Goal: Task Accomplishment & Management: Complete application form

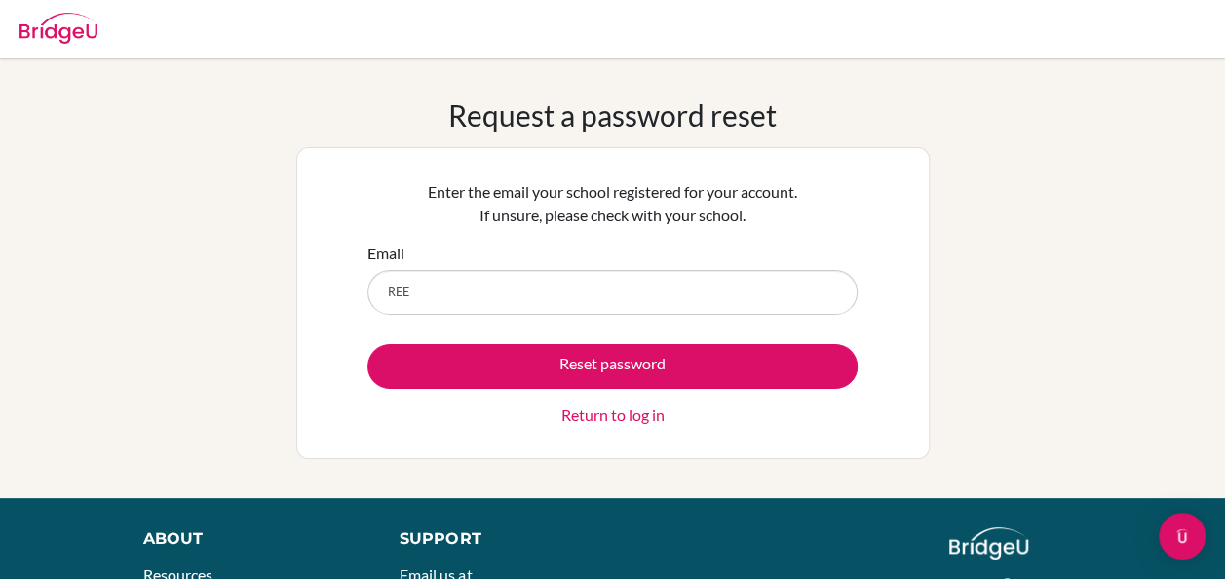
type input "reema@misdoha.com"
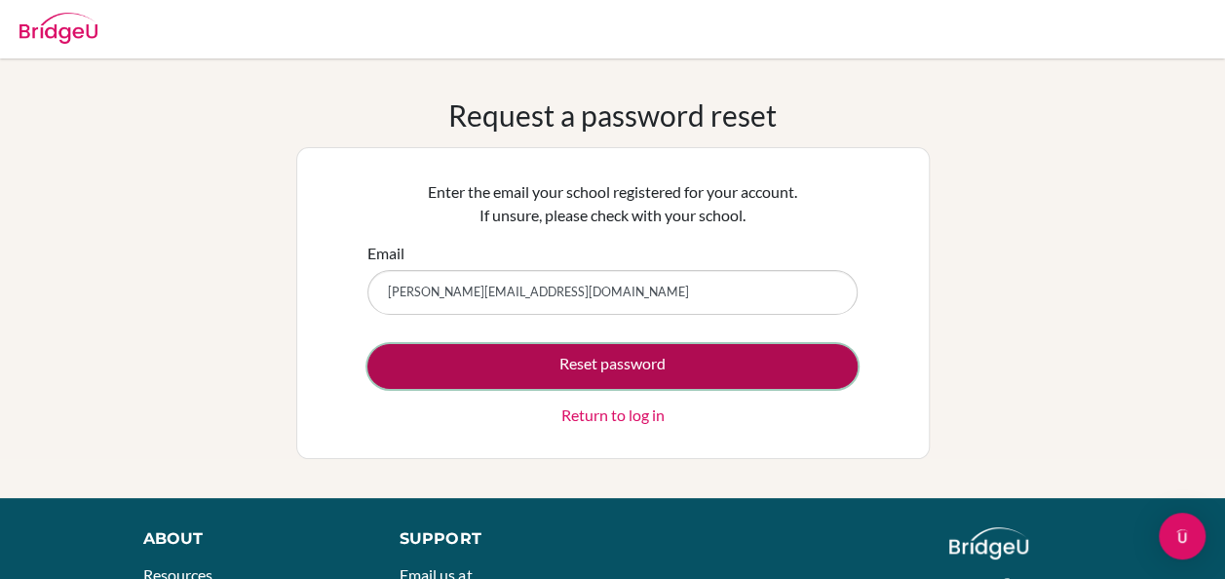
click at [403, 364] on button "Reset password" at bounding box center [612, 366] width 490 height 45
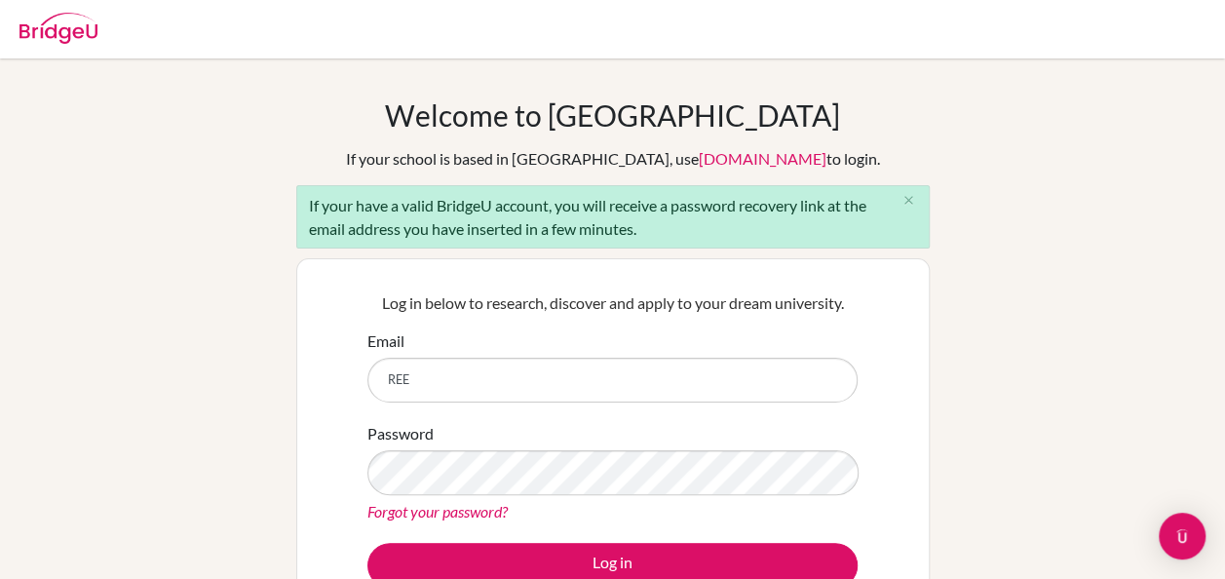
type input "reema@misdoha.com"
click at [428, 511] on link "Forgot your password?" at bounding box center [437, 511] width 140 height 19
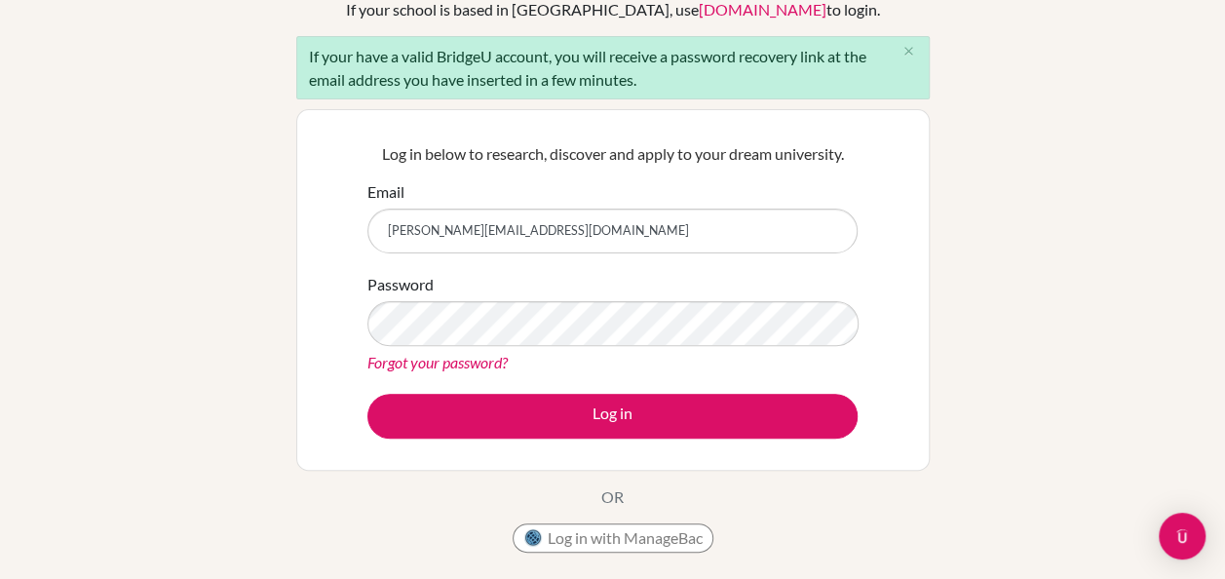
scroll to position [150, 0]
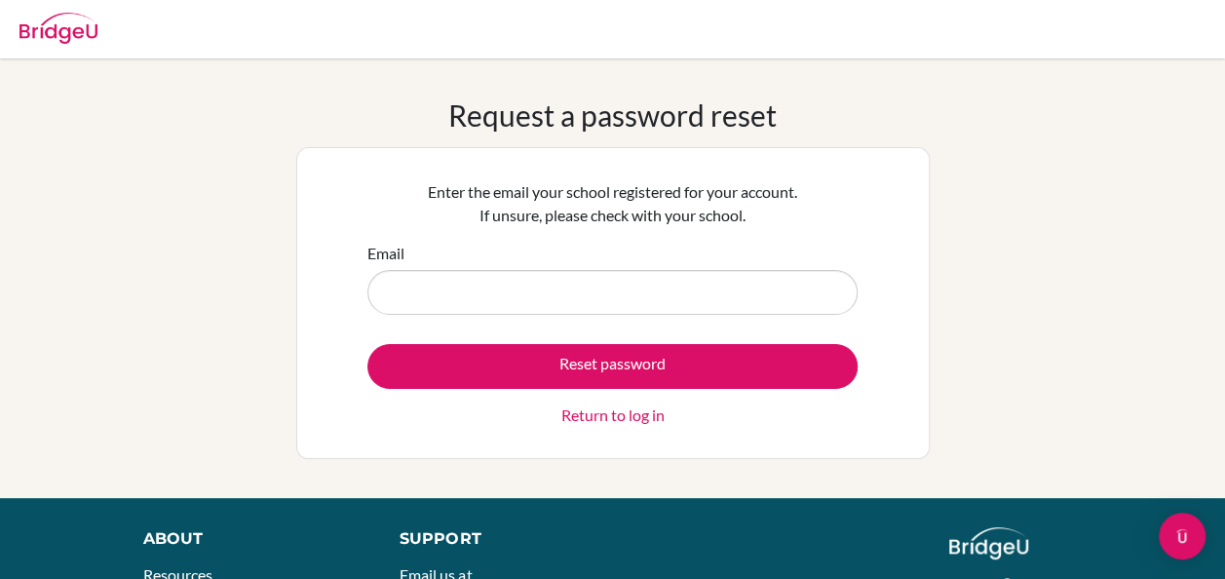
click at [444, 294] on input "Email" at bounding box center [612, 292] width 490 height 45
type input "[PERSON_NAME][EMAIL_ADDRESS][DOMAIN_NAME]"
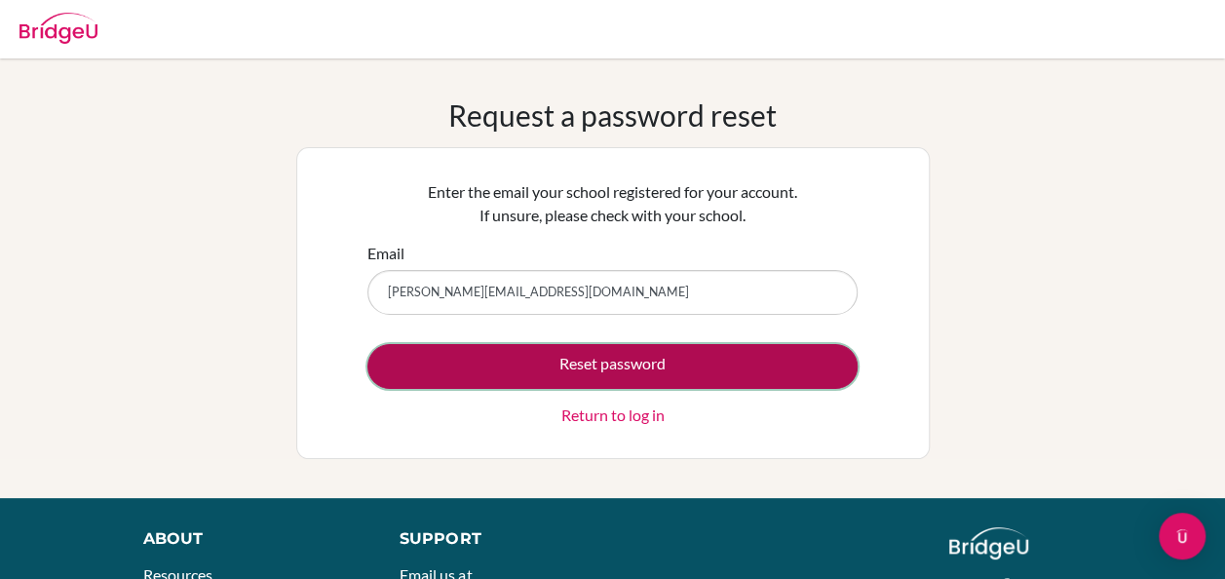
click at [548, 355] on button "Reset password" at bounding box center [612, 366] width 490 height 45
click at [545, 359] on button "Reset password" at bounding box center [612, 366] width 490 height 45
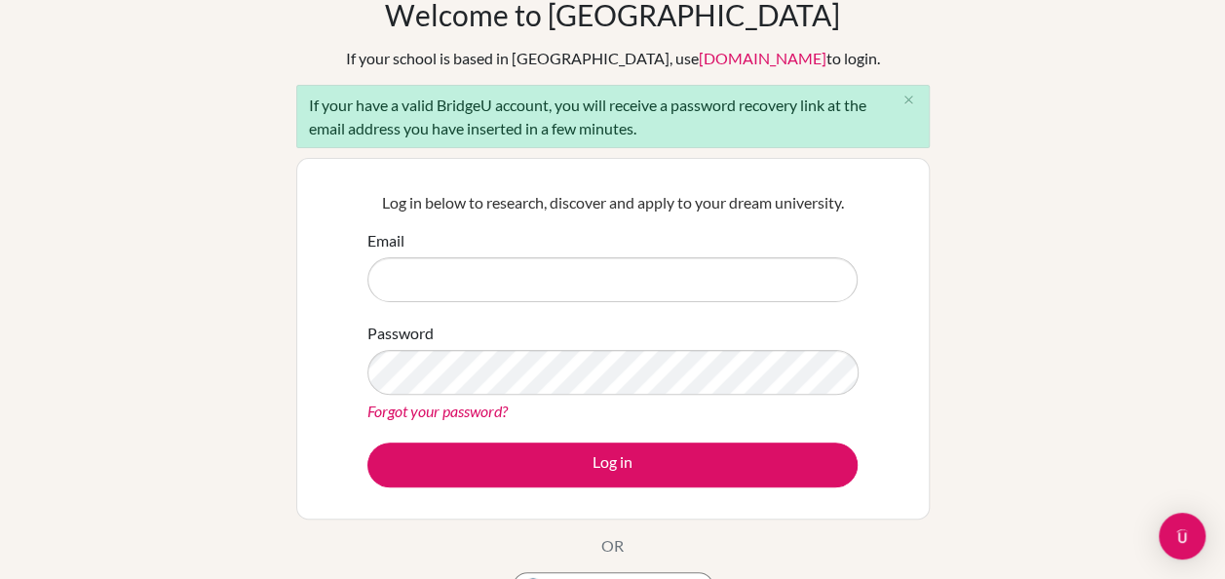
scroll to position [101, 0]
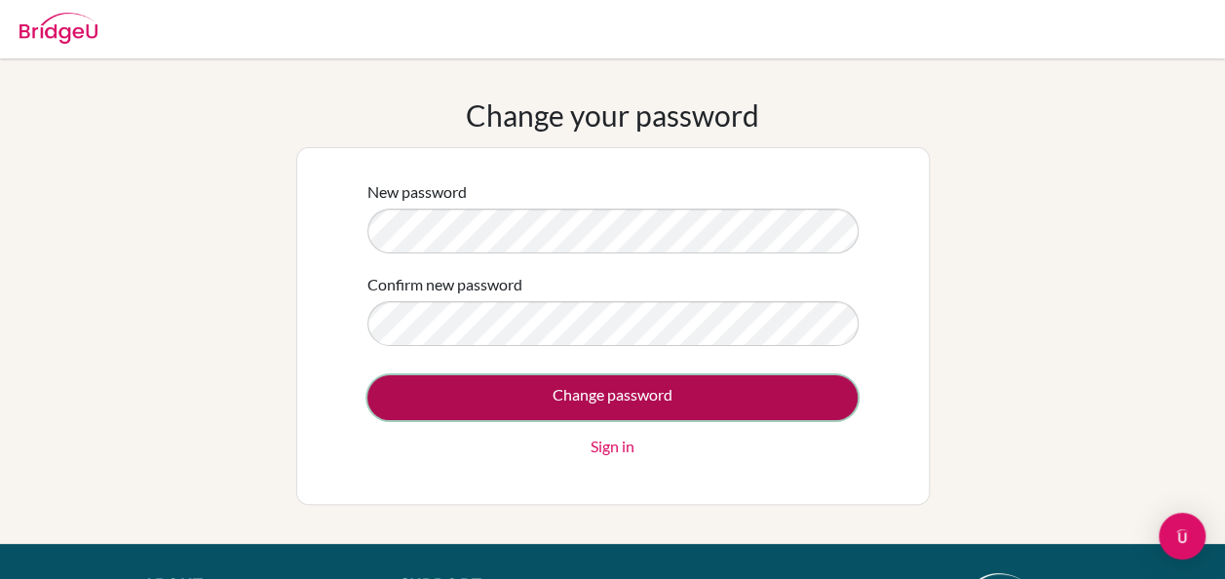
click at [560, 382] on input "Change password" at bounding box center [612, 397] width 490 height 45
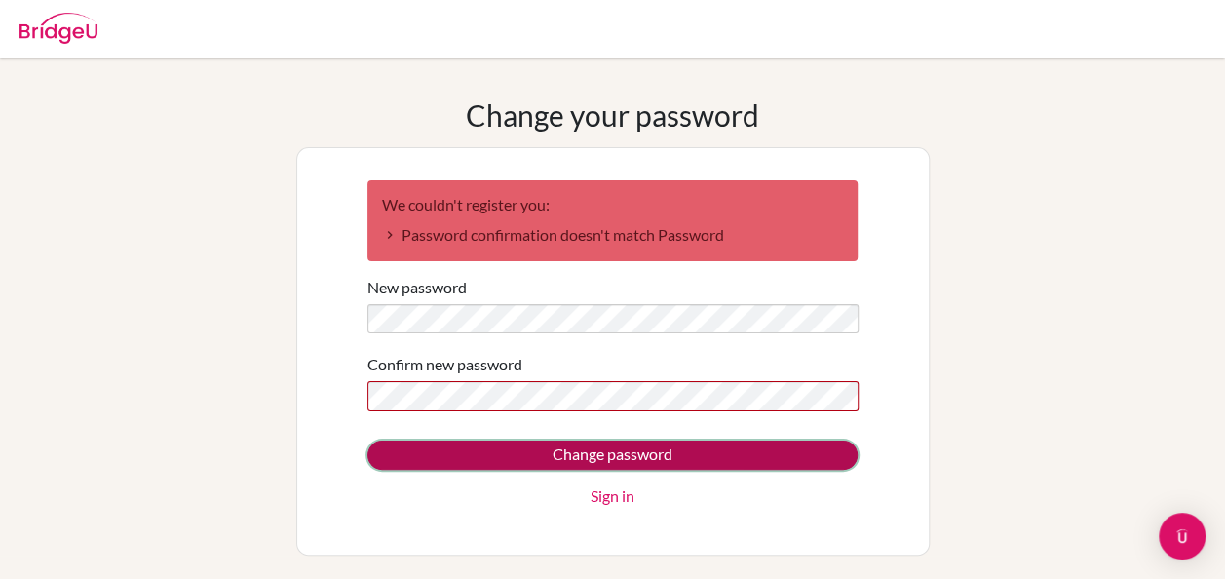
click at [460, 448] on input "Change password" at bounding box center [612, 454] width 490 height 29
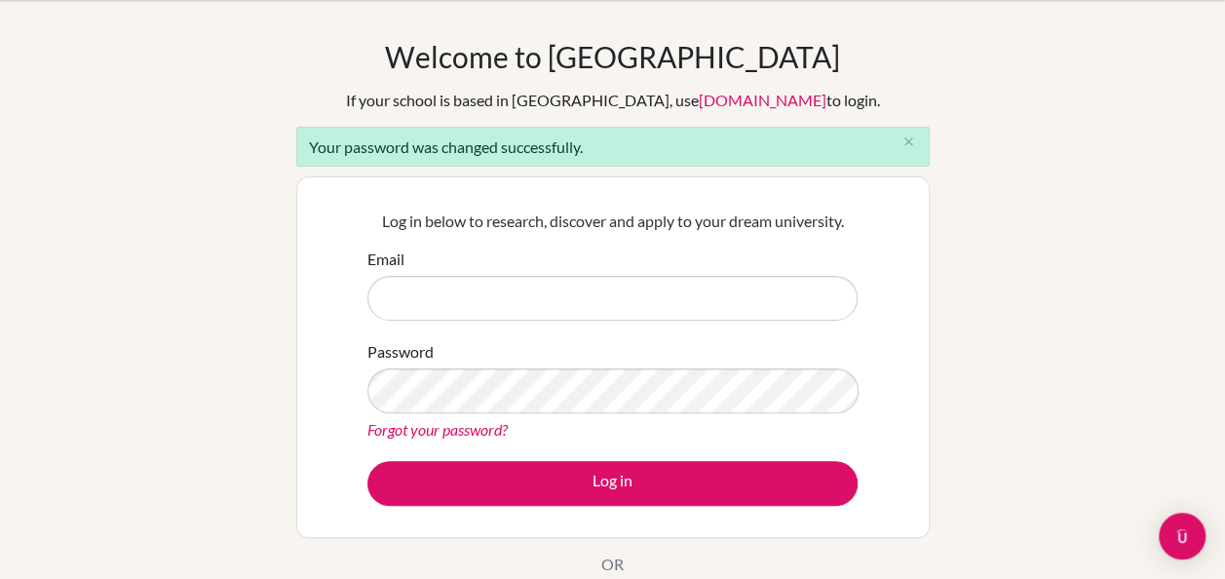
scroll to position [64, 0]
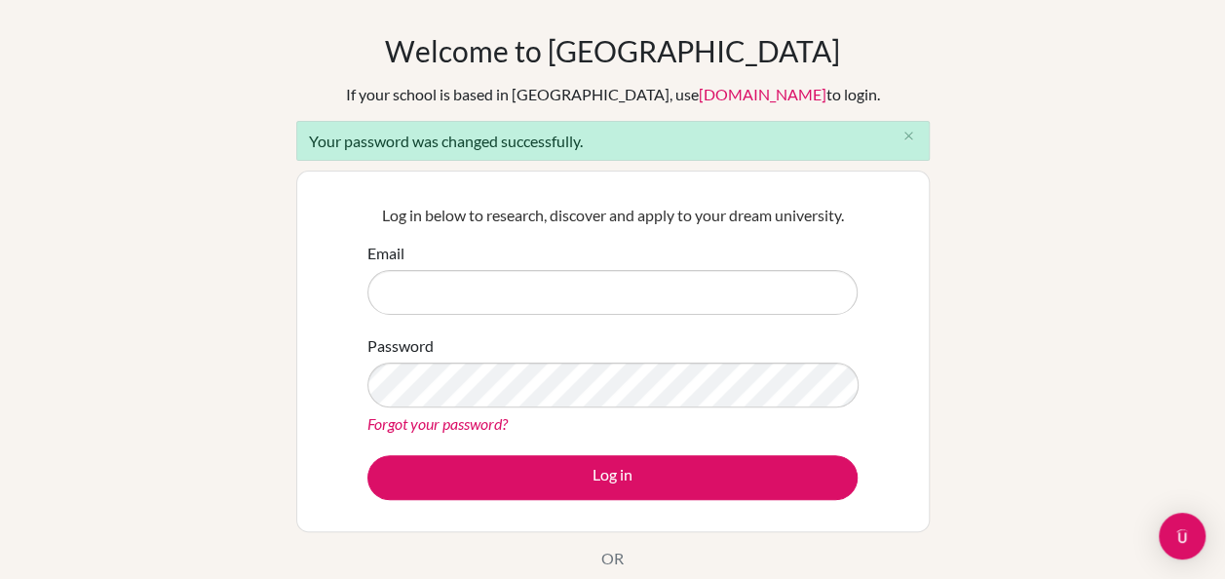
click at [429, 296] on input "Email" at bounding box center [612, 292] width 490 height 45
type input "[PERSON_NAME][EMAIL_ADDRESS][DOMAIN_NAME]"
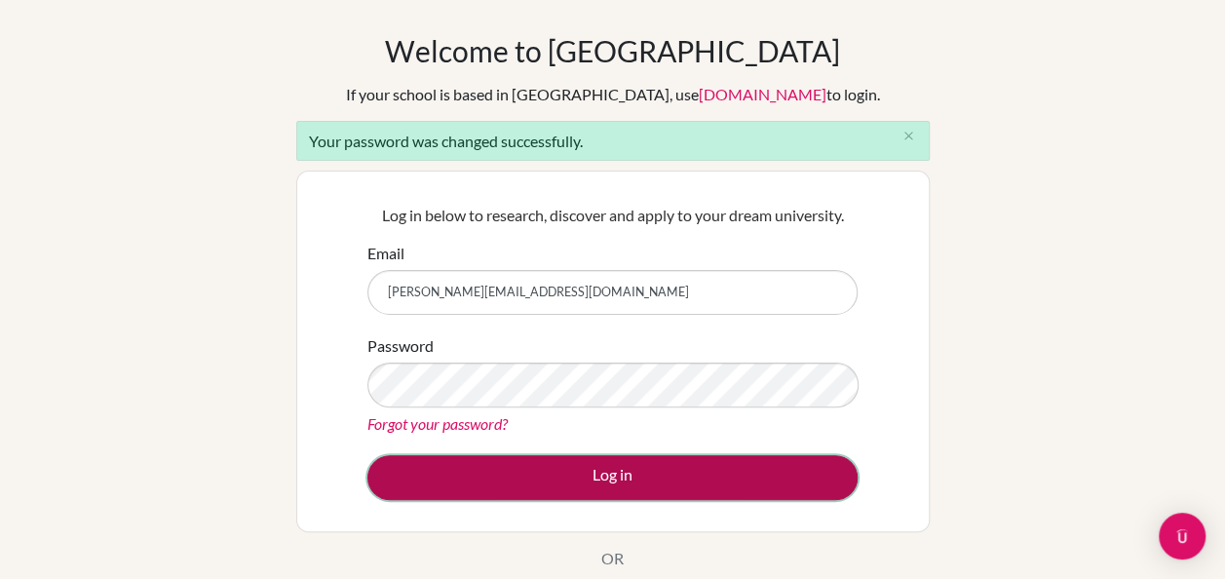
click at [436, 488] on button "Log in" at bounding box center [612, 477] width 490 height 45
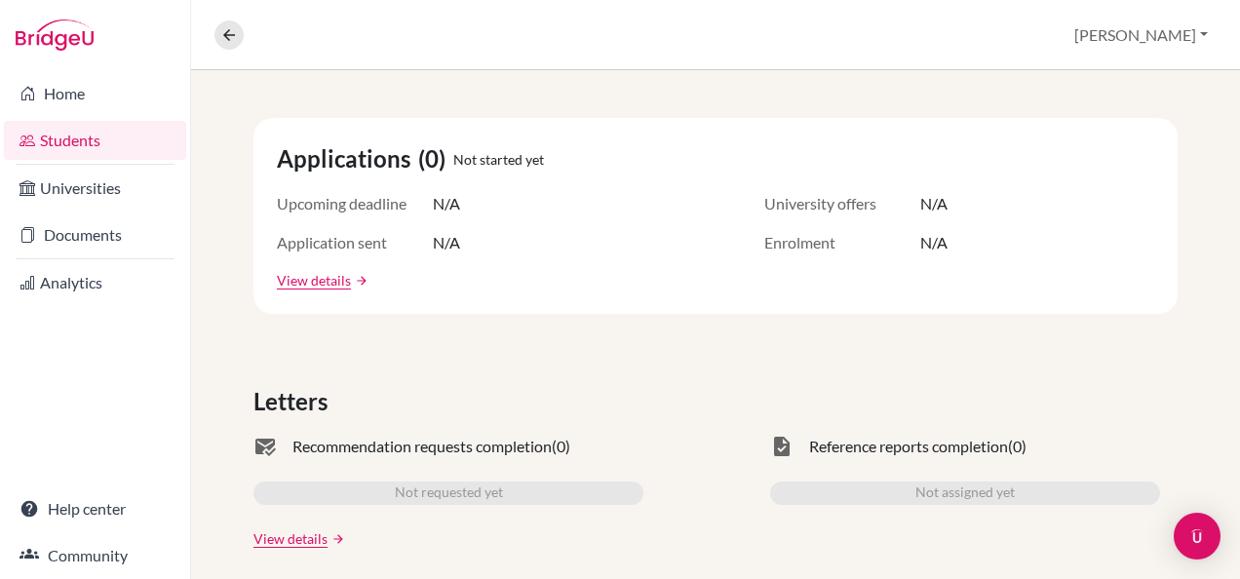
scroll to position [319, 0]
click at [320, 285] on link "View details" at bounding box center [314, 278] width 74 height 20
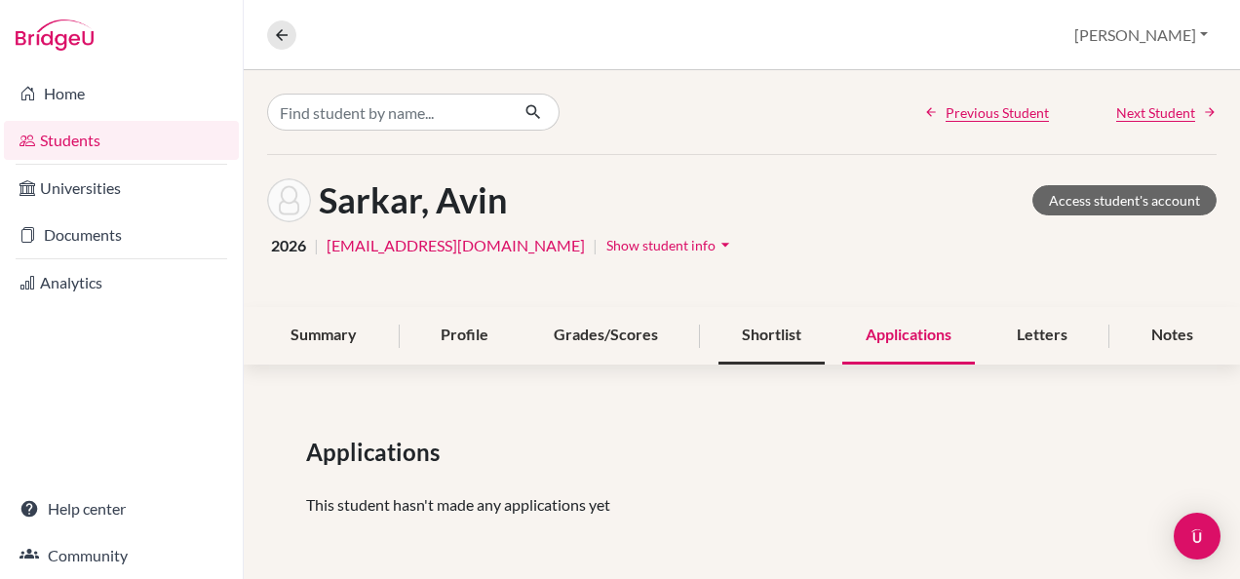
click at [743, 339] on div "Shortlist" at bounding box center [771, 335] width 106 height 57
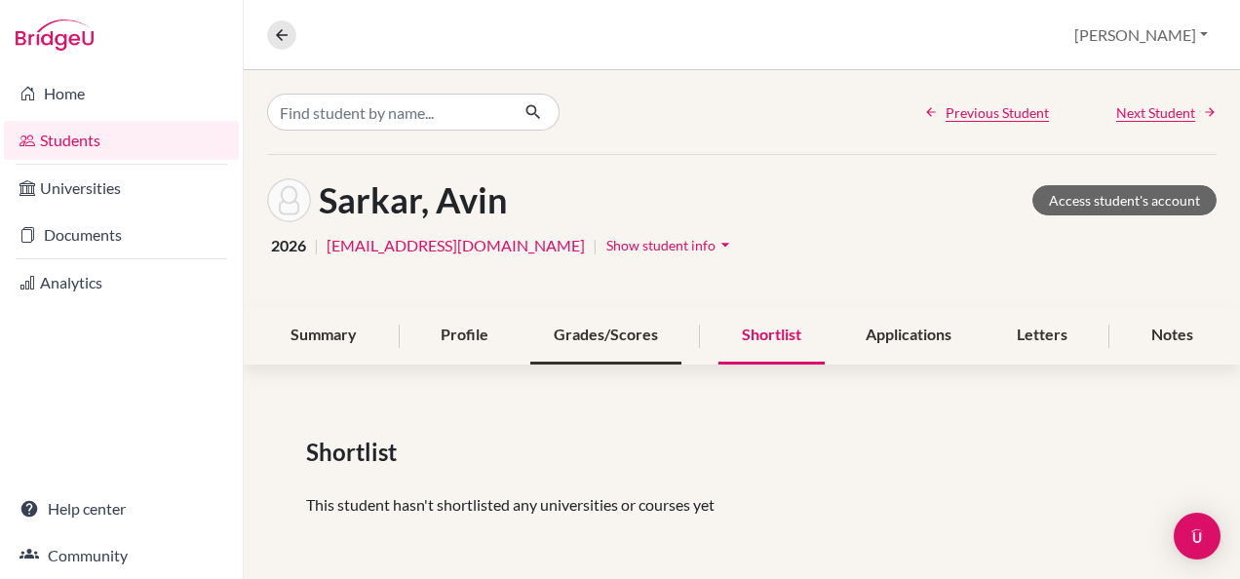
click at [617, 333] on div "Grades/Scores" at bounding box center [605, 335] width 151 height 57
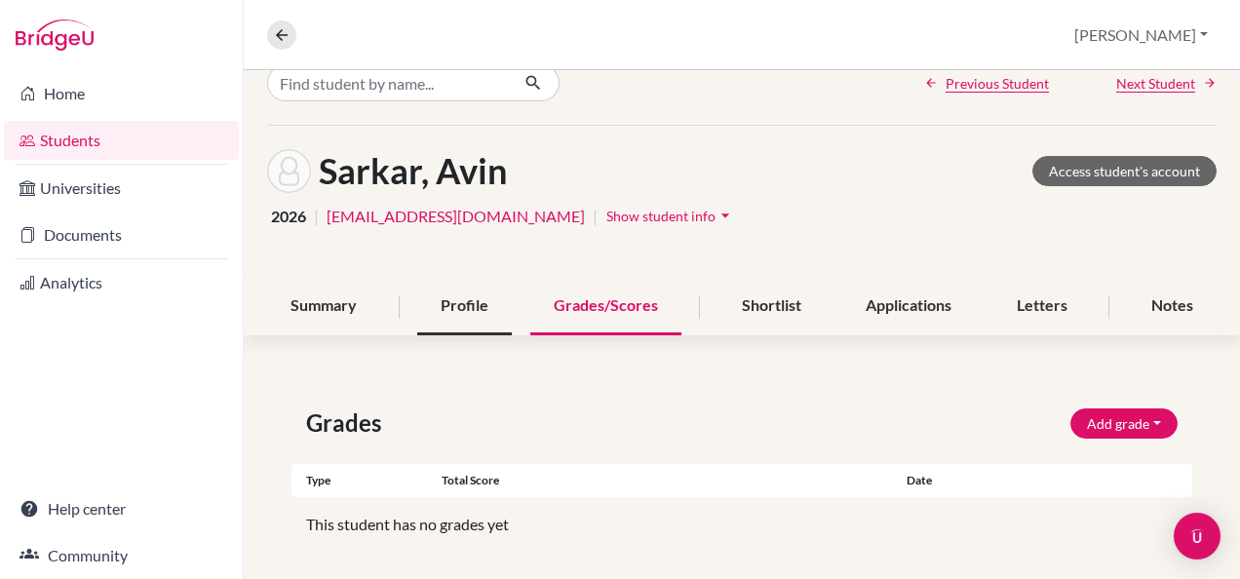
scroll to position [47, 0]
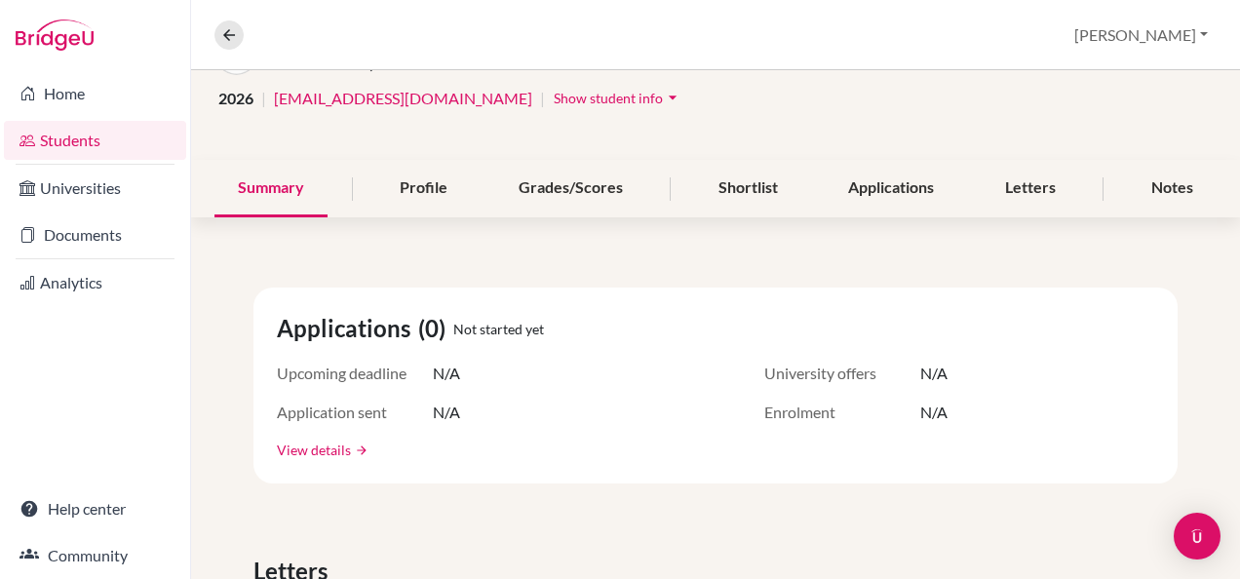
scroll to position [133, 0]
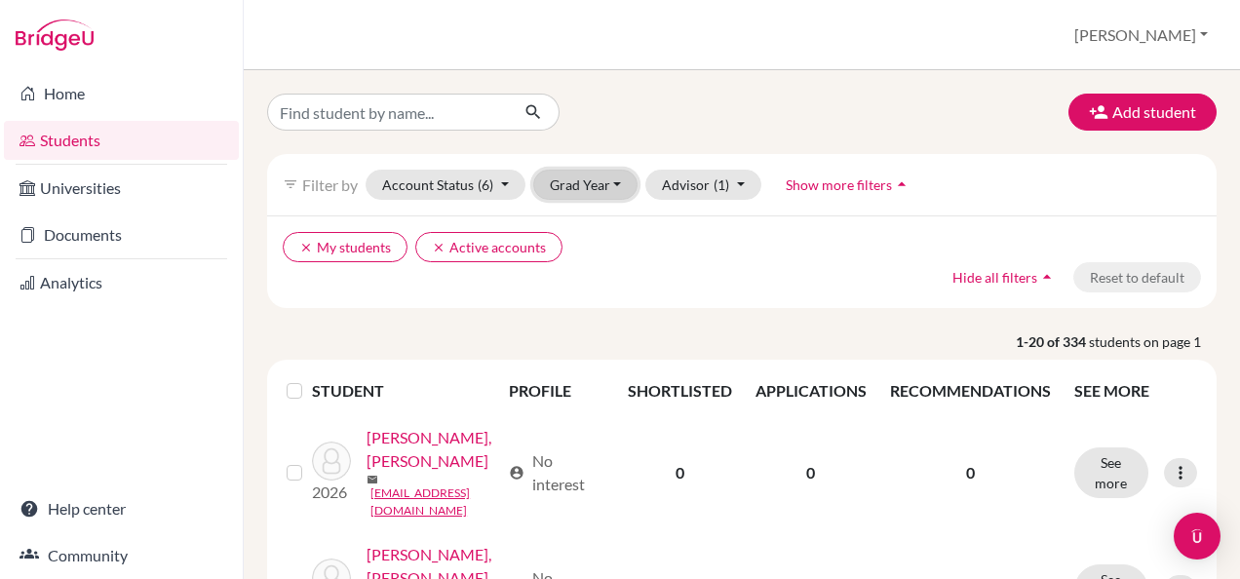
click at [605, 177] on button "Grad Year" at bounding box center [585, 185] width 105 height 30
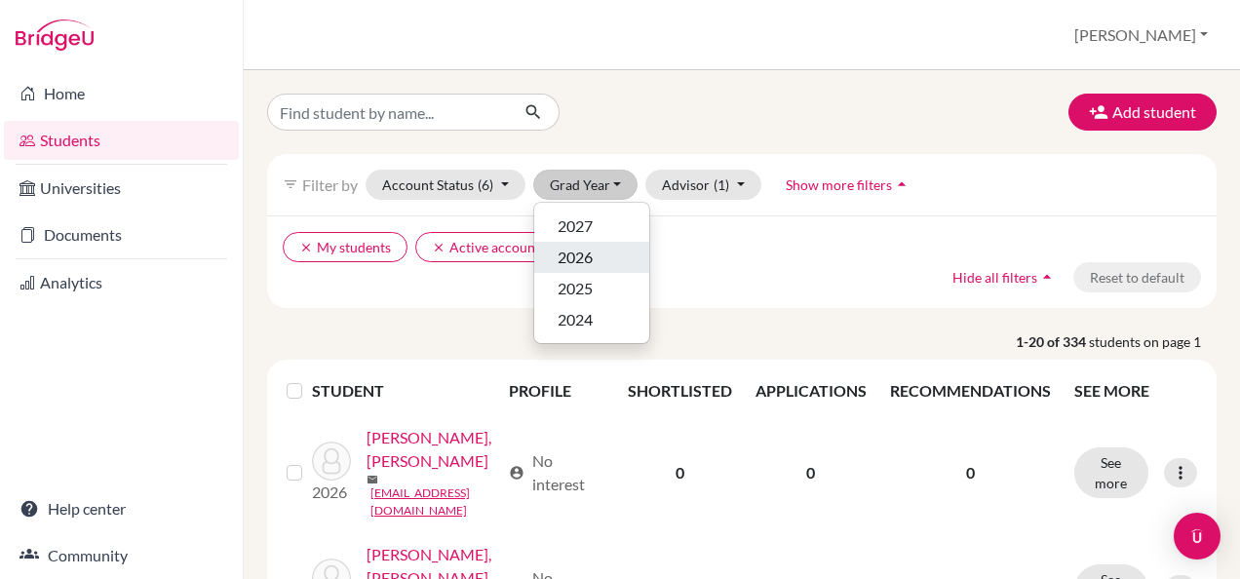
click at [577, 258] on span "2026" at bounding box center [574, 257] width 35 height 23
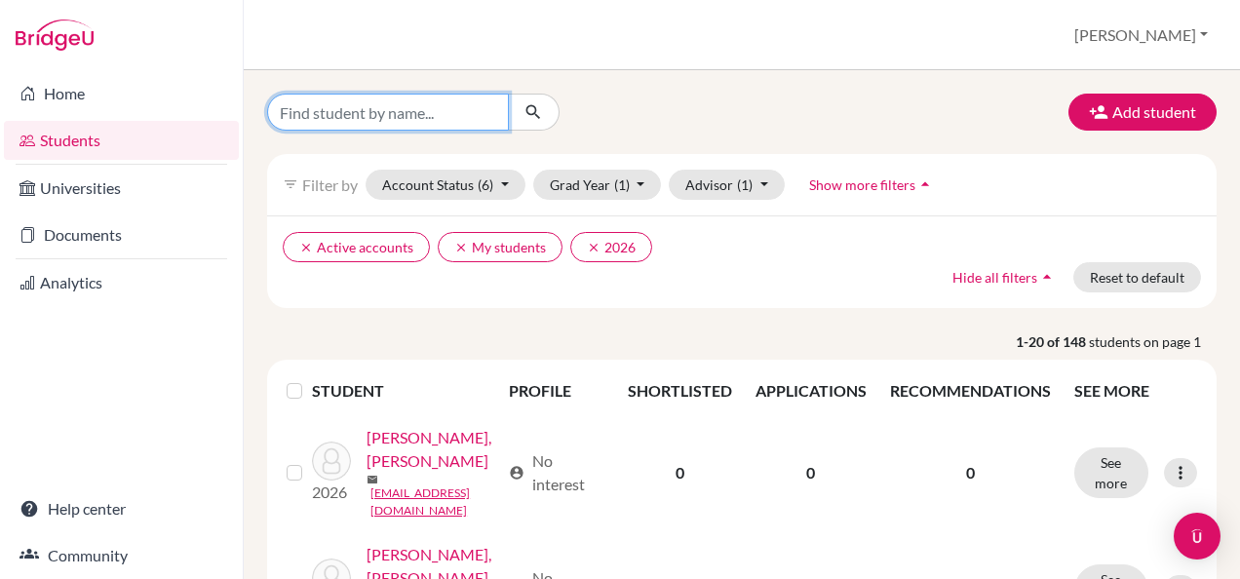
click at [427, 113] on input "Find student by name..." at bounding box center [388, 112] width 242 height 37
drag, startPoint x: 427, startPoint y: 113, endPoint x: 348, endPoint y: 109, distance: 79.0
click at [348, 109] on input "a" at bounding box center [388, 112] width 242 height 37
type input "avika"
click button "submit" at bounding box center [534, 112] width 52 height 37
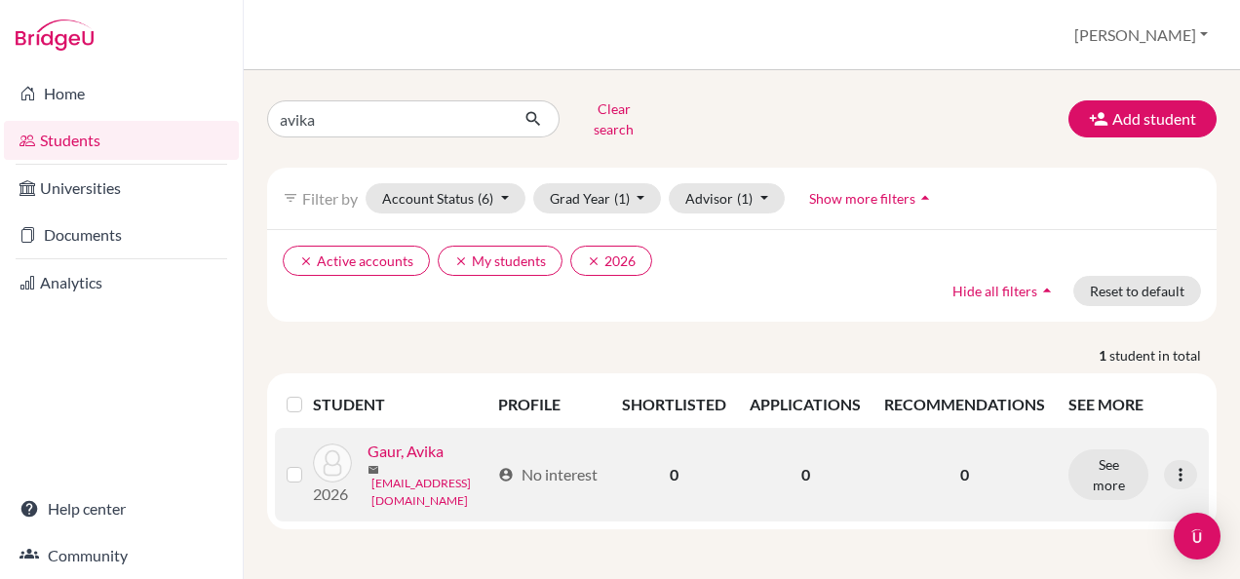
click at [371, 510] on link "[EMAIL_ADDRESS][DOMAIN_NAME]" at bounding box center [429, 492] width 117 height 35
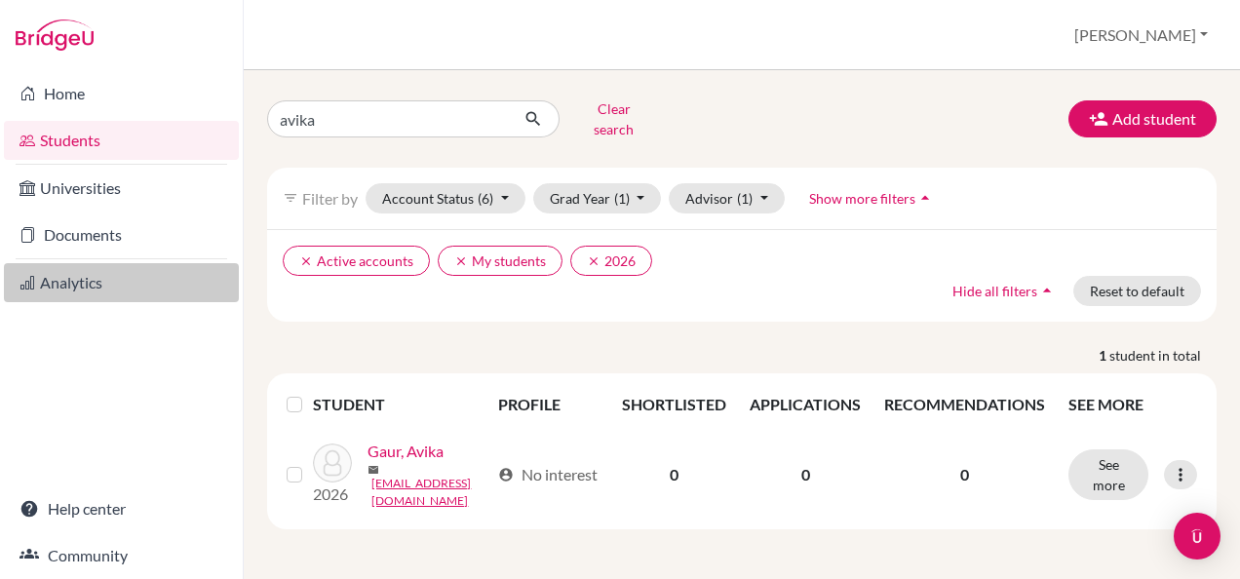
click at [74, 283] on link "Analytics" at bounding box center [121, 282] width 235 height 39
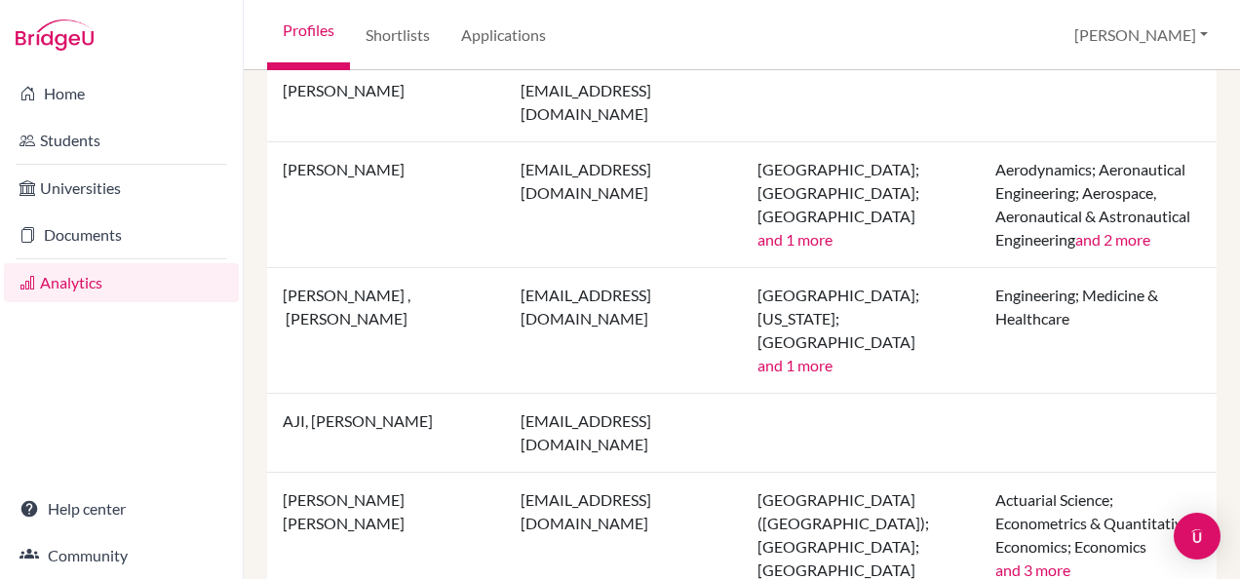
scroll to position [1199, 0]
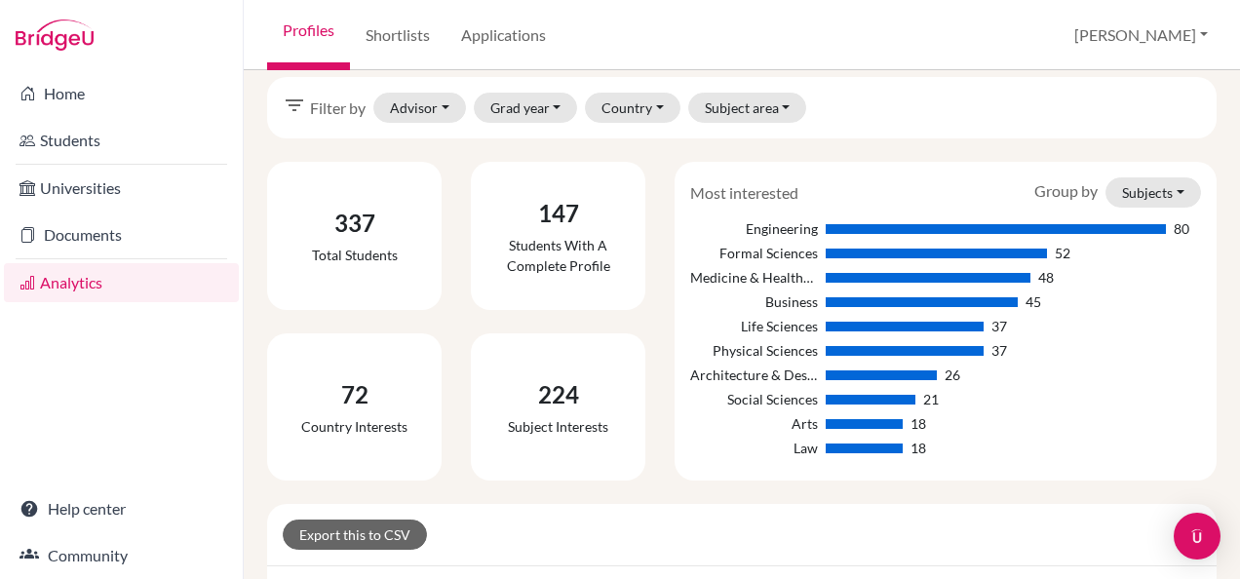
scroll to position [20, 0]
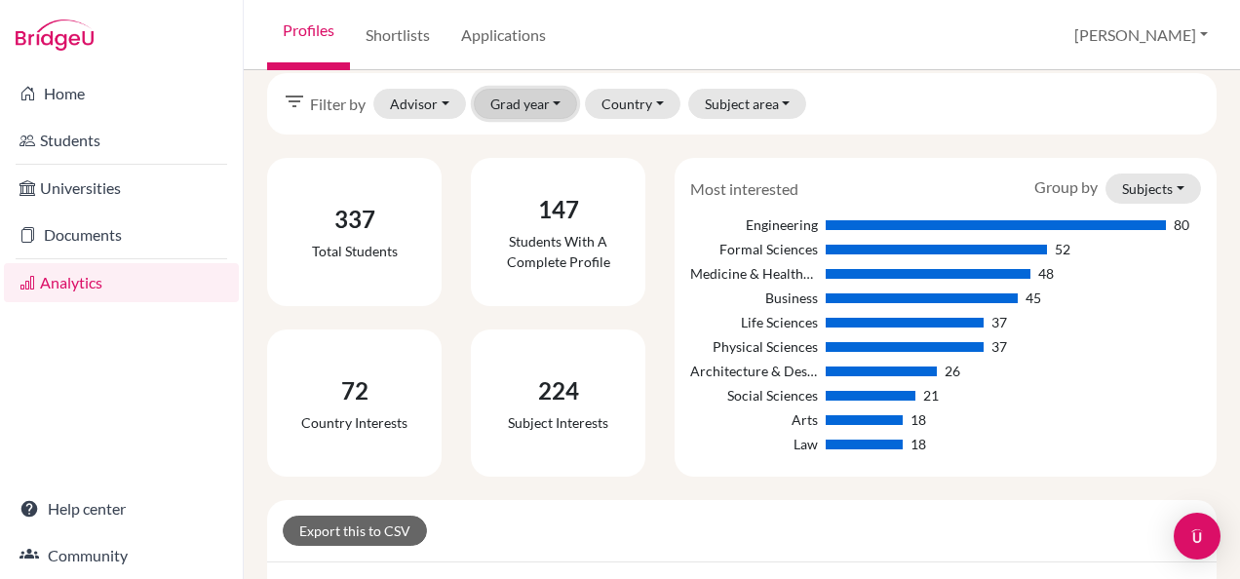
click at [524, 93] on button "Grad year" at bounding box center [526, 104] width 104 height 30
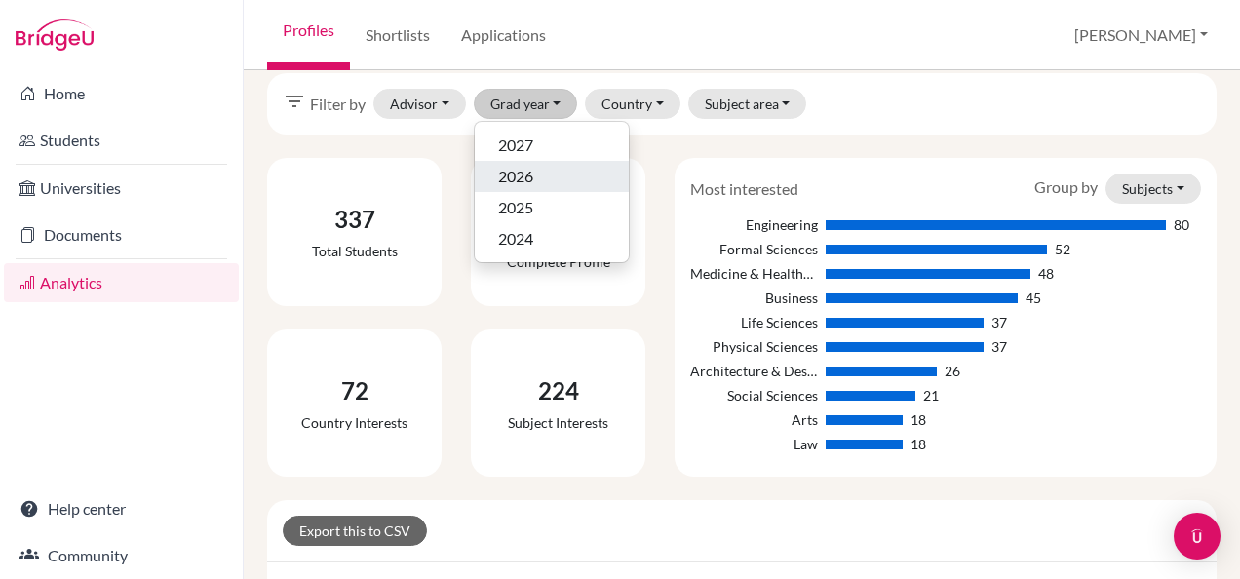
click at [508, 183] on span "2026" at bounding box center [515, 176] width 35 height 23
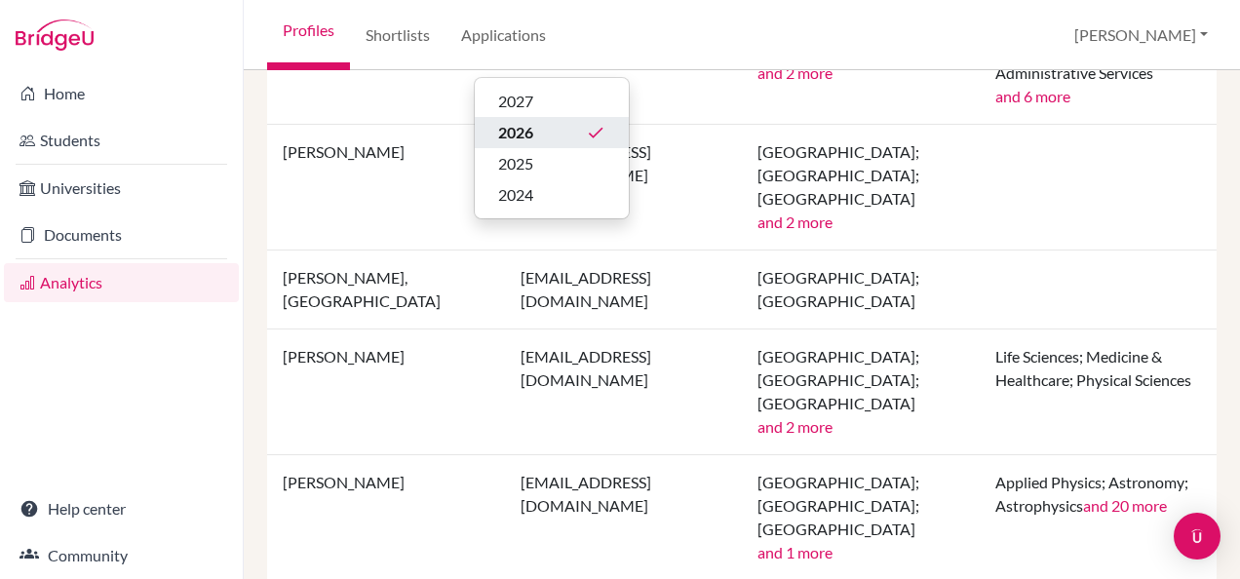
scroll to position [2162, 0]
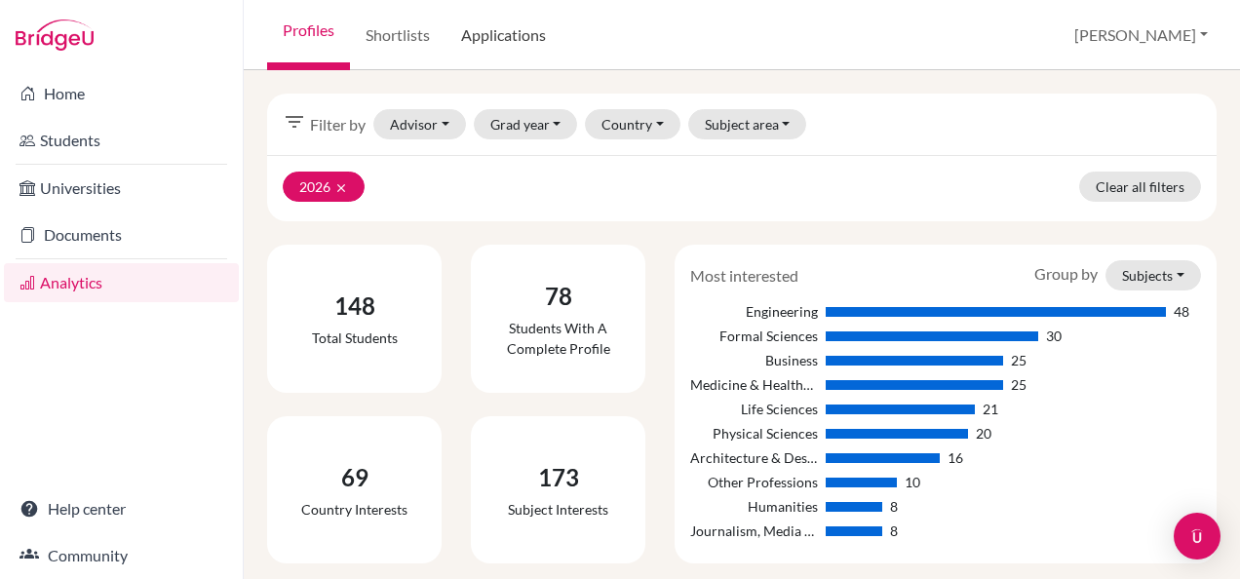
click at [501, 50] on link "Applications" at bounding box center [503, 35] width 116 height 70
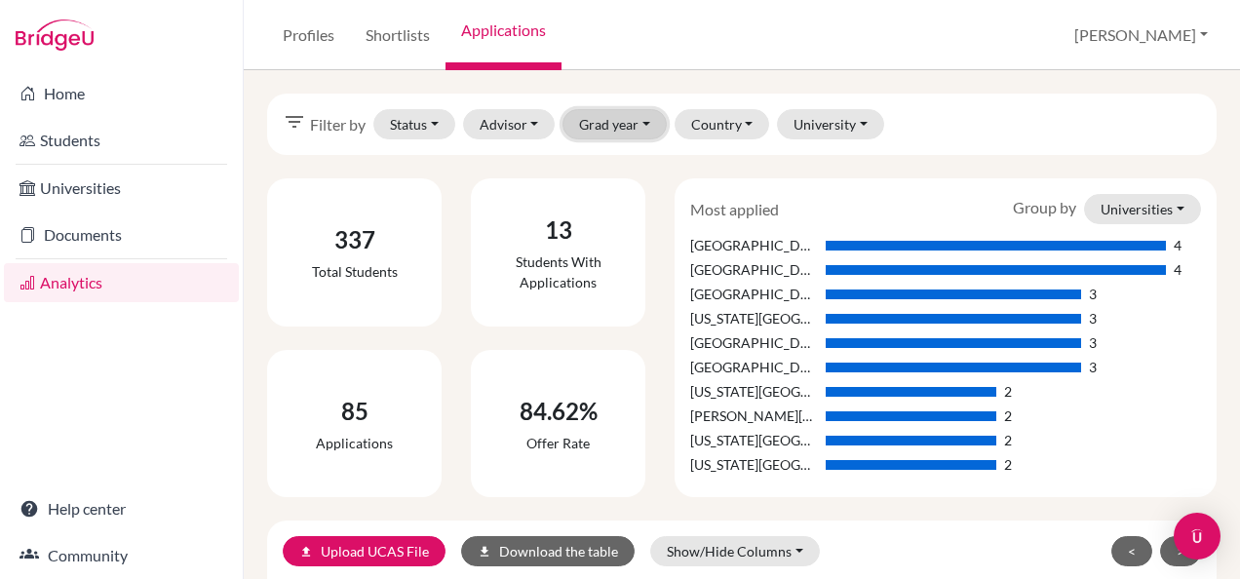
click at [616, 128] on button "Grad year" at bounding box center [614, 124] width 104 height 30
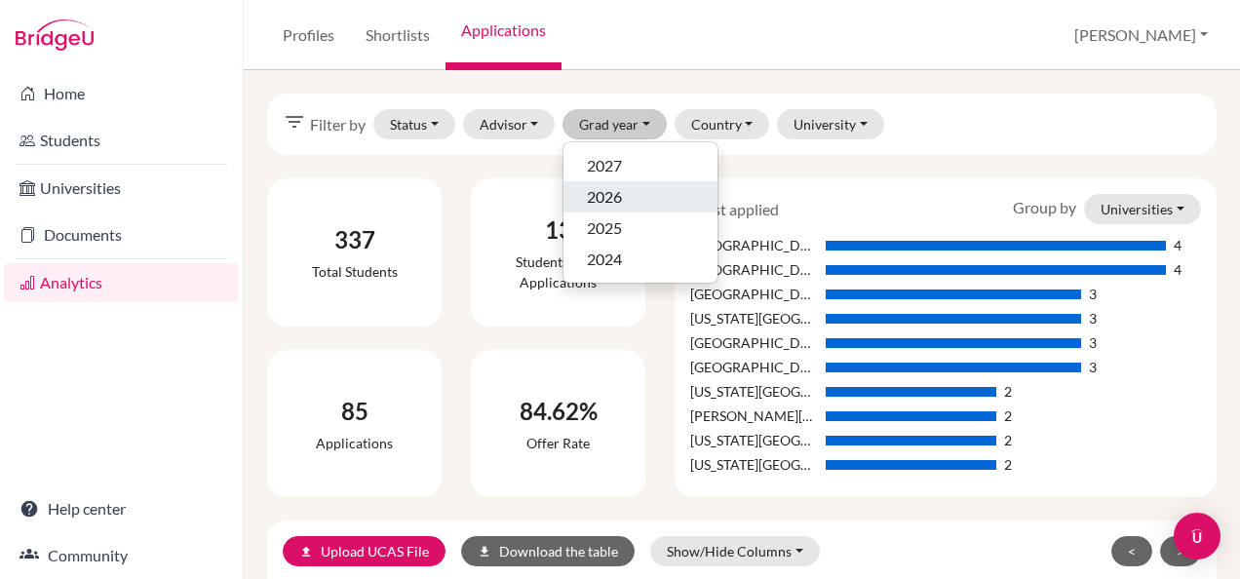
click at [608, 191] on span "2026" at bounding box center [604, 196] width 35 height 23
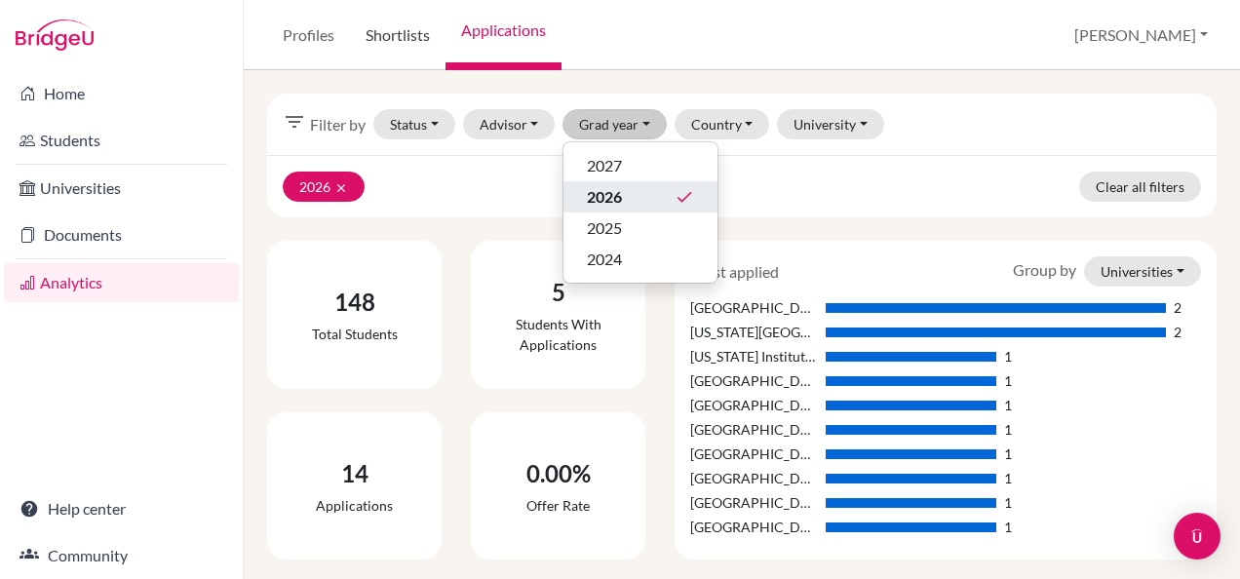
click at [371, 39] on link "Shortlists" at bounding box center [397, 35] width 95 height 70
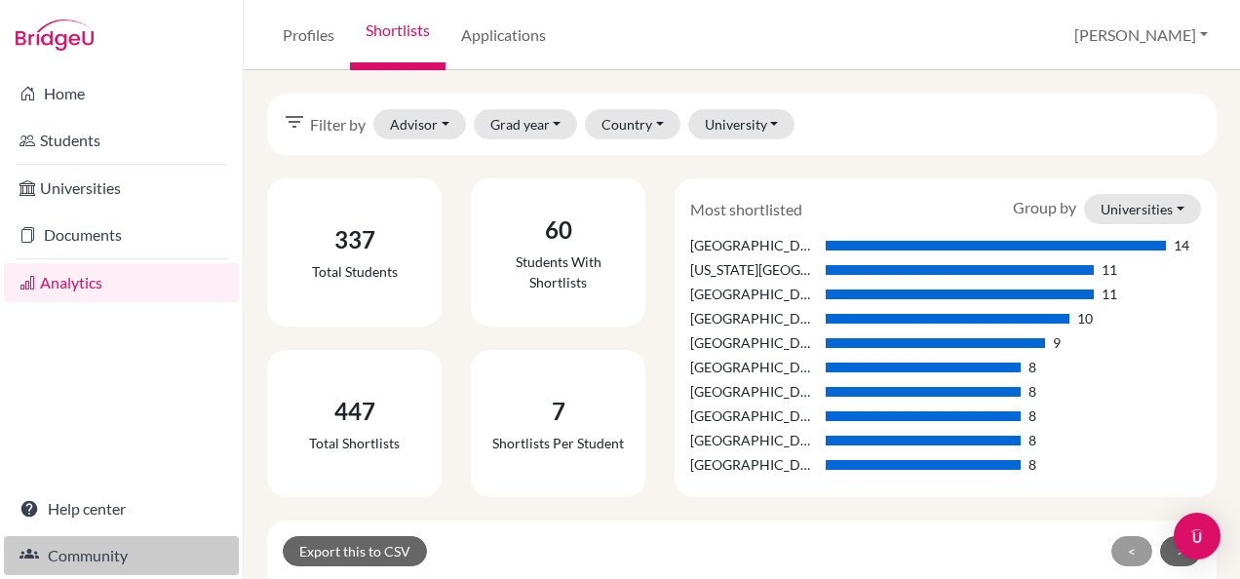
click at [61, 544] on link "Community" at bounding box center [121, 555] width 235 height 39
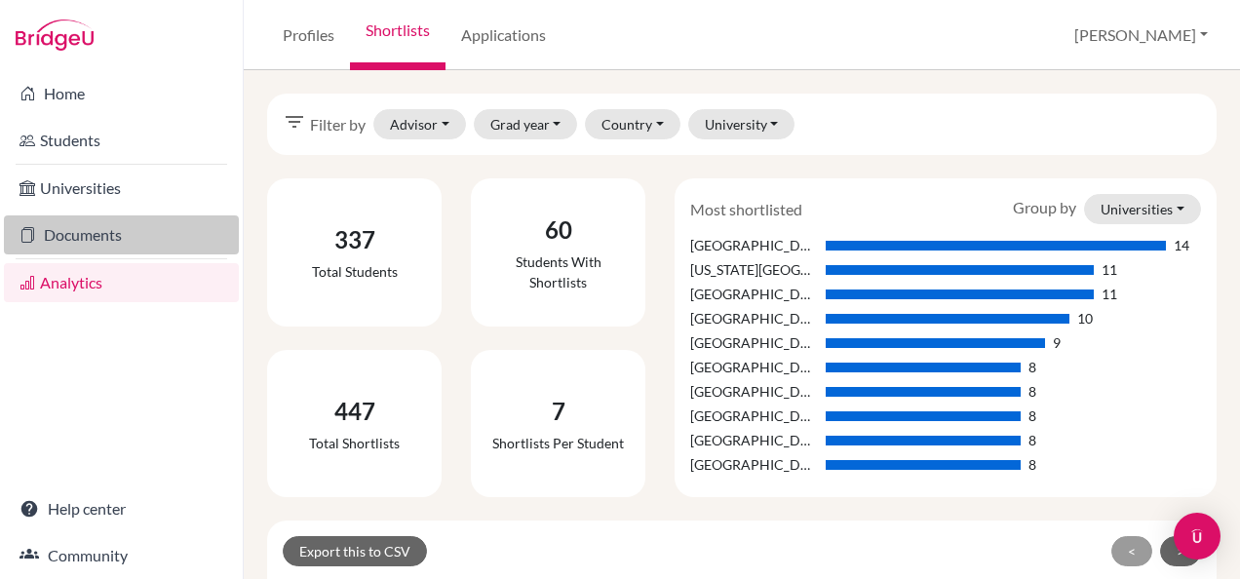
click at [93, 239] on link "Documents" at bounding box center [121, 234] width 235 height 39
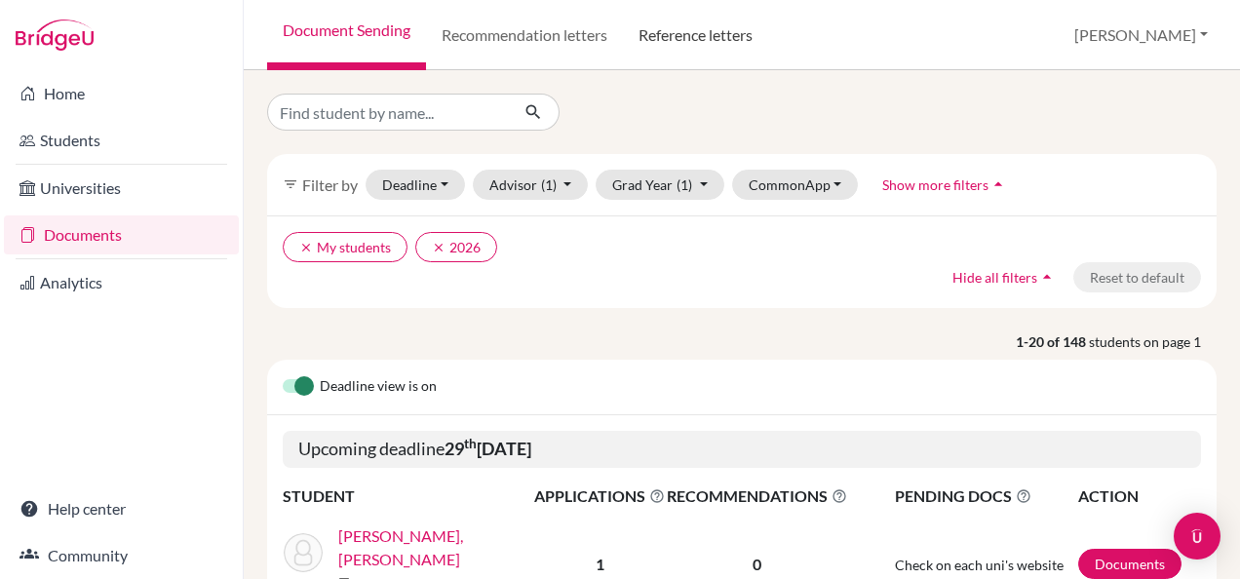
click at [727, 27] on link "Reference letters" at bounding box center [695, 35] width 145 height 70
click at [724, 30] on link "Reference letters" at bounding box center [695, 35] width 145 height 70
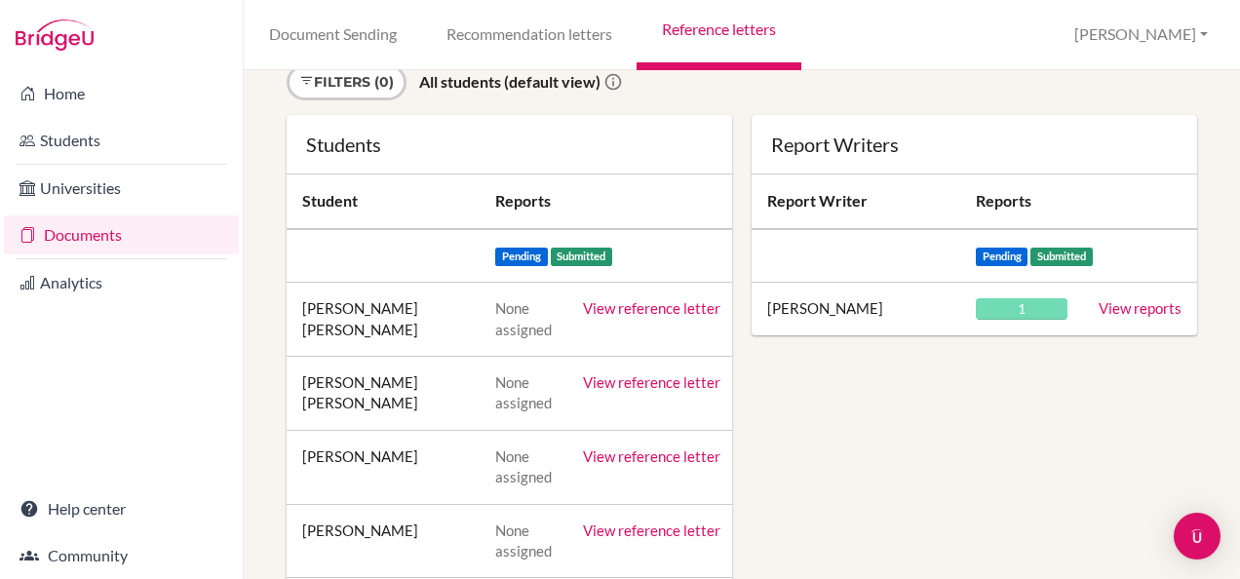
scroll to position [135, 0]
click at [1098, 302] on link "View reports" at bounding box center [1139, 307] width 83 height 18
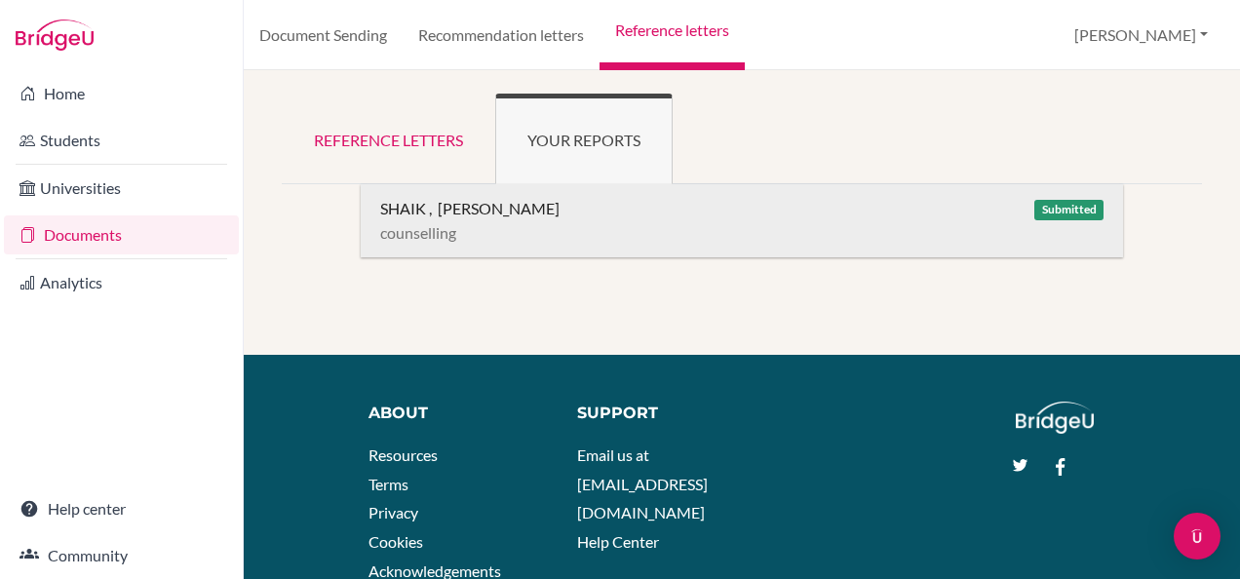
click at [1053, 210] on span "Submitted" at bounding box center [1068, 210] width 68 height 20
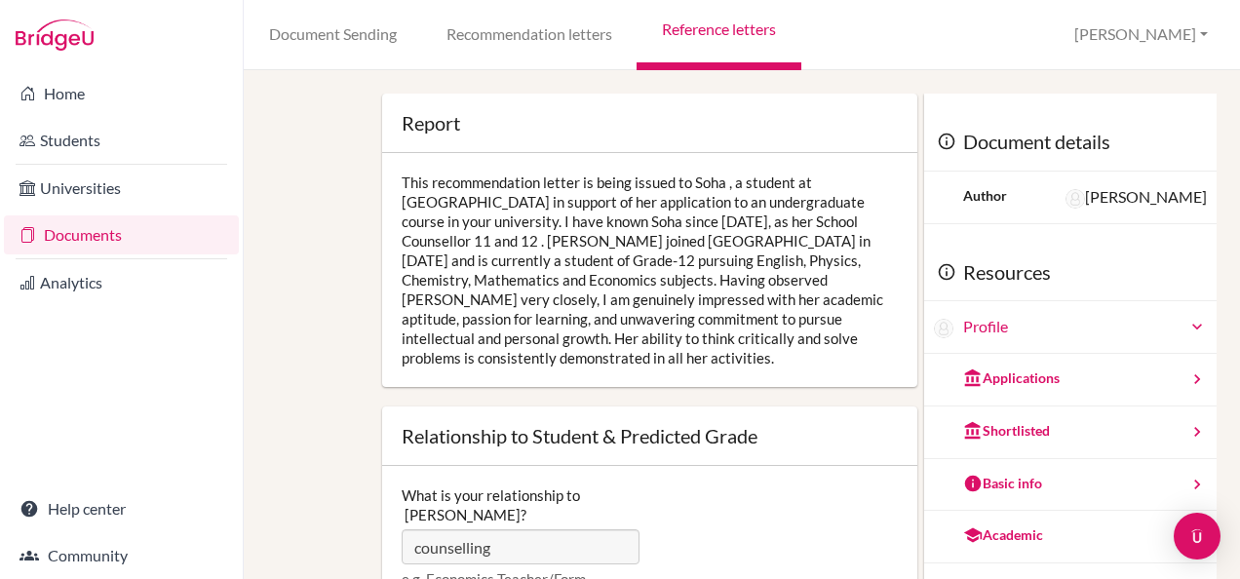
click at [561, 344] on div "This recommendation letter is being issued to Soha , a student at DPS- Monarch …" at bounding box center [649, 270] width 535 height 234
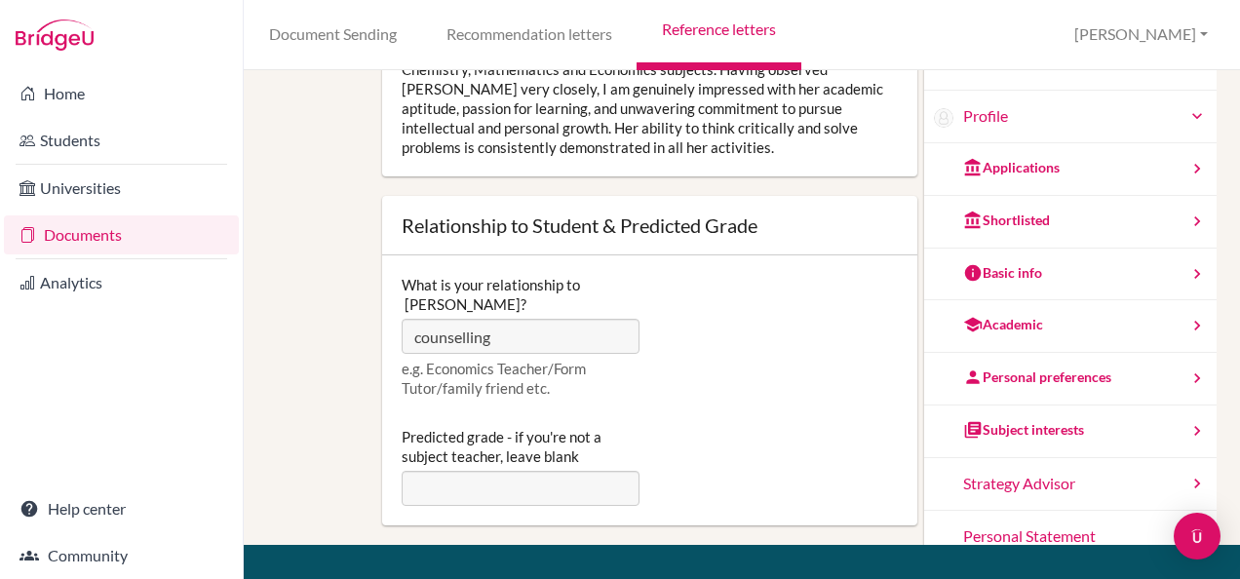
scroll to position [493, 0]
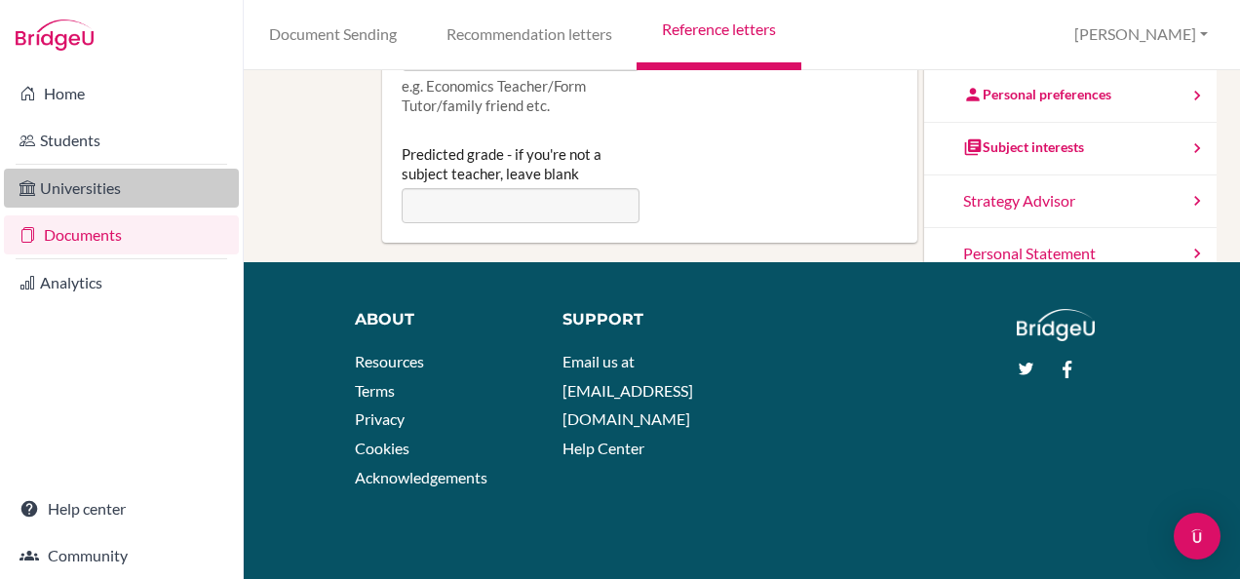
click at [92, 194] on link "Universities" at bounding box center [121, 188] width 235 height 39
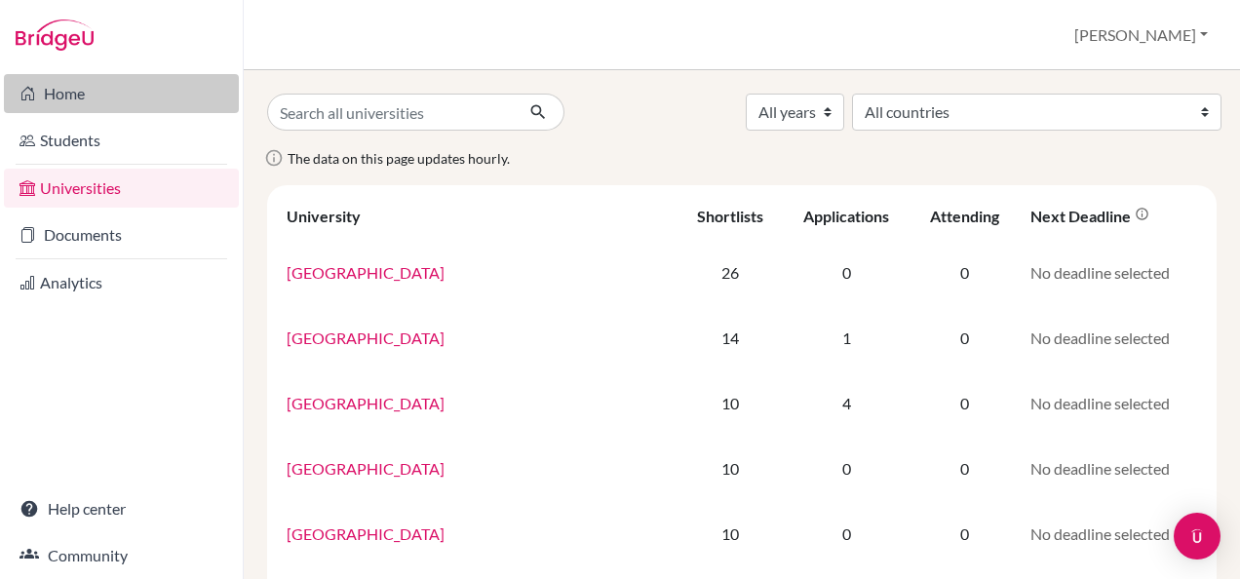
click at [52, 88] on link "Home" at bounding box center [121, 93] width 235 height 39
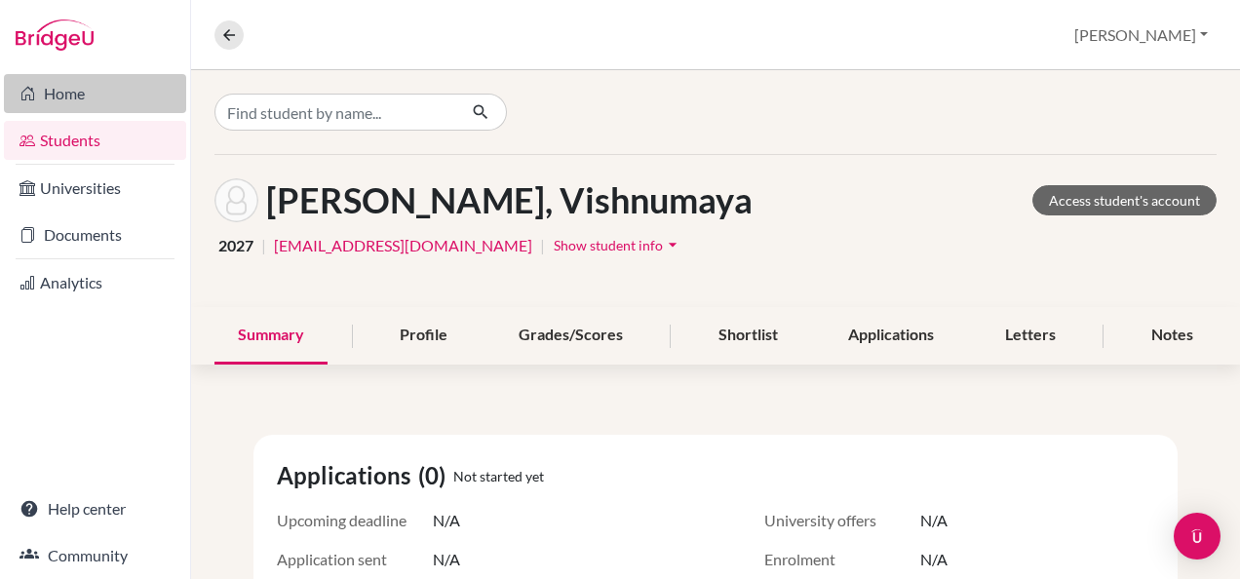
click at [55, 103] on link "Home" at bounding box center [95, 93] width 182 height 39
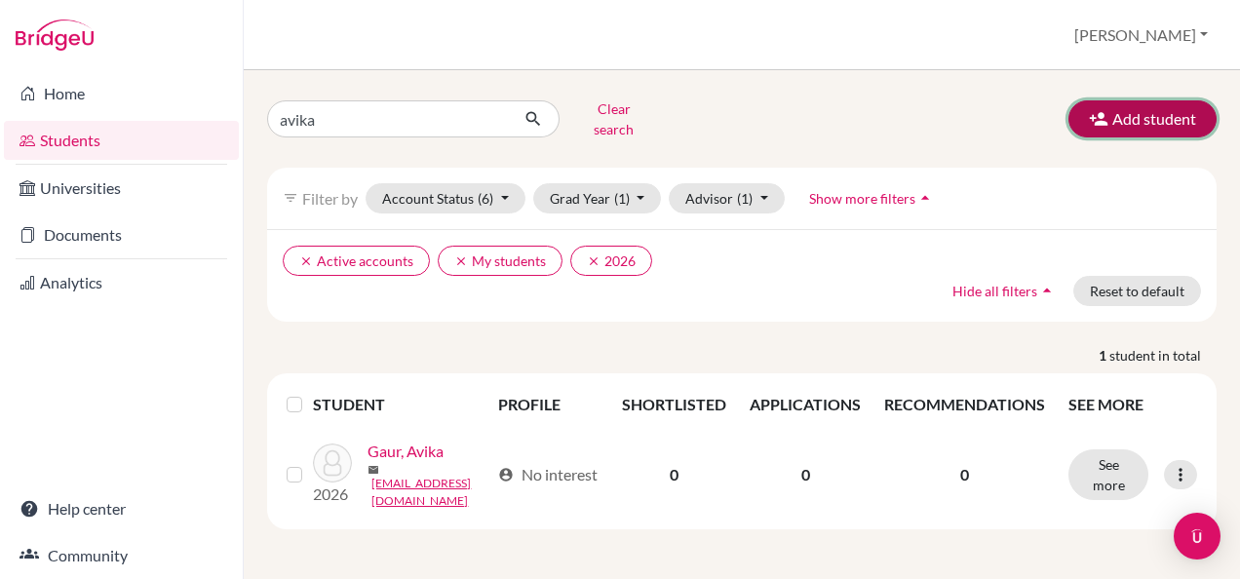
click at [1150, 117] on button "Add student" at bounding box center [1142, 118] width 148 height 37
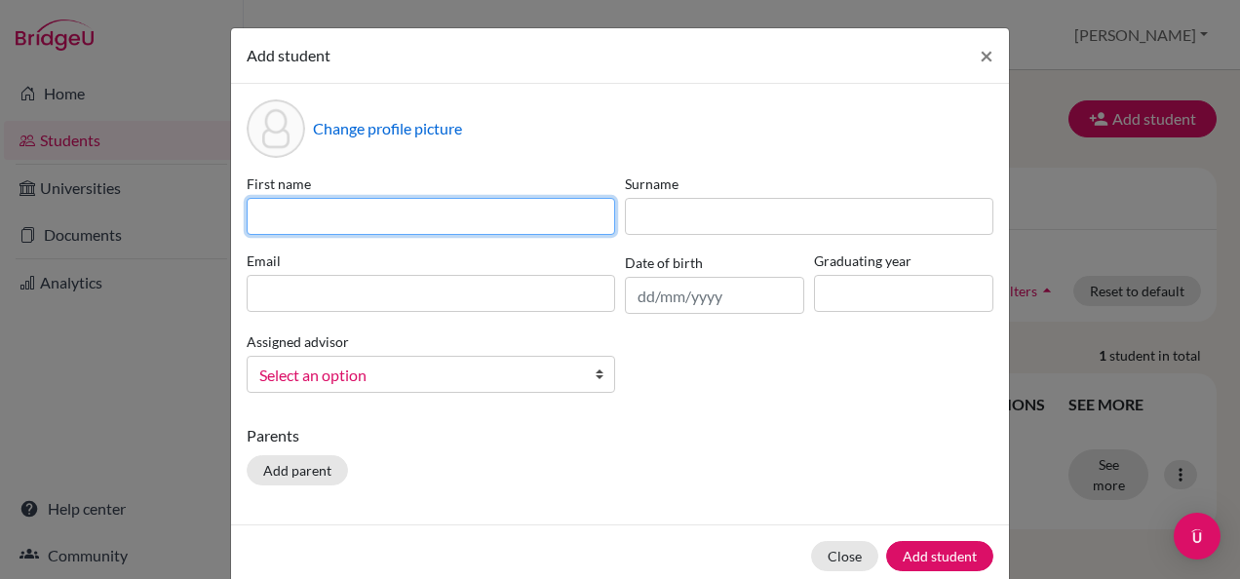
click at [401, 210] on input at bounding box center [431, 216] width 368 height 37
type input "h"
type input "Hansini"
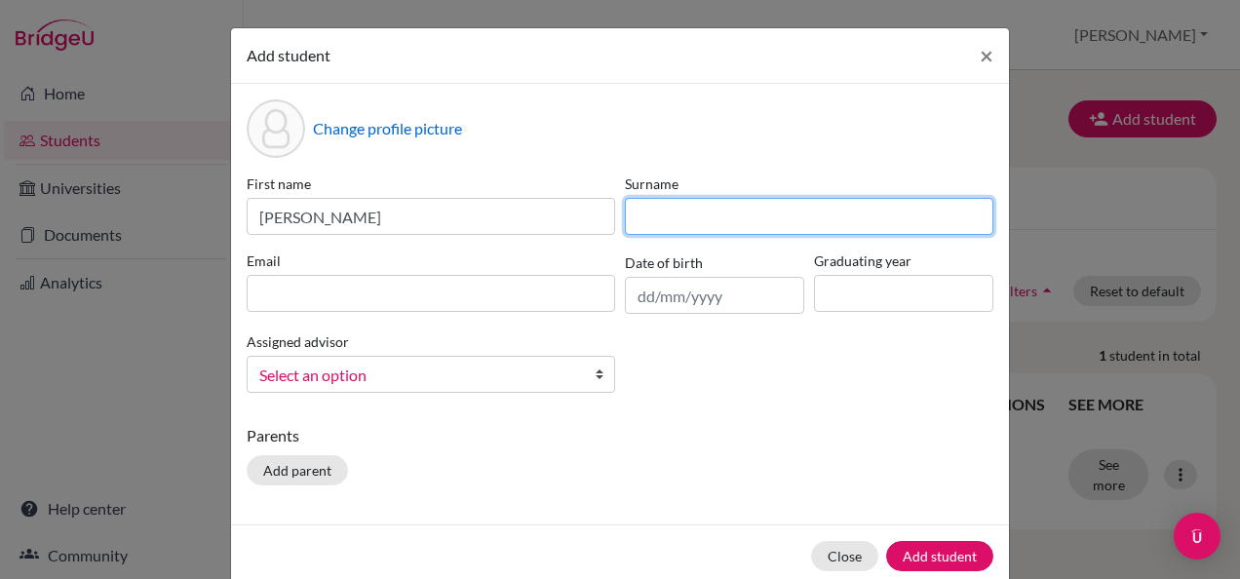
click at [651, 208] on input at bounding box center [809, 216] width 368 height 37
type input "Ravikumar"
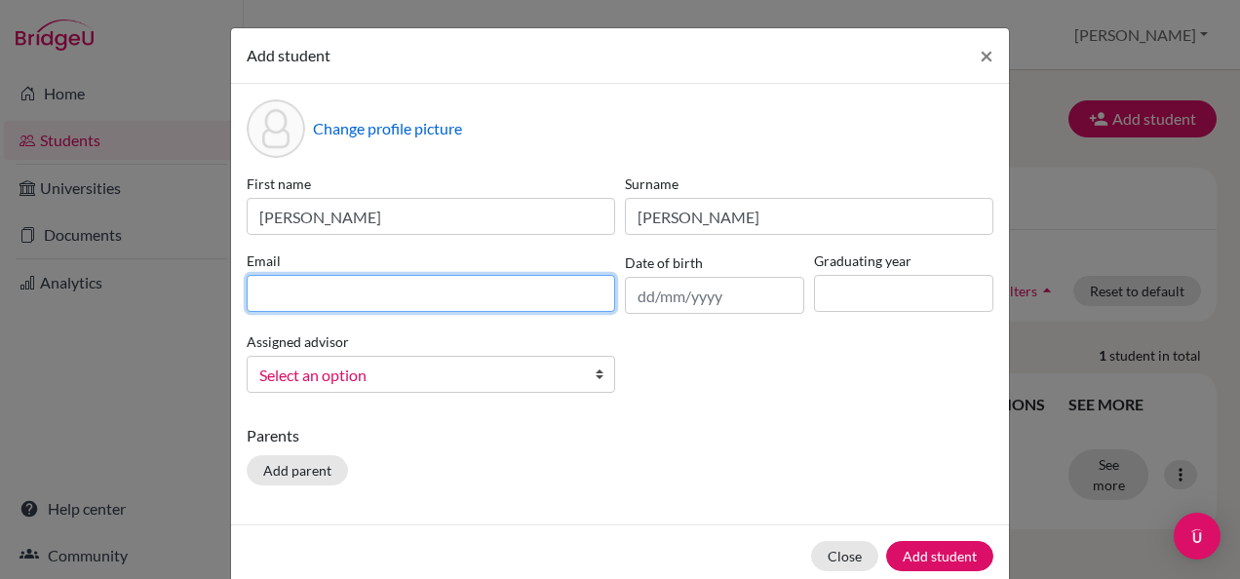
click at [433, 296] on input at bounding box center [431, 293] width 368 height 37
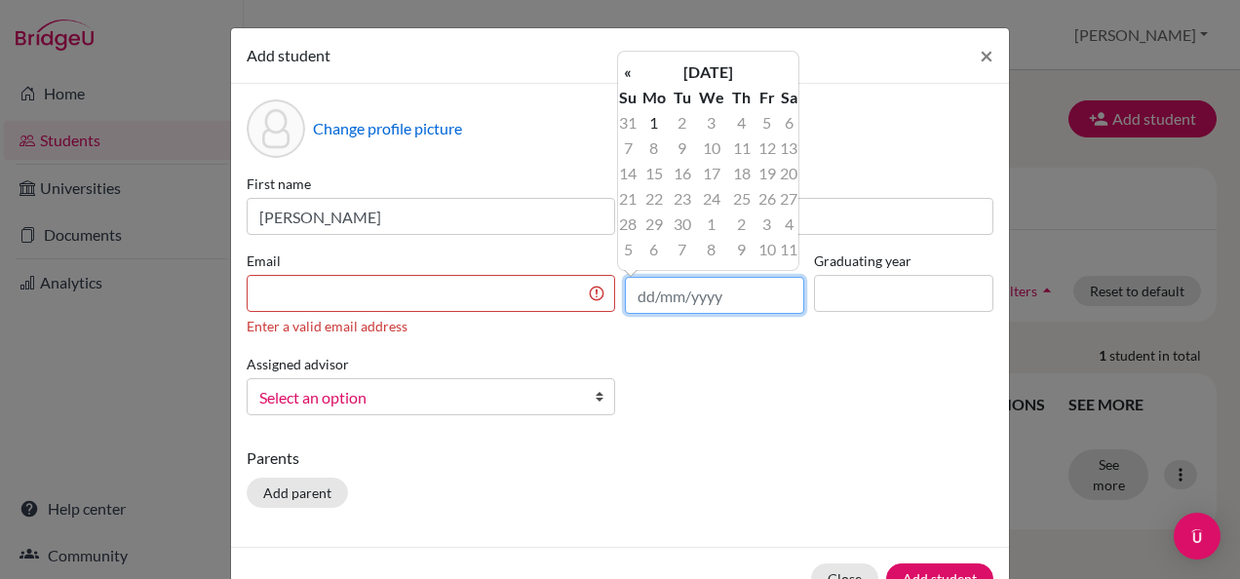
click at [645, 286] on input "text" at bounding box center [714, 295] width 179 height 37
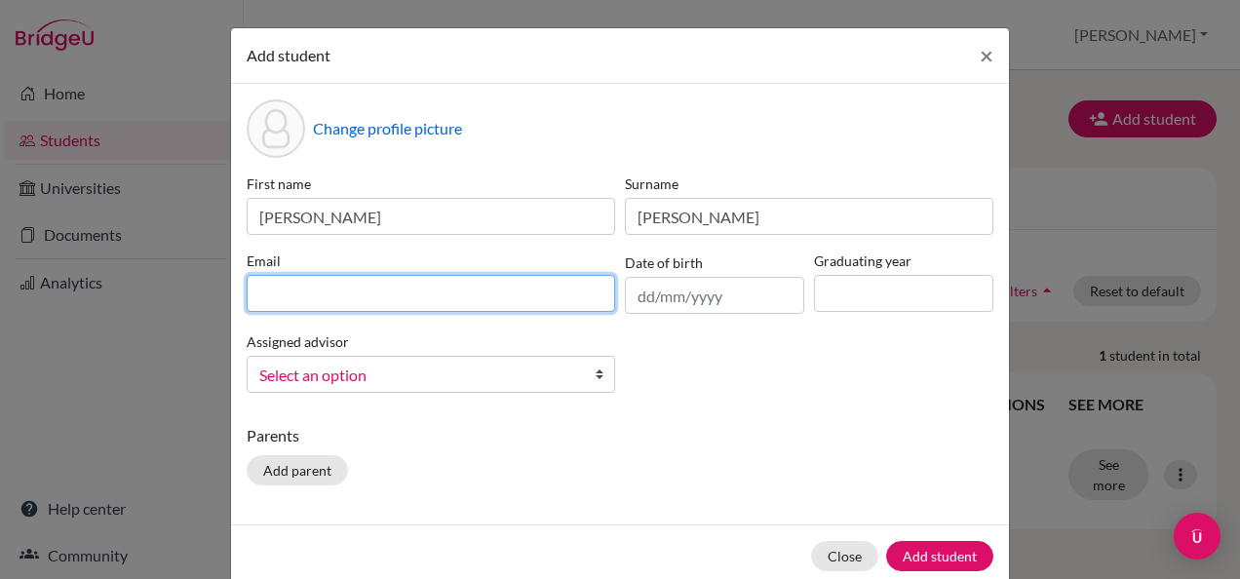
click at [434, 289] on input at bounding box center [431, 293] width 368 height 37
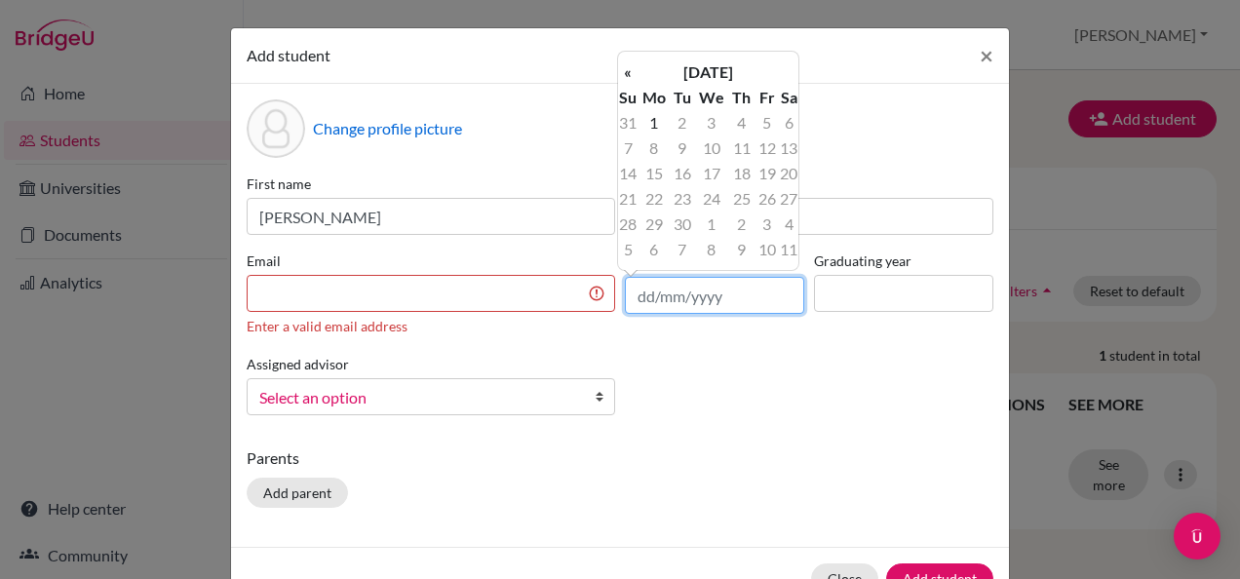
click at [655, 286] on input "text" at bounding box center [714, 295] width 179 height 37
click at [630, 66] on th "«" at bounding box center [627, 71] width 19 height 25
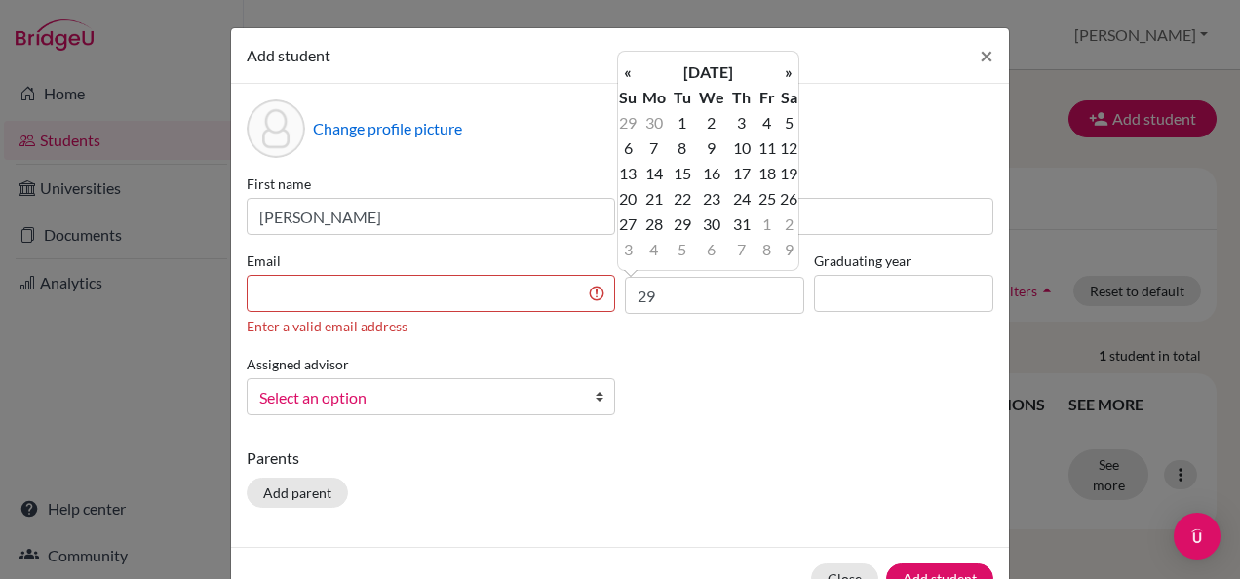
click at [630, 66] on th "«" at bounding box center [627, 71] width 19 height 25
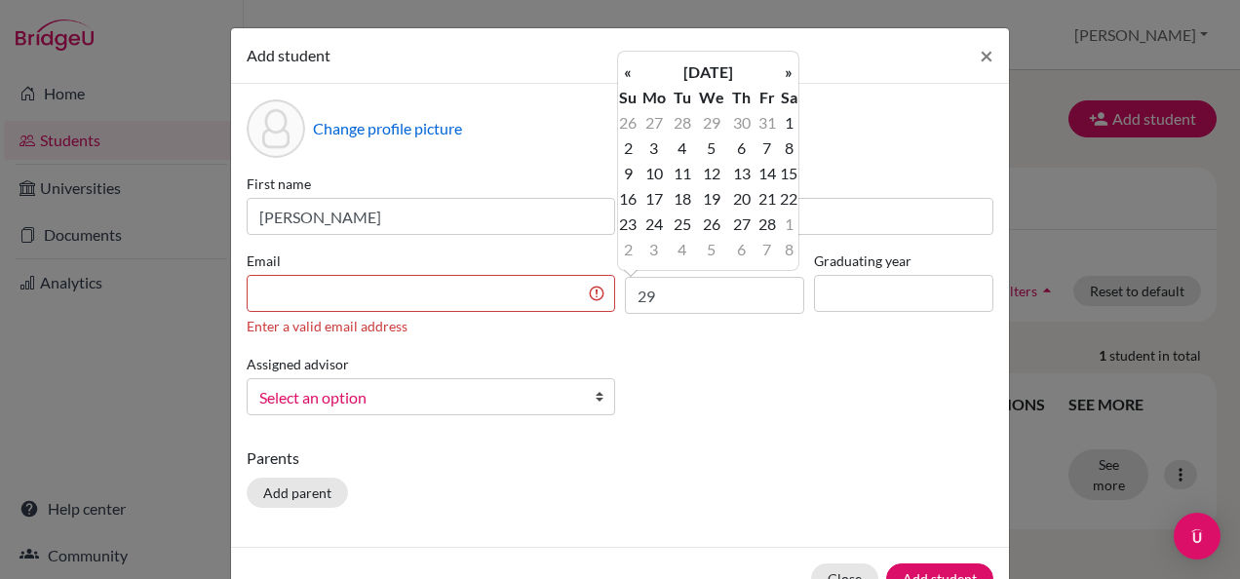
click at [630, 66] on th "«" at bounding box center [627, 71] width 19 height 25
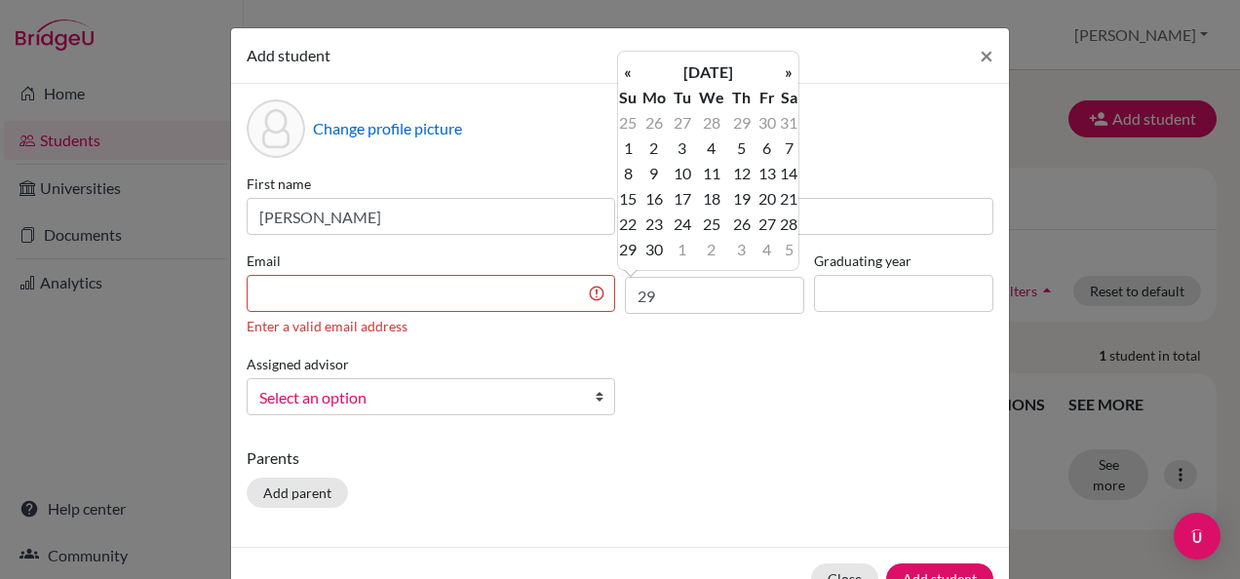
click at [630, 66] on th "«" at bounding box center [627, 71] width 19 height 25
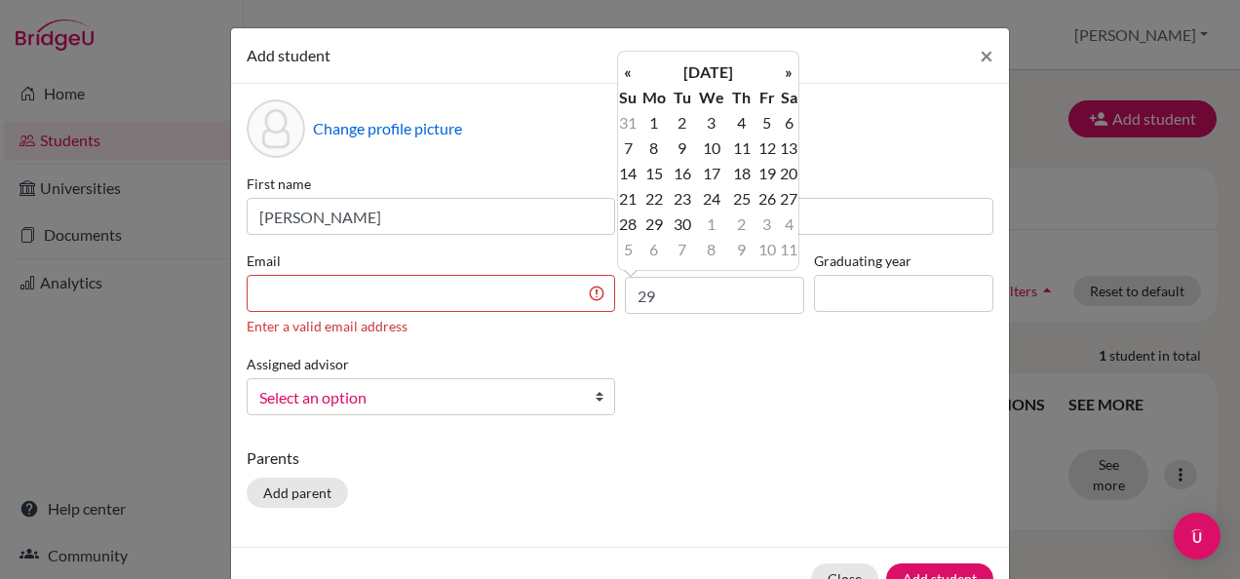
click at [630, 66] on th "«" at bounding box center [627, 71] width 19 height 25
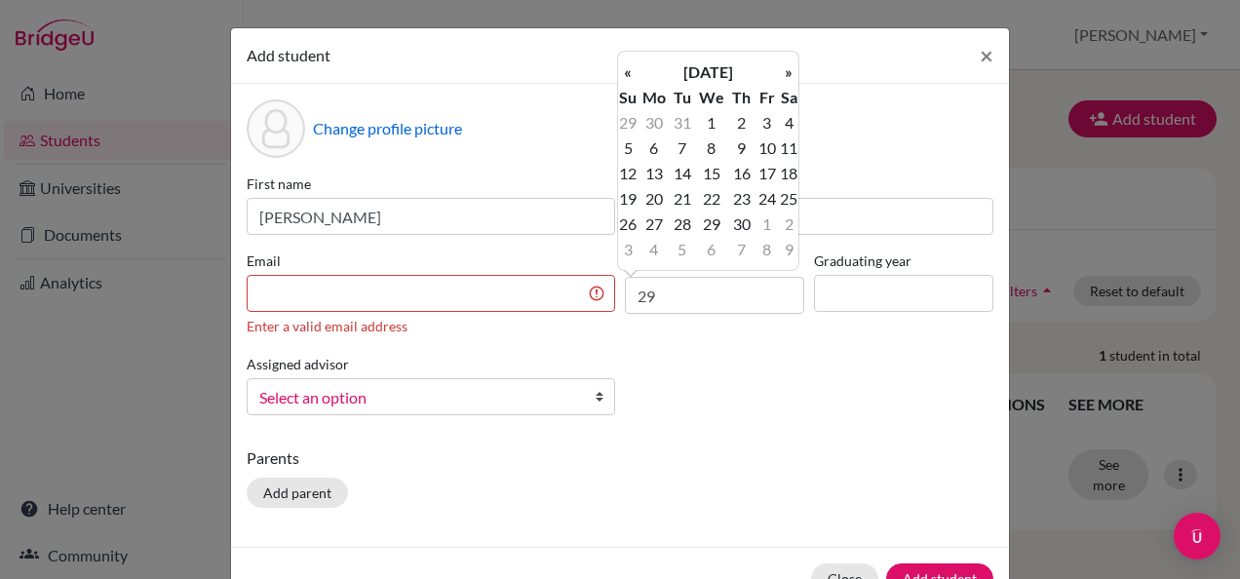
click at [630, 66] on th "«" at bounding box center [627, 71] width 19 height 25
drag, startPoint x: 630, startPoint y: 66, endPoint x: 688, endPoint y: 62, distance: 57.6
click at [688, 62] on tr "« September 2023 »" at bounding box center [708, 71] width 180 height 25
click at [688, 62] on th "September 2023" at bounding box center [707, 71] width 141 height 25
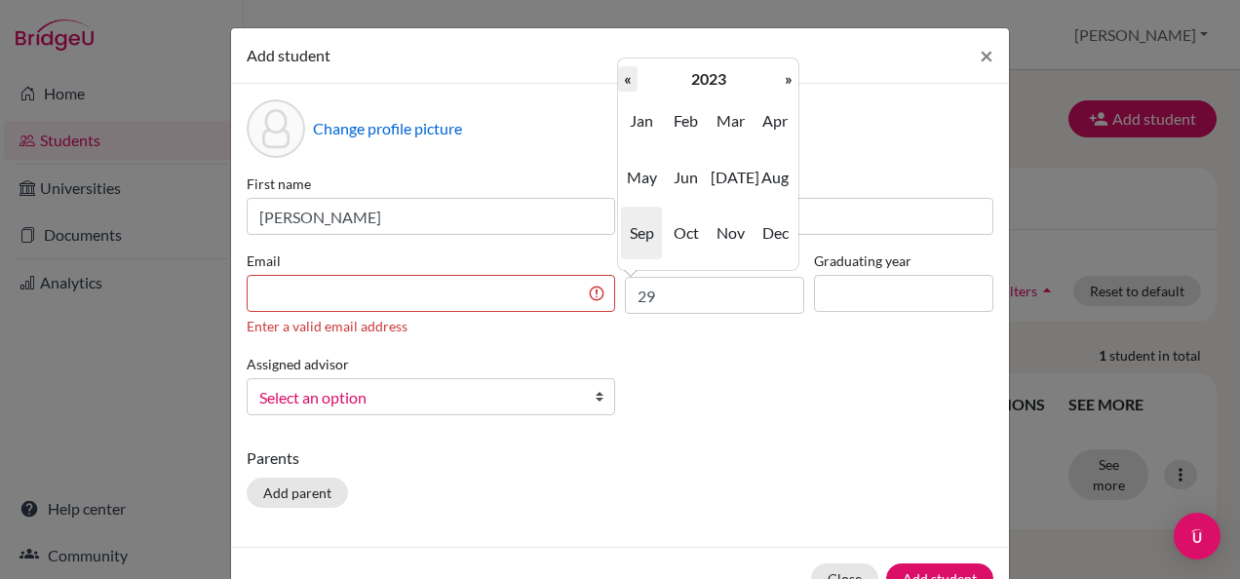
click at [627, 78] on th "«" at bounding box center [627, 78] width 19 height 25
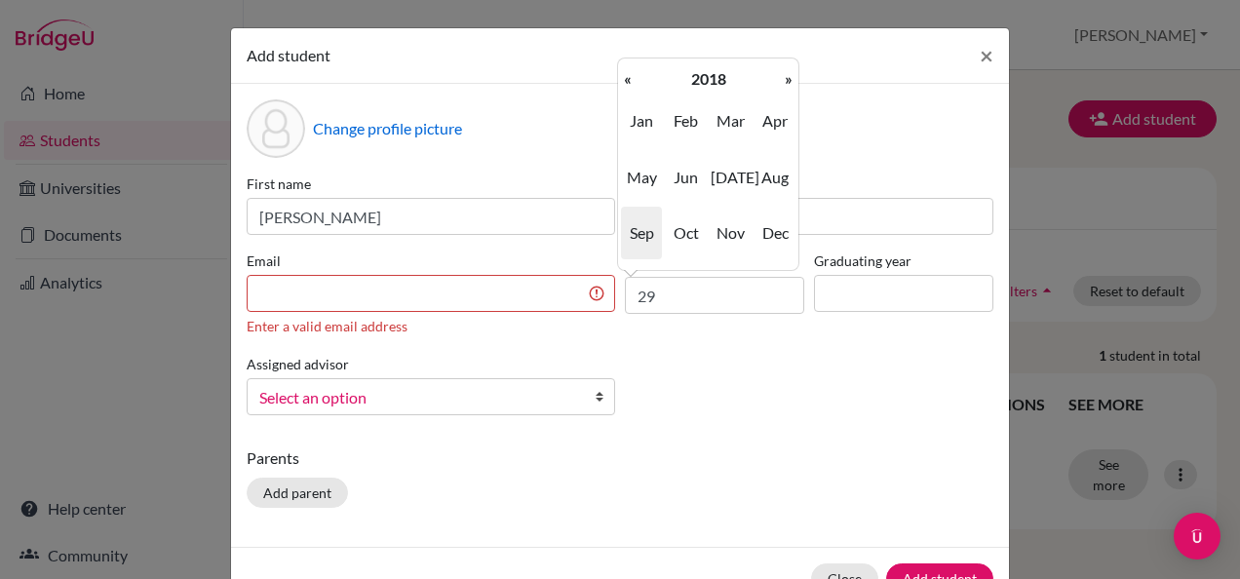
click at [627, 78] on th "«" at bounding box center [627, 78] width 19 height 25
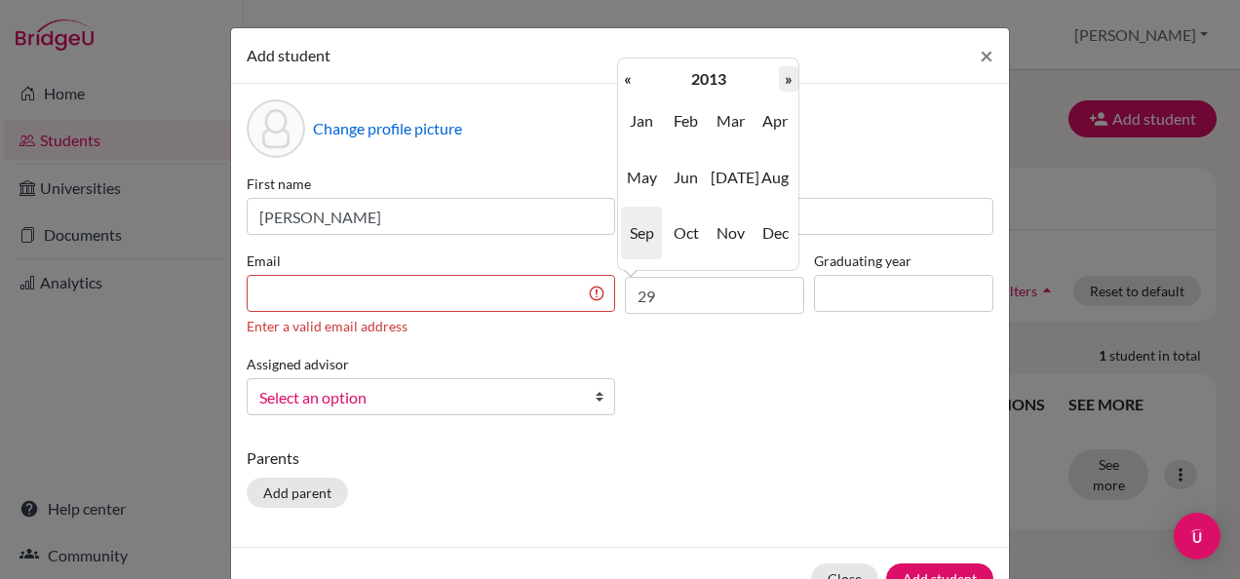
click at [795, 78] on th "»" at bounding box center [788, 78] width 19 height 25
click at [729, 130] on span "Mar" at bounding box center [730, 121] width 41 height 53
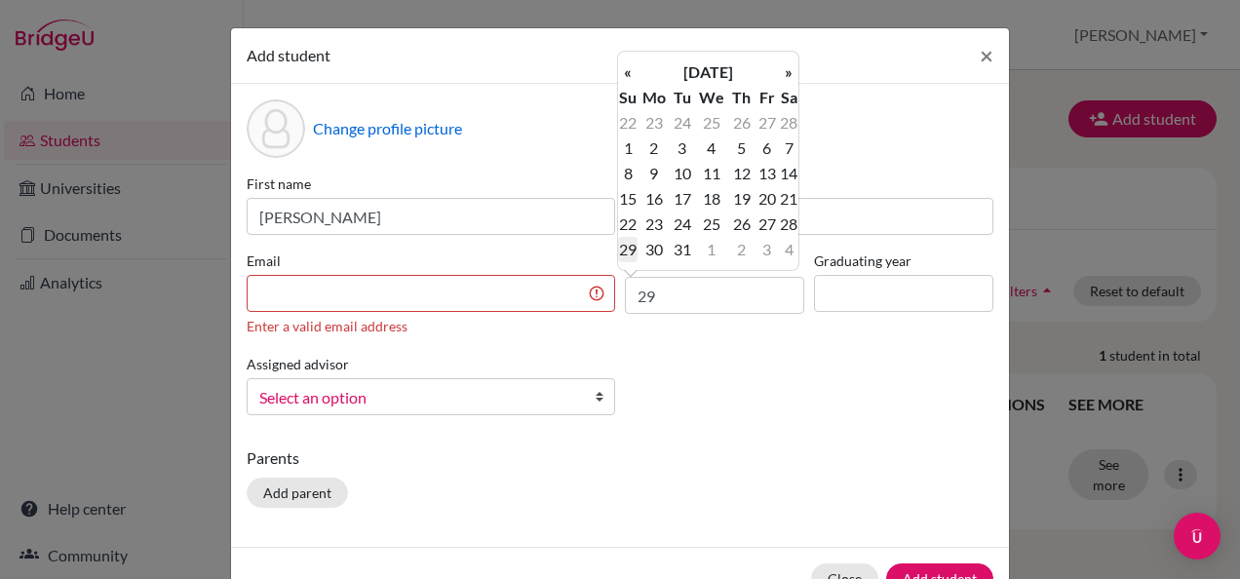
click at [635, 246] on td "29" at bounding box center [627, 249] width 19 height 25
type input "[DATE]"
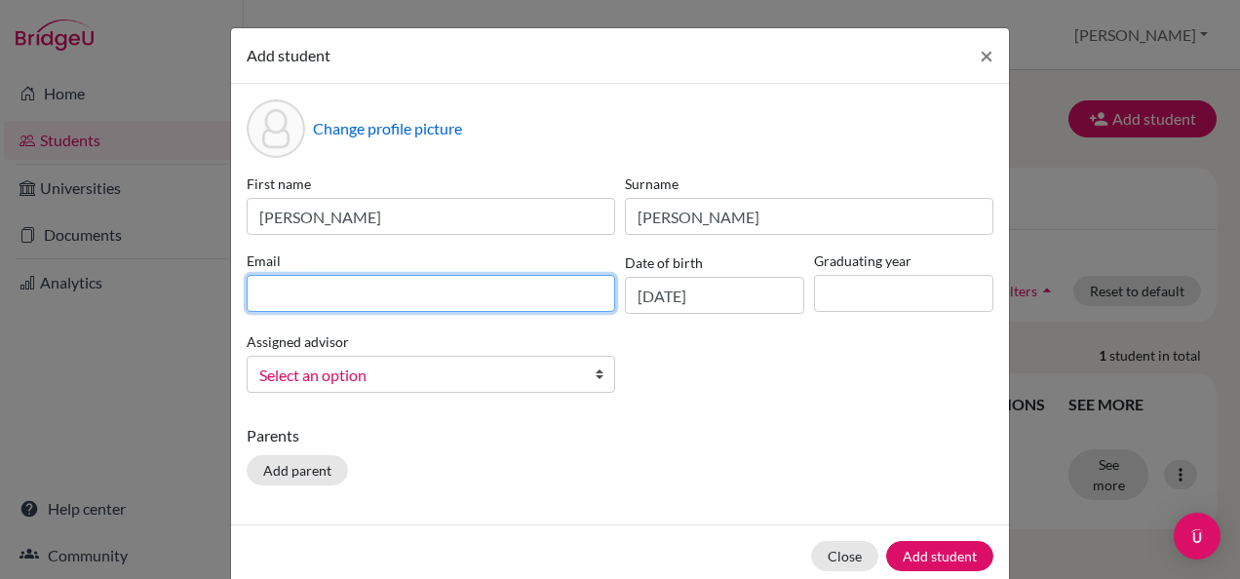
click at [514, 296] on input at bounding box center [431, 293] width 368 height 37
type input "[EMAIL_ADDRESS][DOMAIN_NAME]"
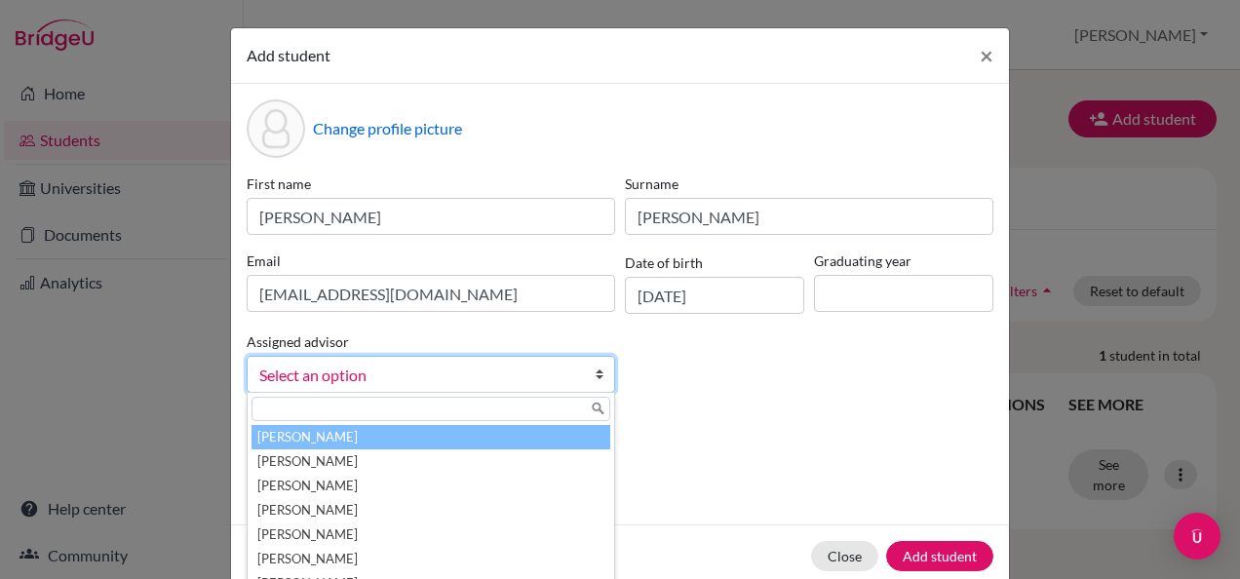
click at [594, 371] on b at bounding box center [603, 374] width 19 height 35
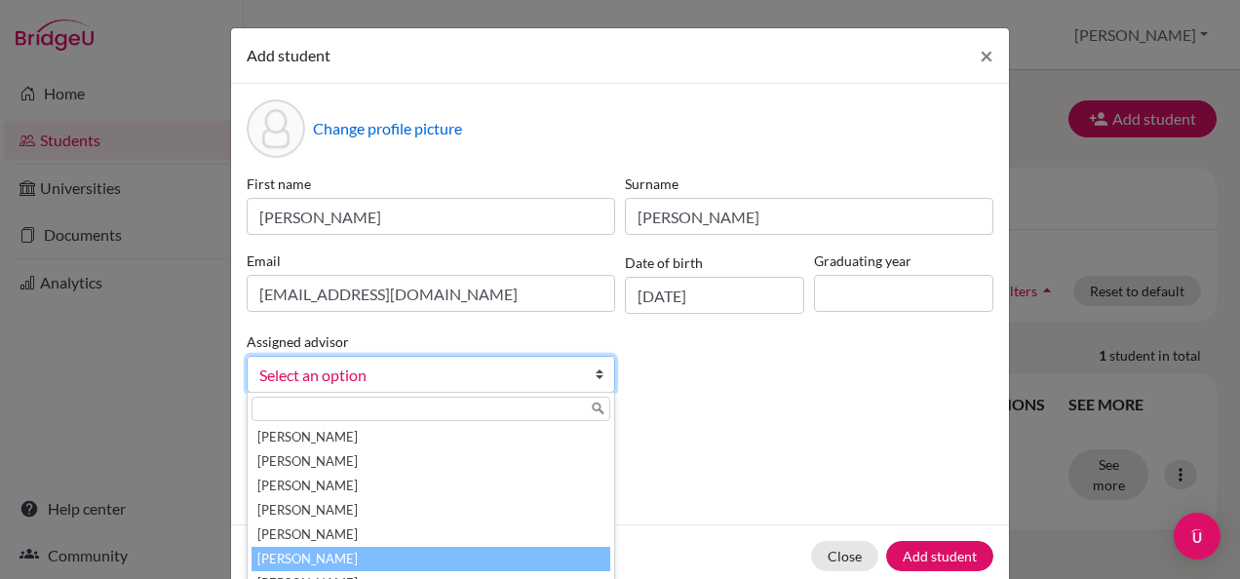
click at [431, 550] on li "[PERSON_NAME]" at bounding box center [430, 559] width 359 height 24
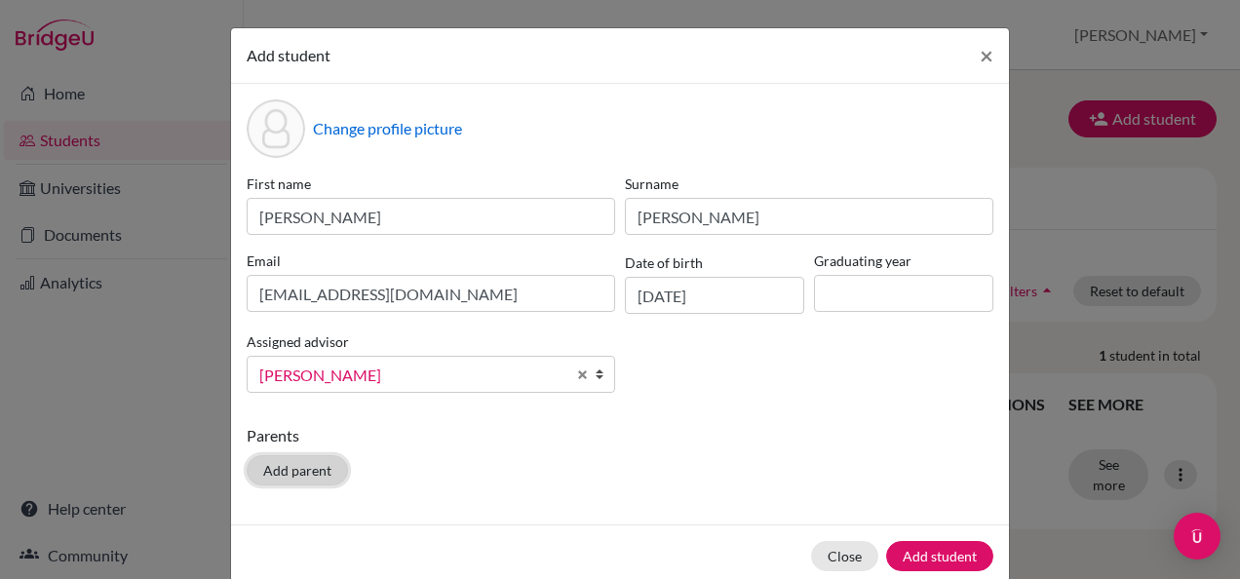
click at [297, 472] on button "Add parent" at bounding box center [297, 470] width 101 height 30
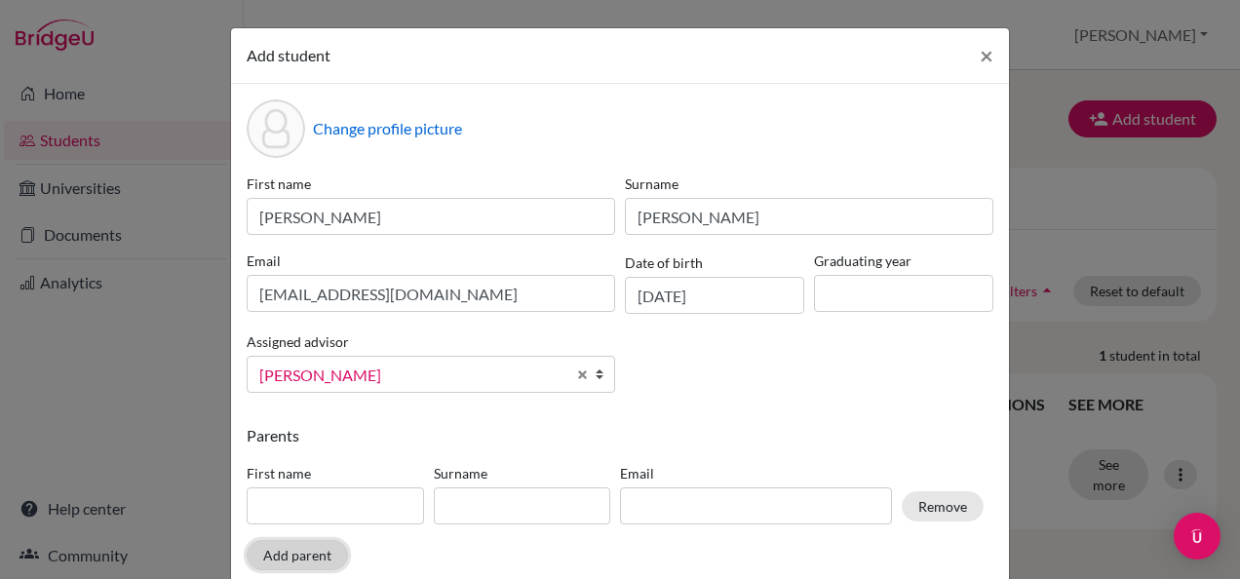
scroll to position [117, 0]
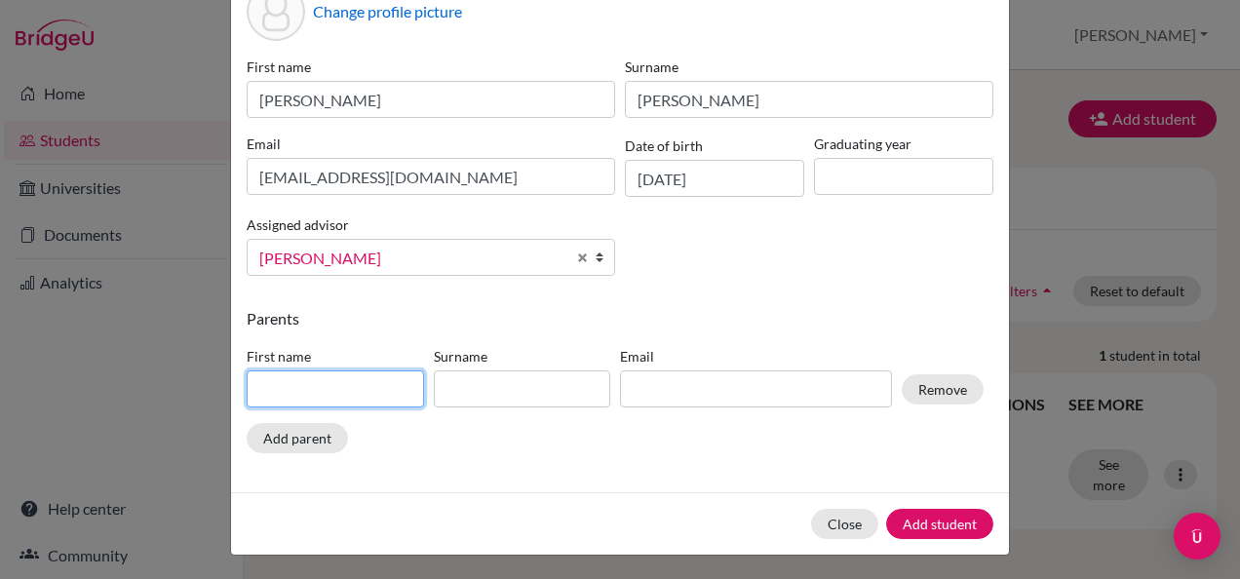
click at [286, 388] on input at bounding box center [335, 388] width 177 height 37
type input "r"
type input "[PERSON_NAME]"
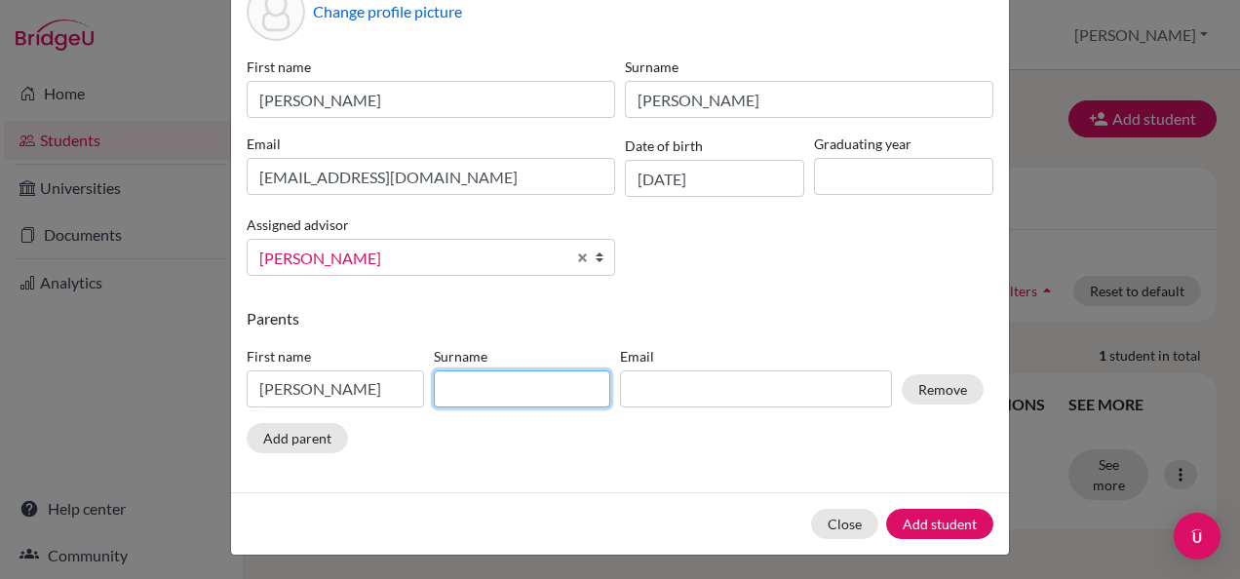
click at [439, 386] on input at bounding box center [522, 388] width 177 height 37
type input "a"
type input "Ayyakani"
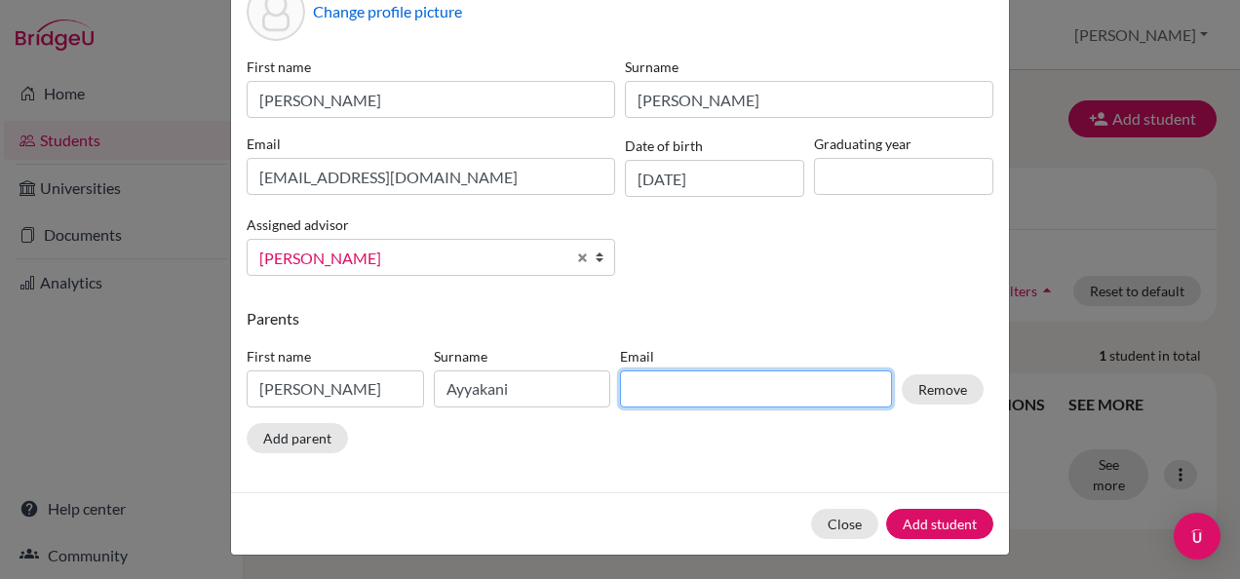
click at [668, 388] on input at bounding box center [756, 388] width 272 height 37
type input "[EMAIL_ADDRESS][DOMAIN_NAME]"
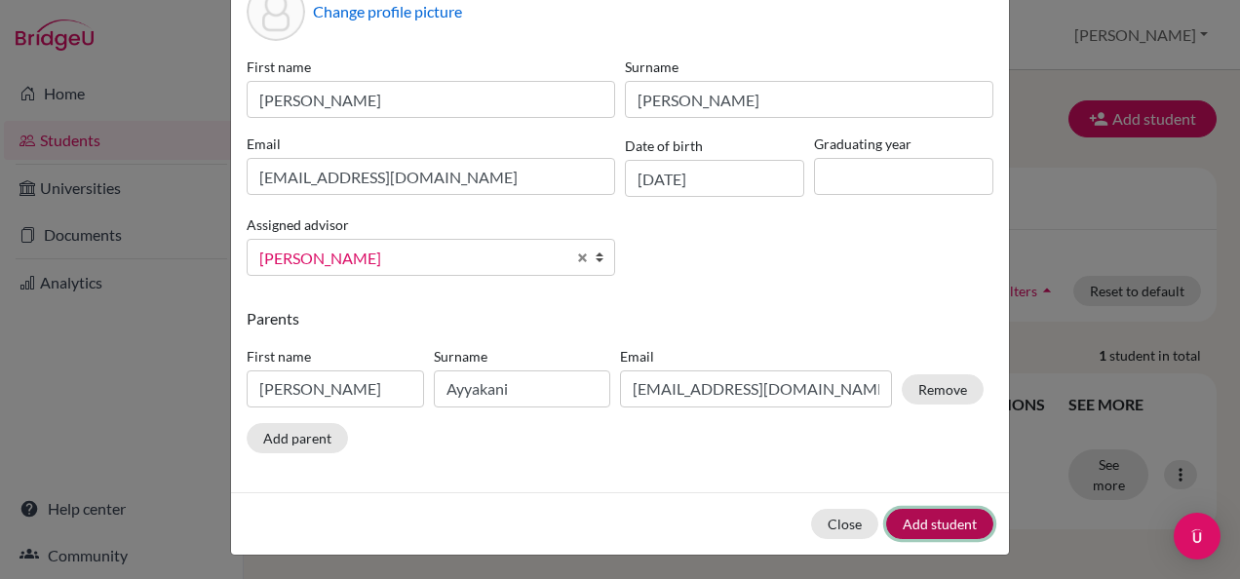
click at [916, 520] on button "Add student" at bounding box center [939, 524] width 107 height 30
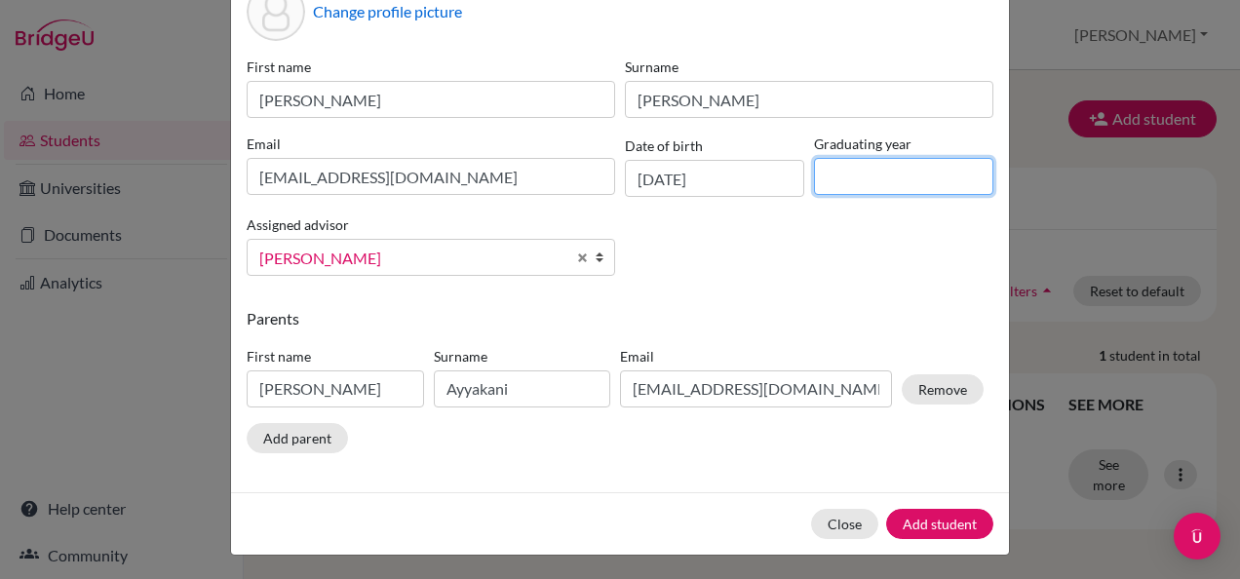
click at [868, 179] on input at bounding box center [903, 176] width 179 height 37
type input "2"
type input "2028"
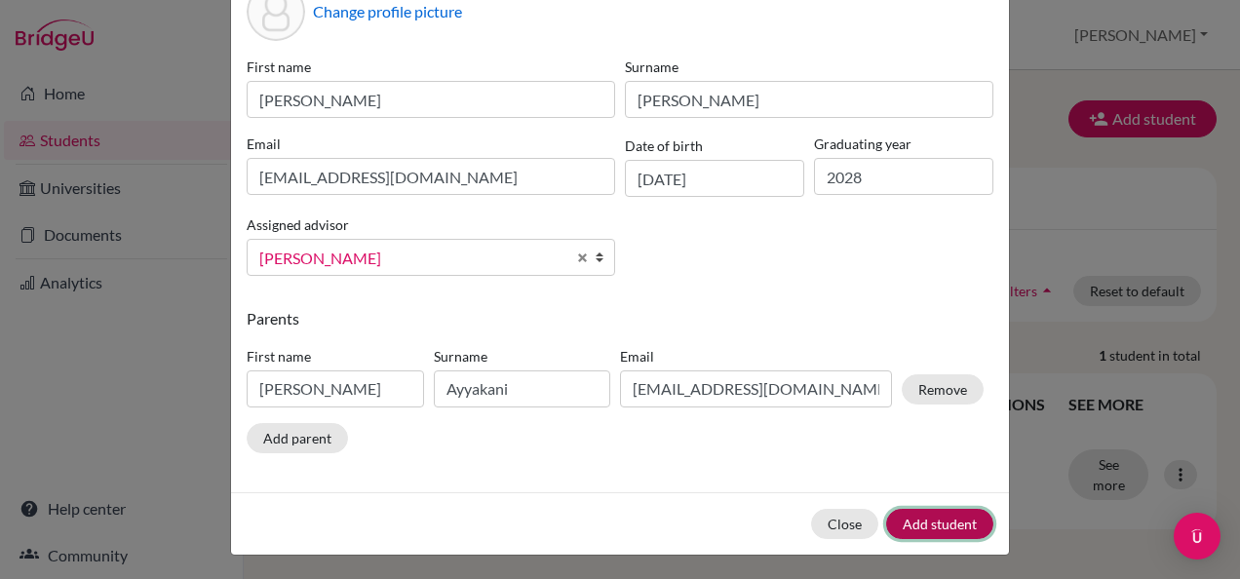
click at [946, 525] on button "Add student" at bounding box center [939, 524] width 107 height 30
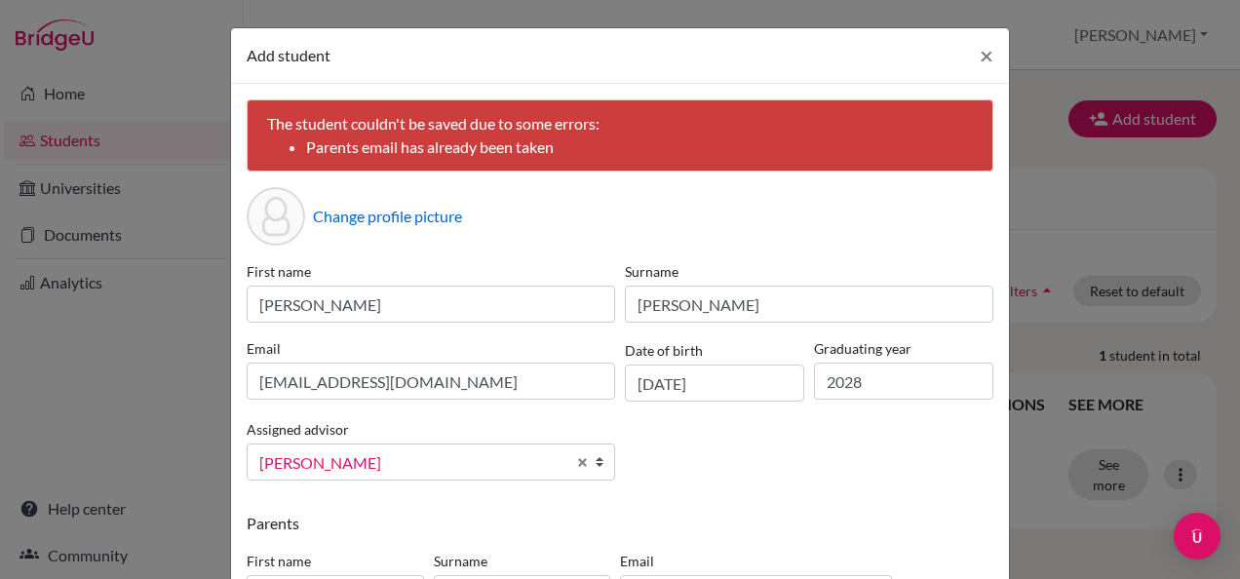
scroll to position [205, 0]
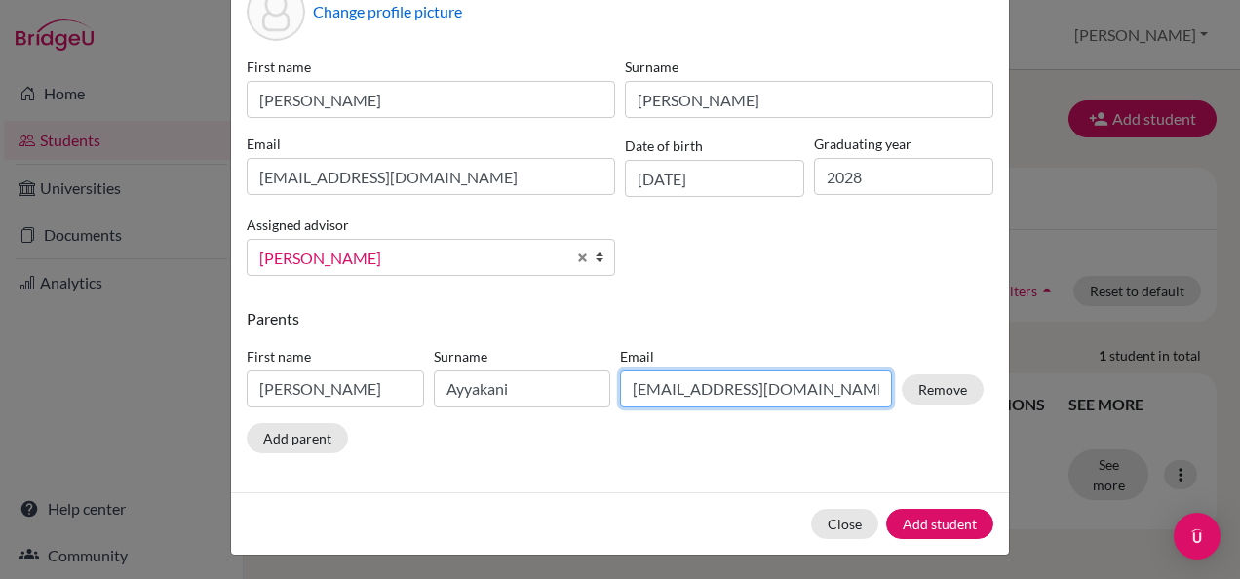
click at [713, 398] on input "[EMAIL_ADDRESS][DOMAIN_NAME]" at bounding box center [756, 388] width 272 height 37
click at [711, 394] on input "[EMAIL_ADDRESS][DOMAIN_NAME]" at bounding box center [756, 388] width 272 height 37
type input "rahejareha@gmail.com"
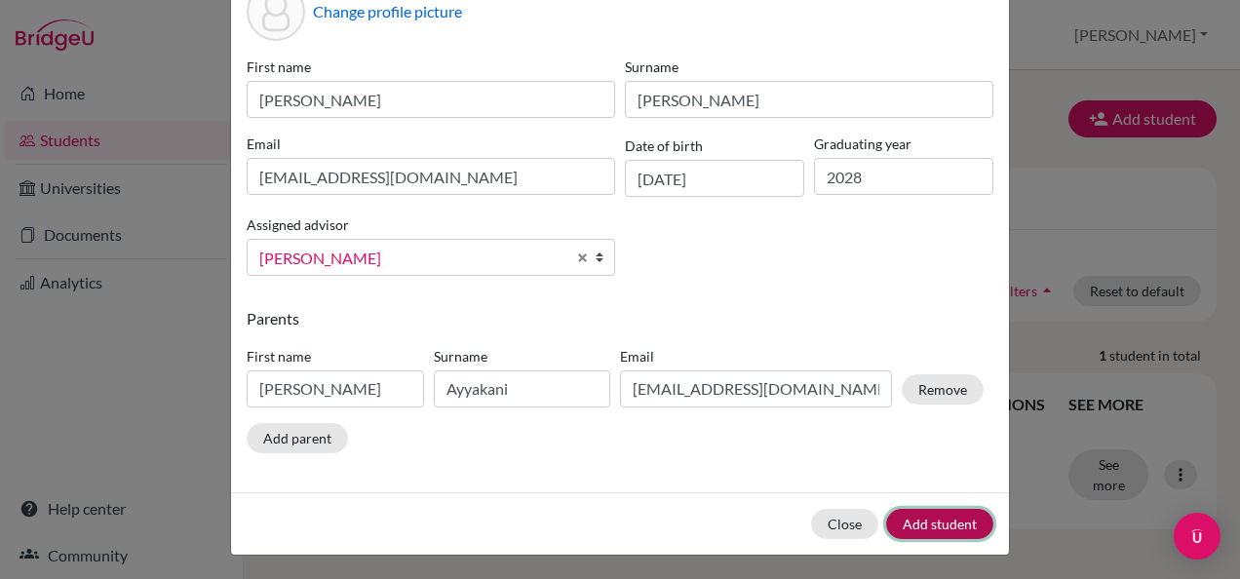
click at [938, 521] on button "Add student" at bounding box center [939, 524] width 107 height 30
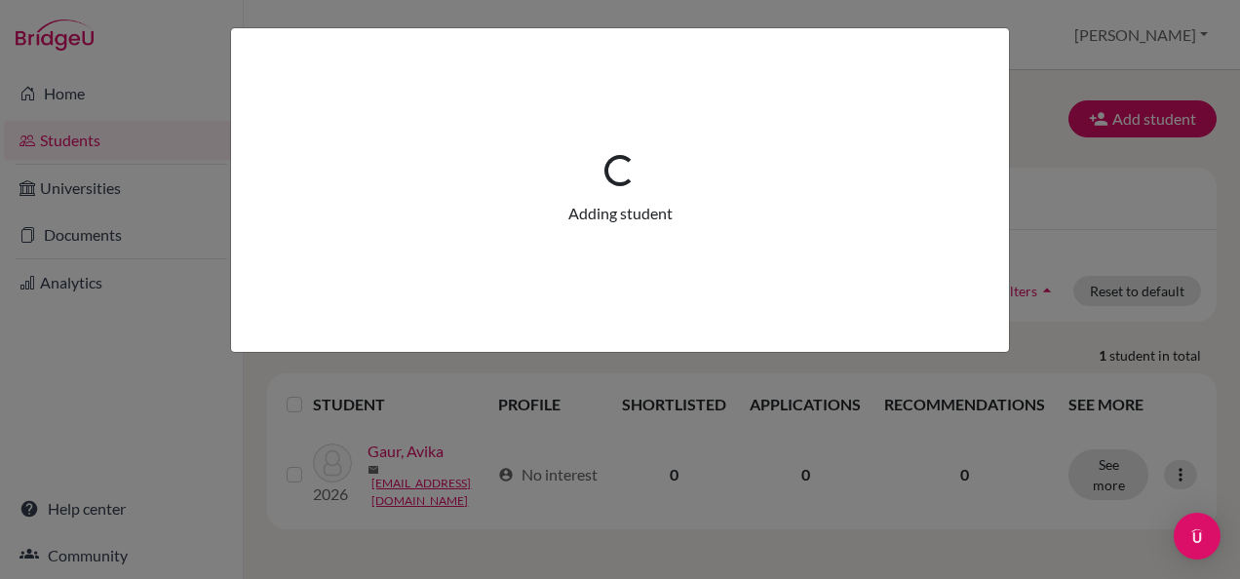
scroll to position [0, 0]
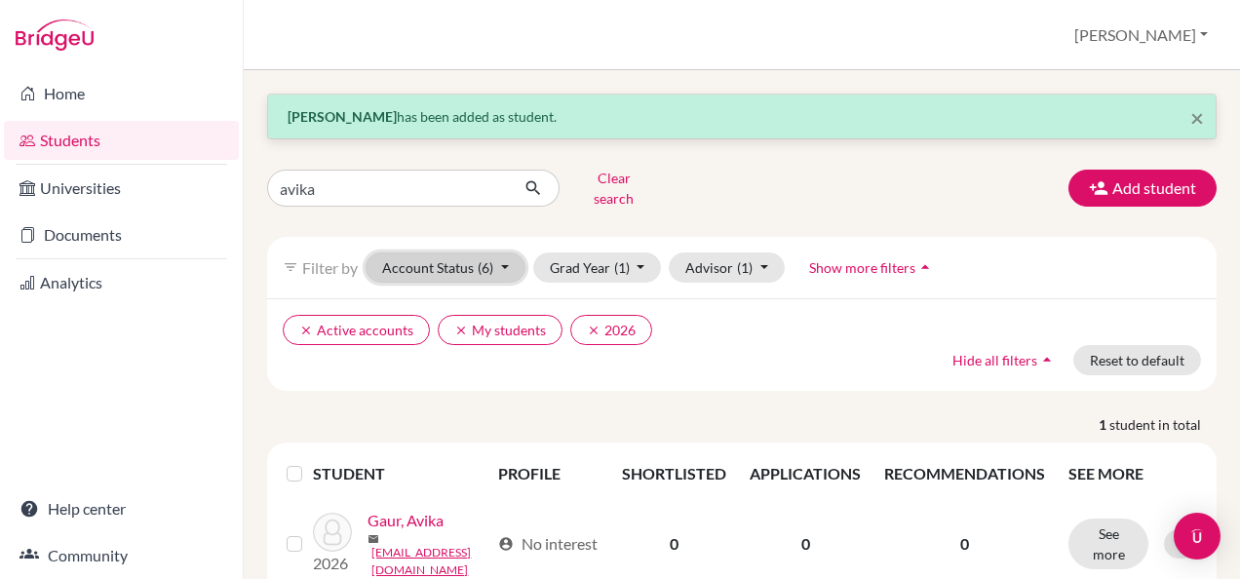
click at [503, 252] on button "Account Status (6)" at bounding box center [445, 267] width 160 height 30
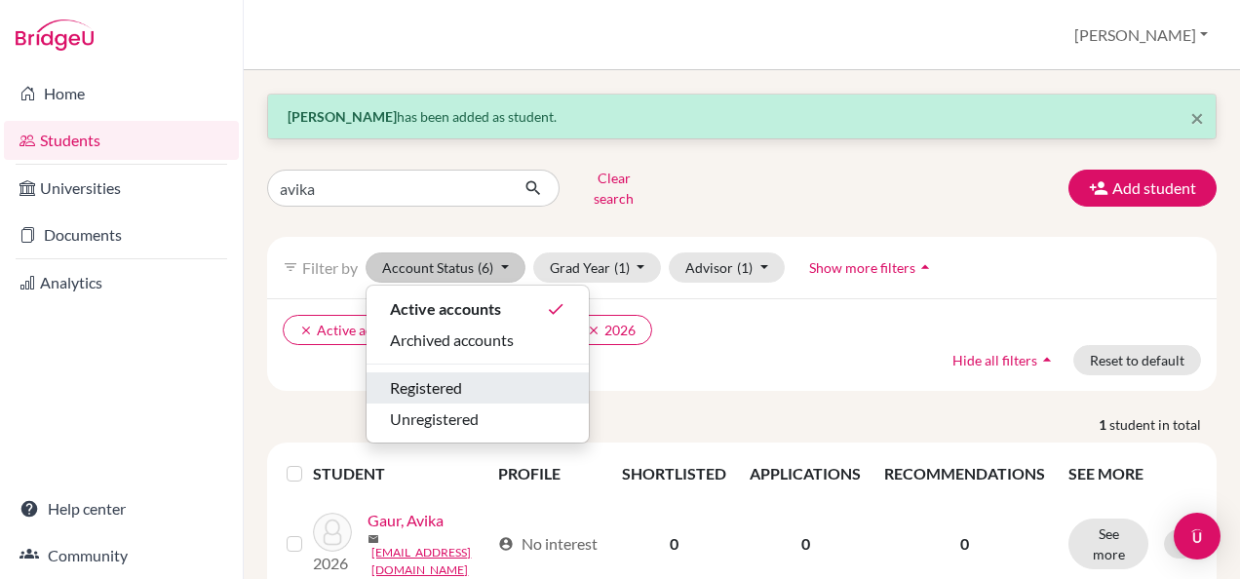
click at [477, 376] on div "Registered" at bounding box center [477, 387] width 175 height 23
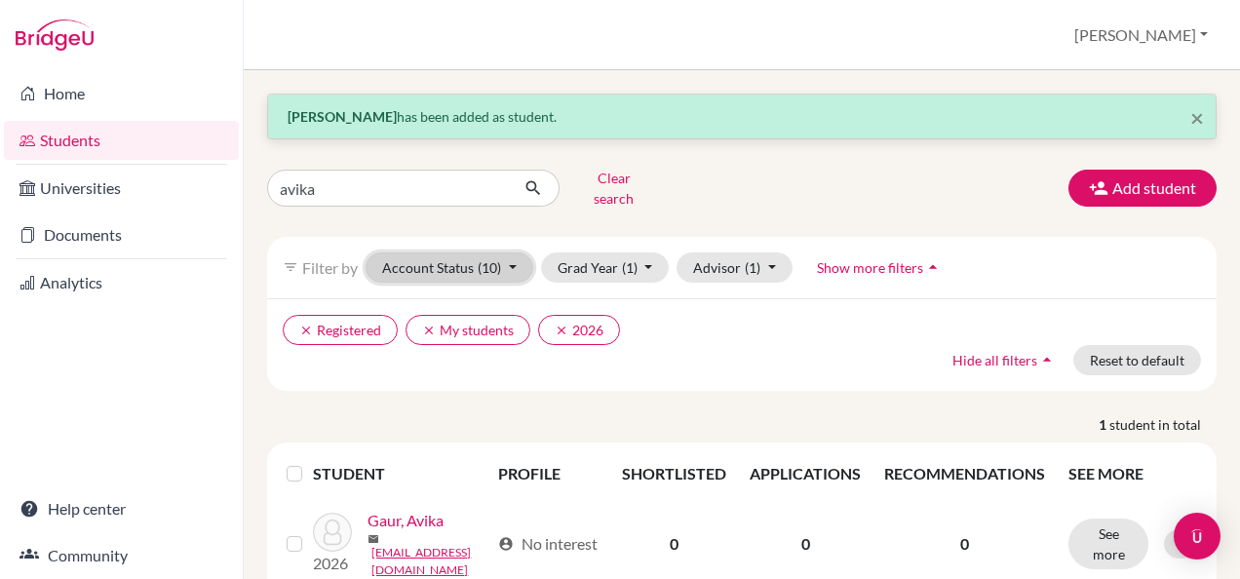
click at [504, 264] on button "Account Status (10)" at bounding box center [449, 267] width 168 height 30
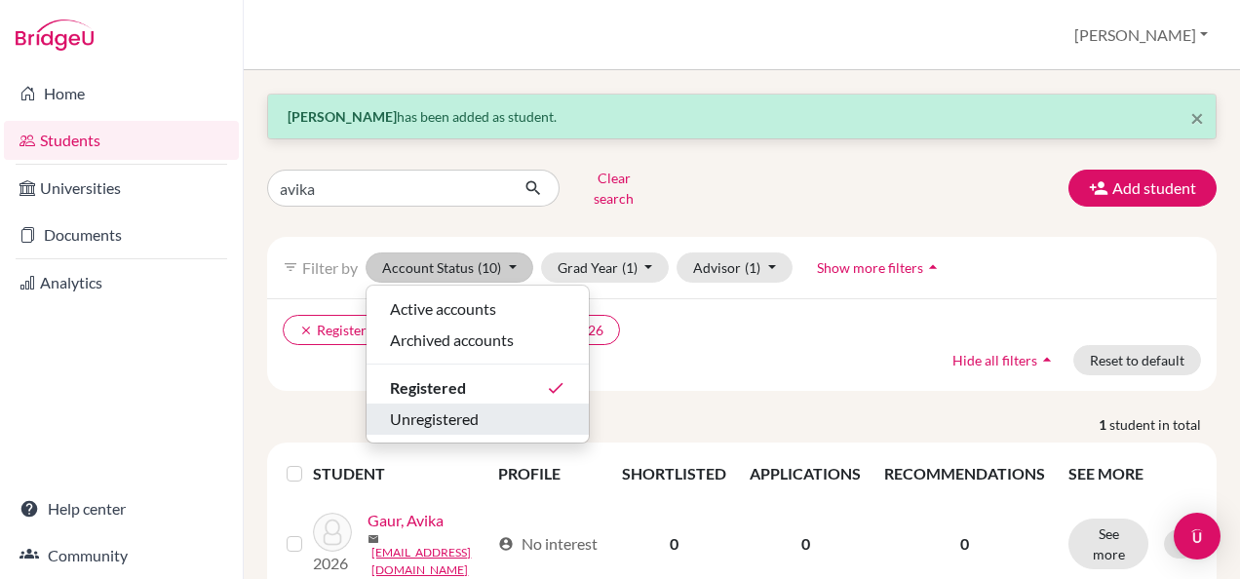
click at [464, 407] on span "Unregistered" at bounding box center [434, 418] width 89 height 23
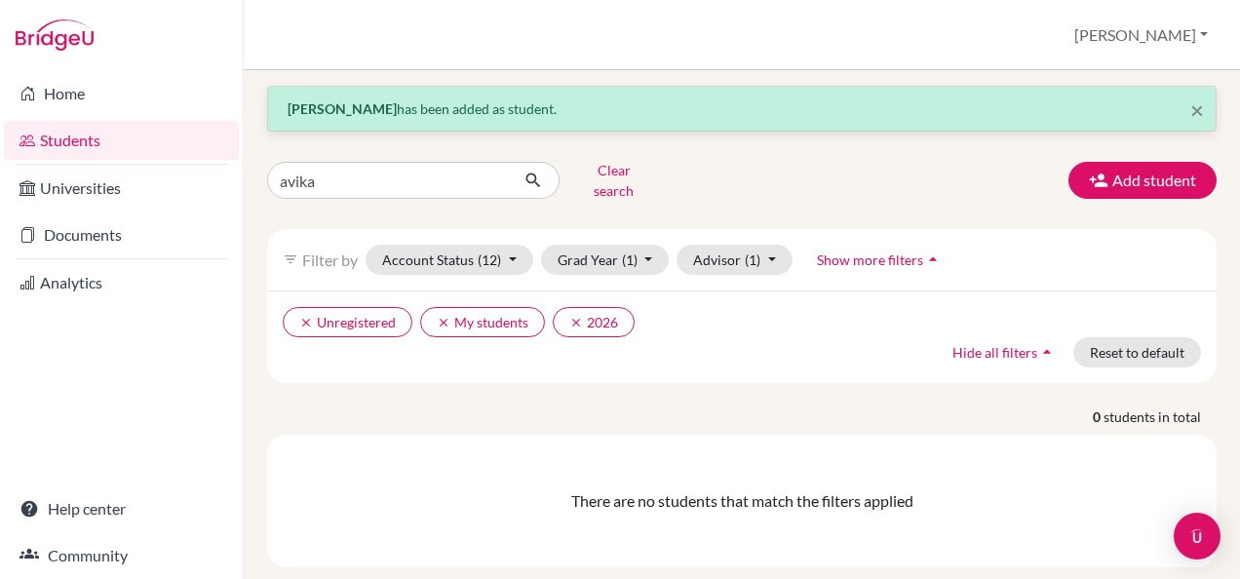
scroll to position [1, 0]
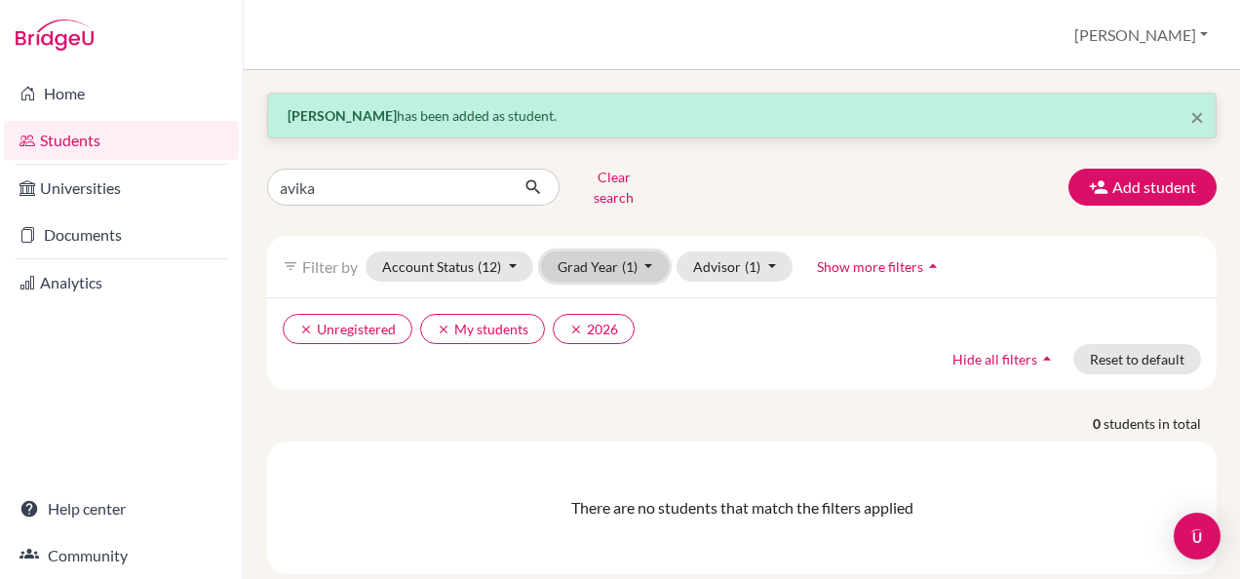
click at [653, 253] on button "Grad Year (1)" at bounding box center [605, 266] width 129 height 30
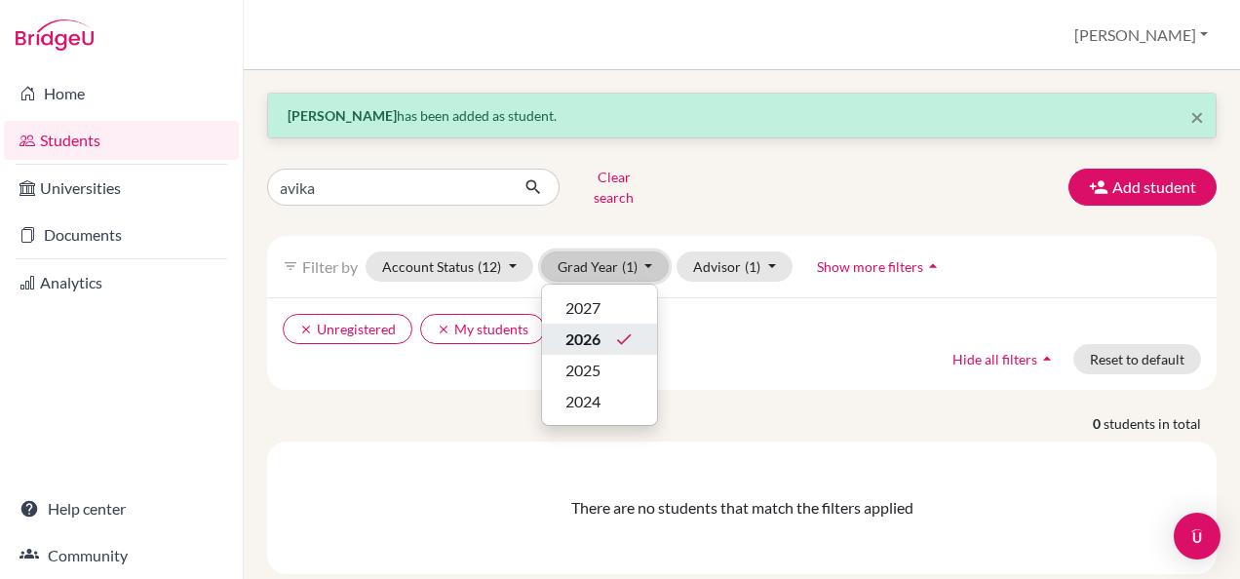
scroll to position [0, 0]
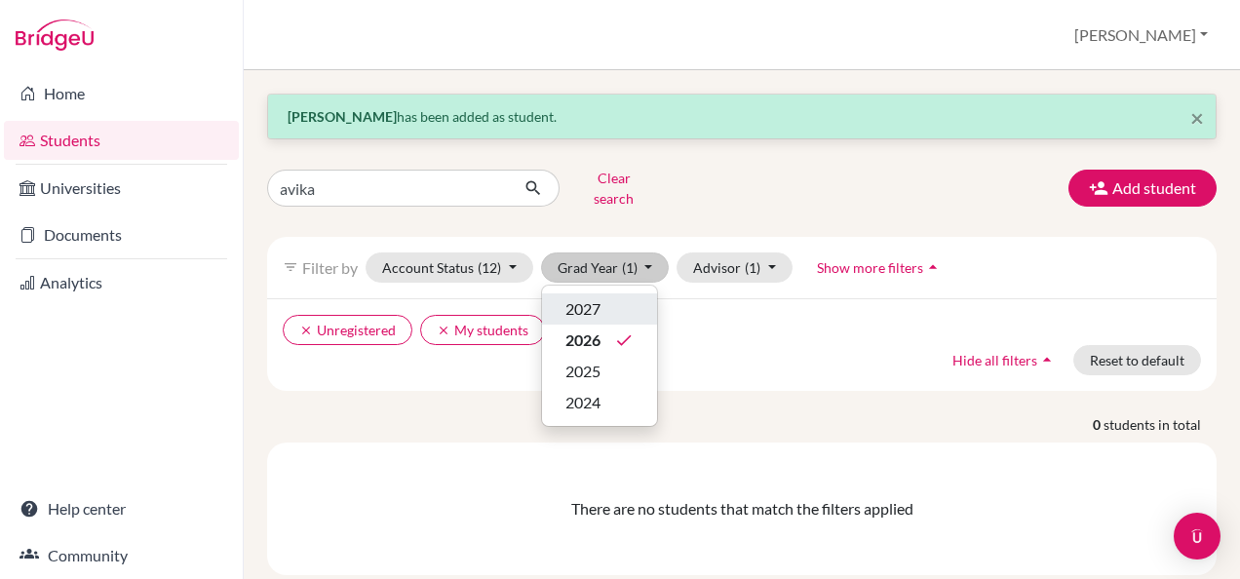
click at [596, 297] on span "2027" at bounding box center [582, 308] width 35 height 23
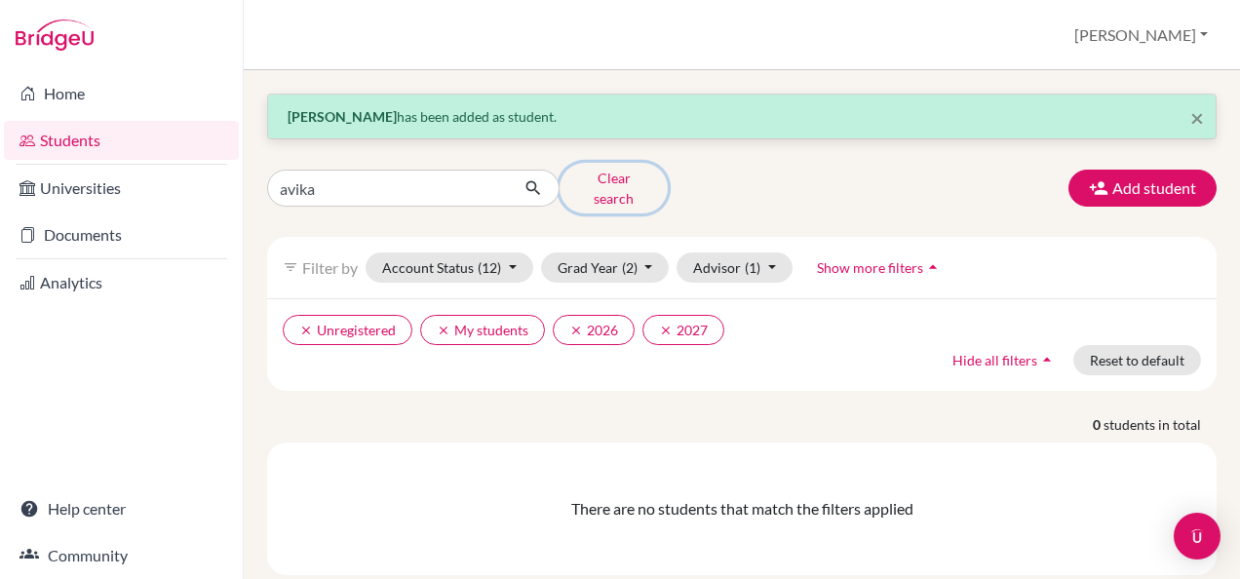
click at [632, 191] on button "Clear search" at bounding box center [613, 188] width 108 height 51
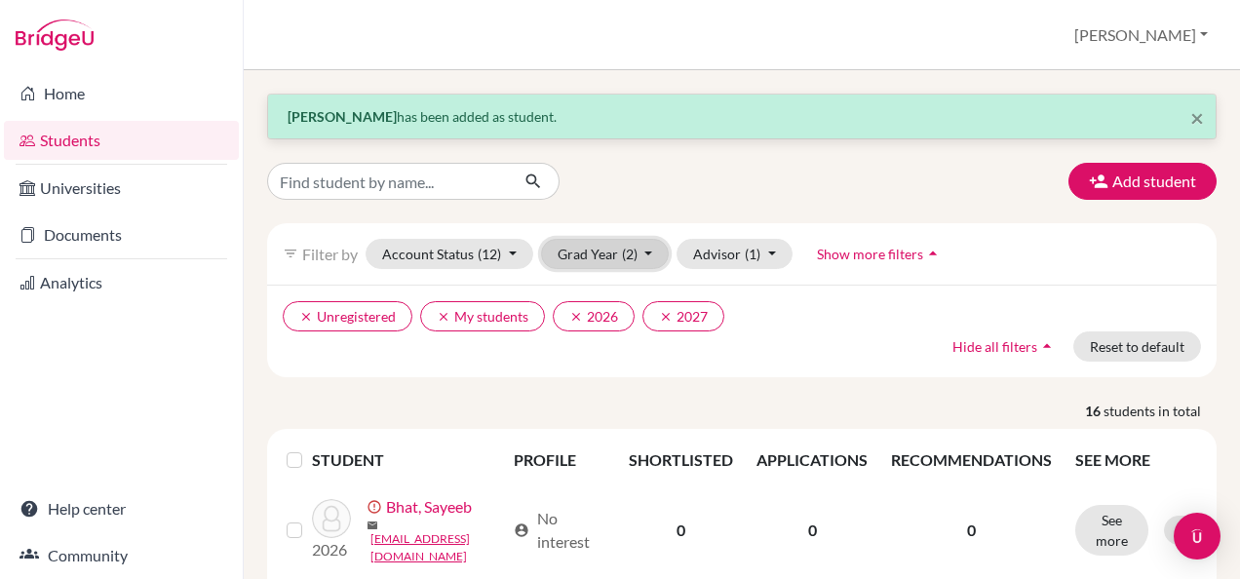
click at [647, 255] on button "Grad Year (2)" at bounding box center [605, 254] width 129 height 30
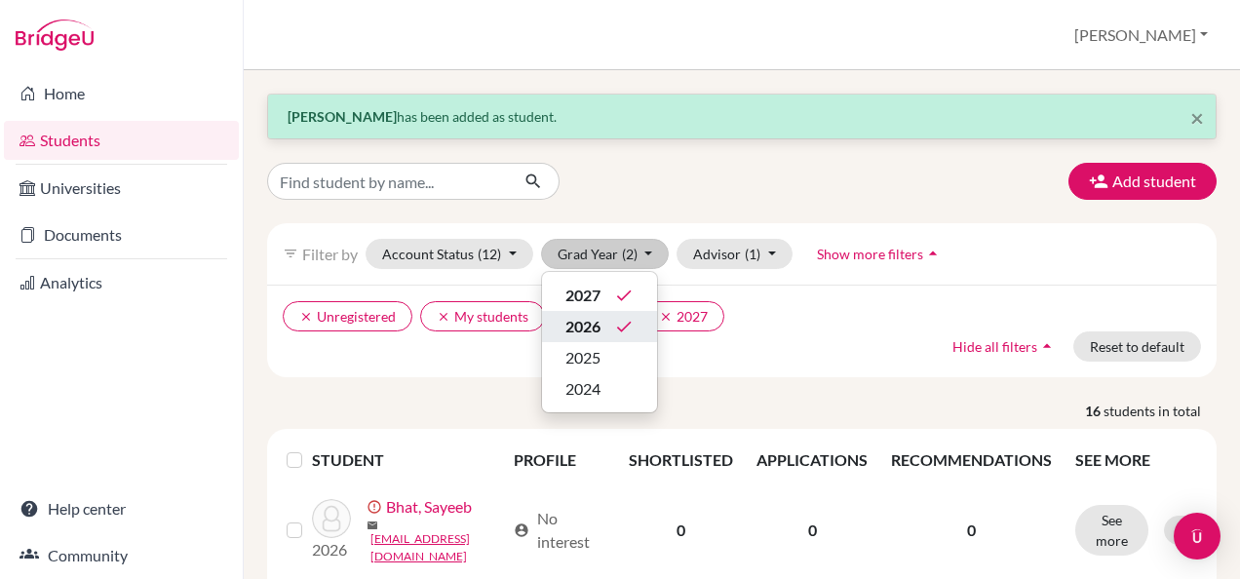
click at [614, 327] on icon "done" at bounding box center [623, 326] width 19 height 19
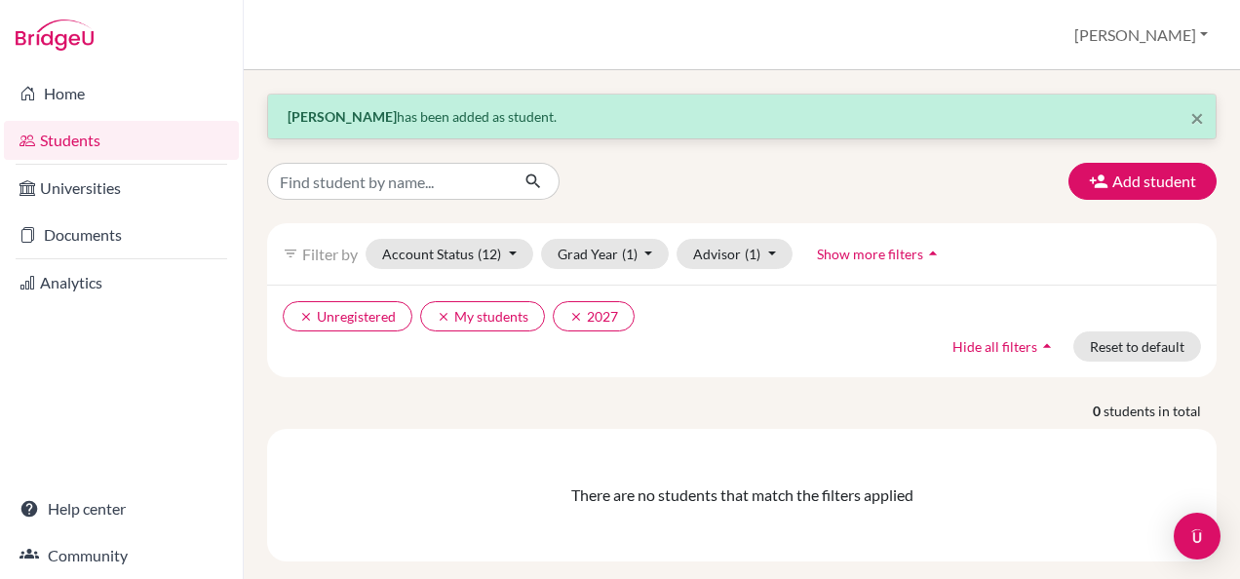
scroll to position [1, 0]
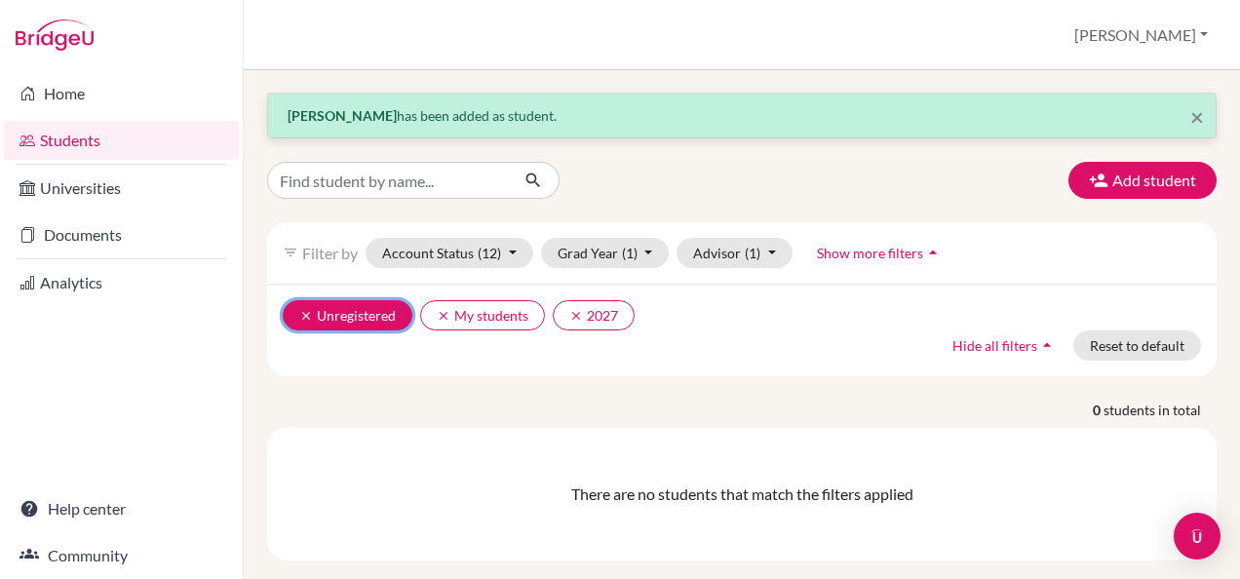
click at [301, 300] on button "clear Unregistered" at bounding box center [348, 315] width 130 height 30
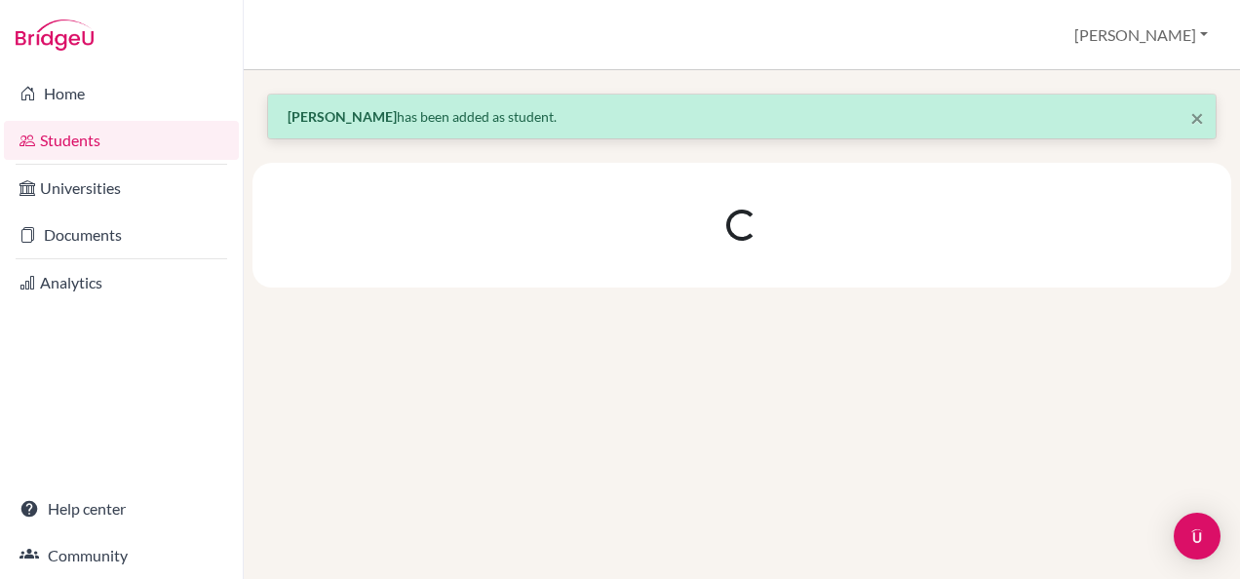
scroll to position [0, 0]
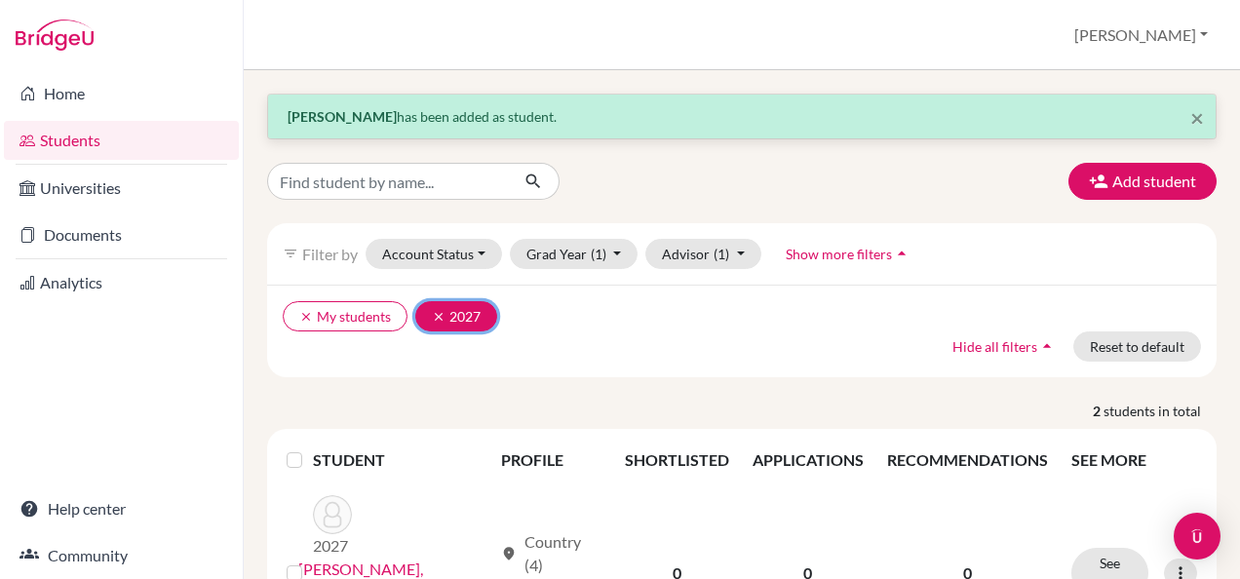
click at [464, 308] on button "clear 2027" at bounding box center [456, 316] width 82 height 30
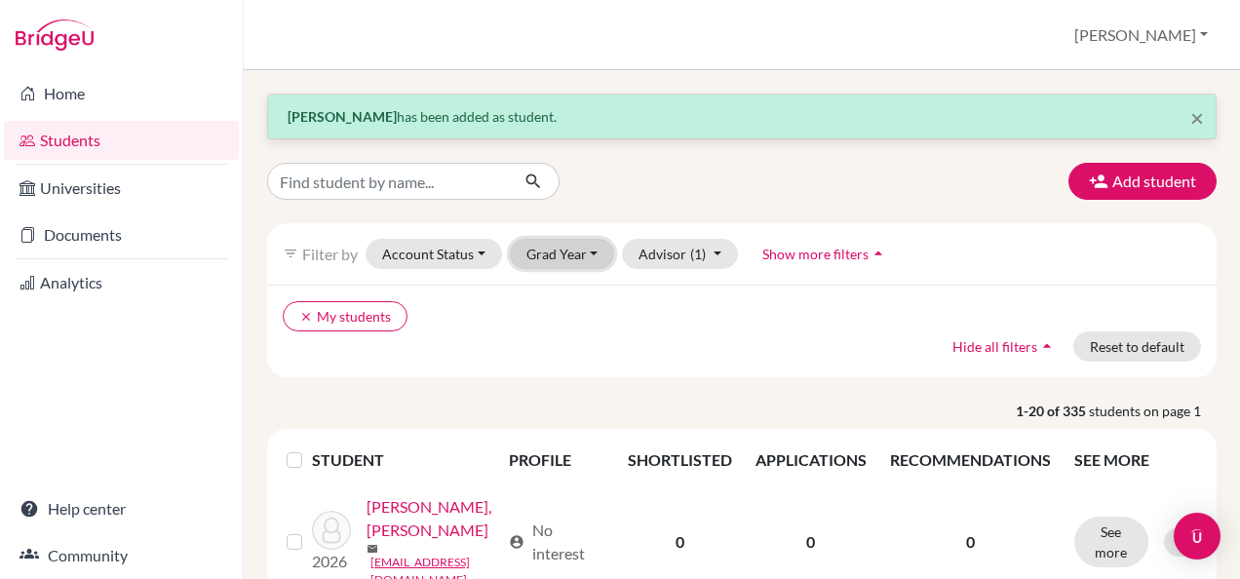
click at [549, 249] on button "Grad Year" at bounding box center [562, 254] width 105 height 30
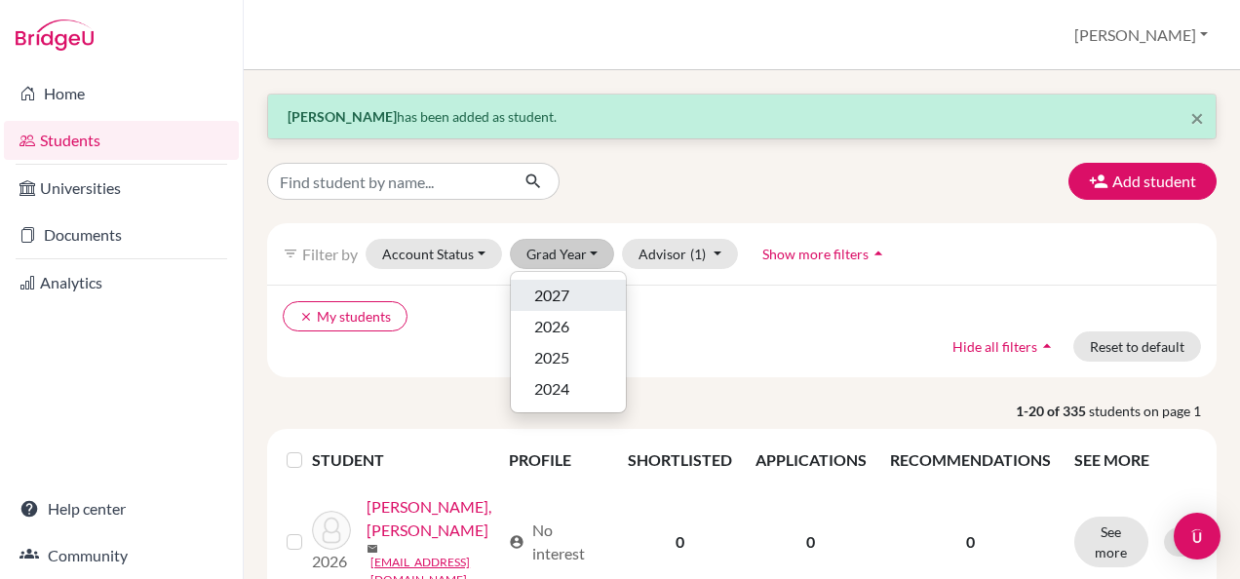
click at [548, 290] on span "2027" at bounding box center [551, 295] width 35 height 23
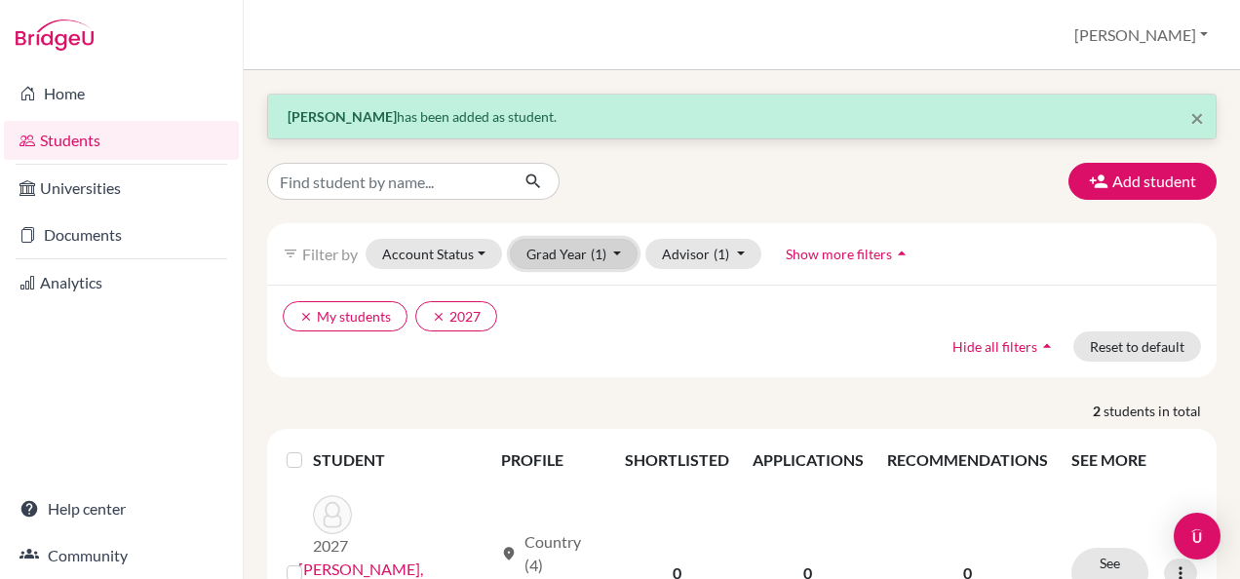
click at [585, 263] on button "Grad Year (1)" at bounding box center [574, 254] width 129 height 30
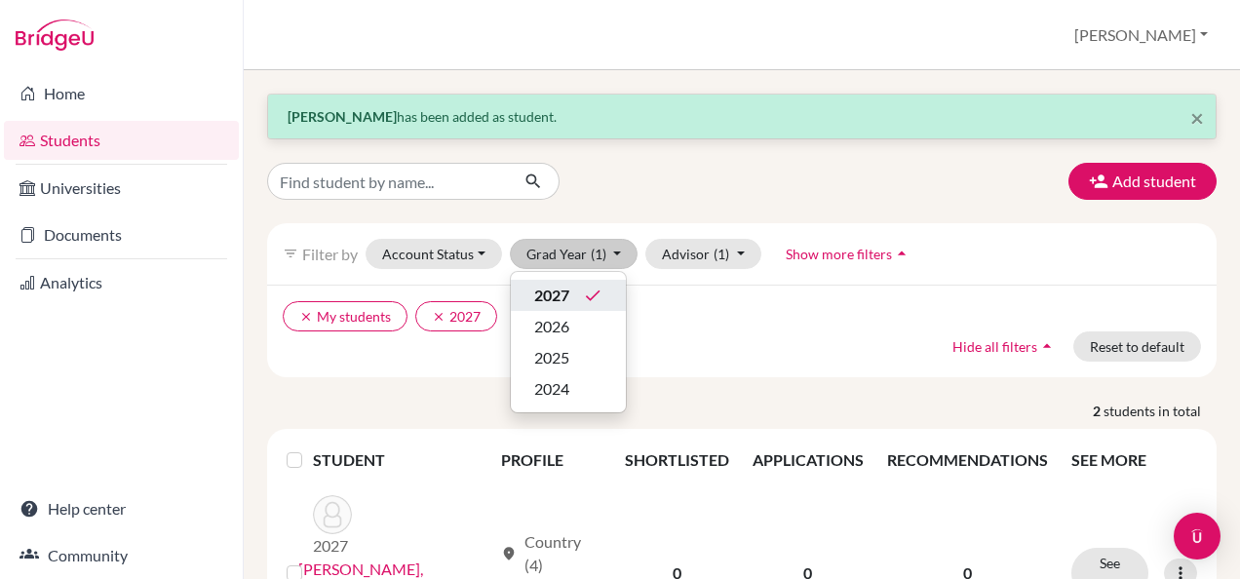
click at [570, 292] on div "2027 done" at bounding box center [568, 295] width 68 height 23
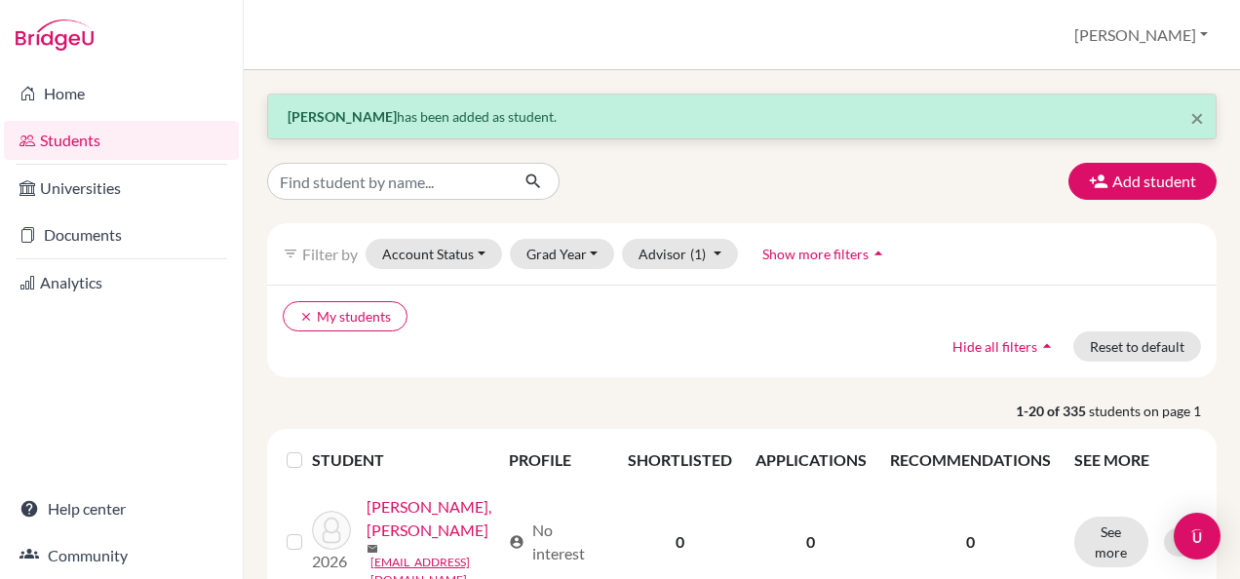
click at [58, 140] on link "Students" at bounding box center [121, 140] width 235 height 39
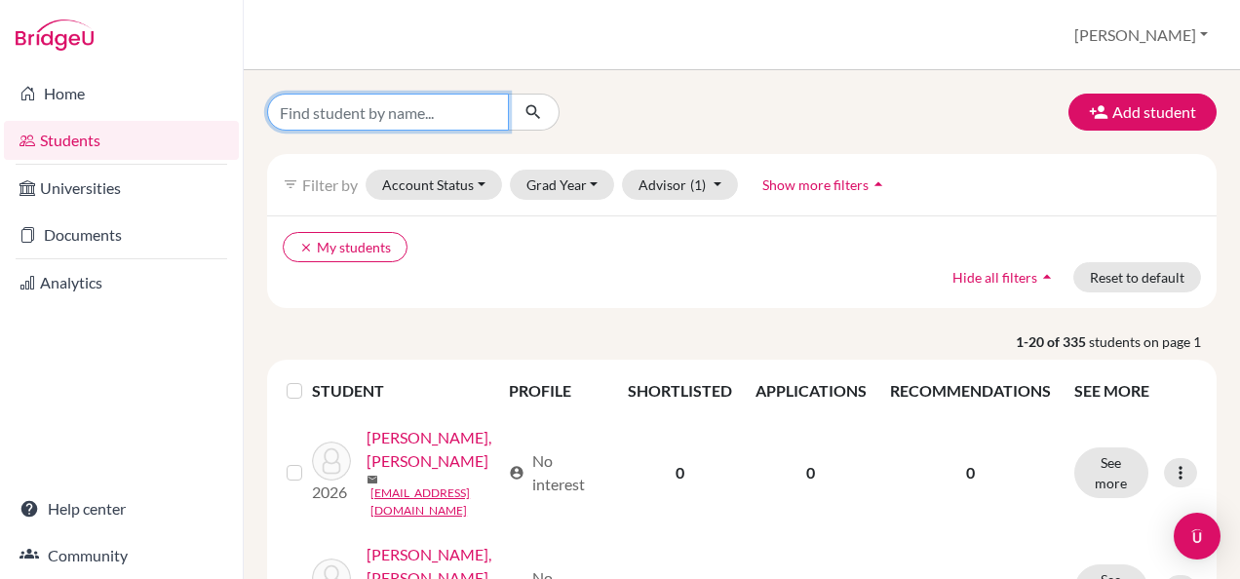
click at [347, 121] on input "Find student by name..." at bounding box center [388, 112] width 242 height 37
type input "[PERSON_NAME]"
click button "submit" at bounding box center [534, 112] width 52 height 37
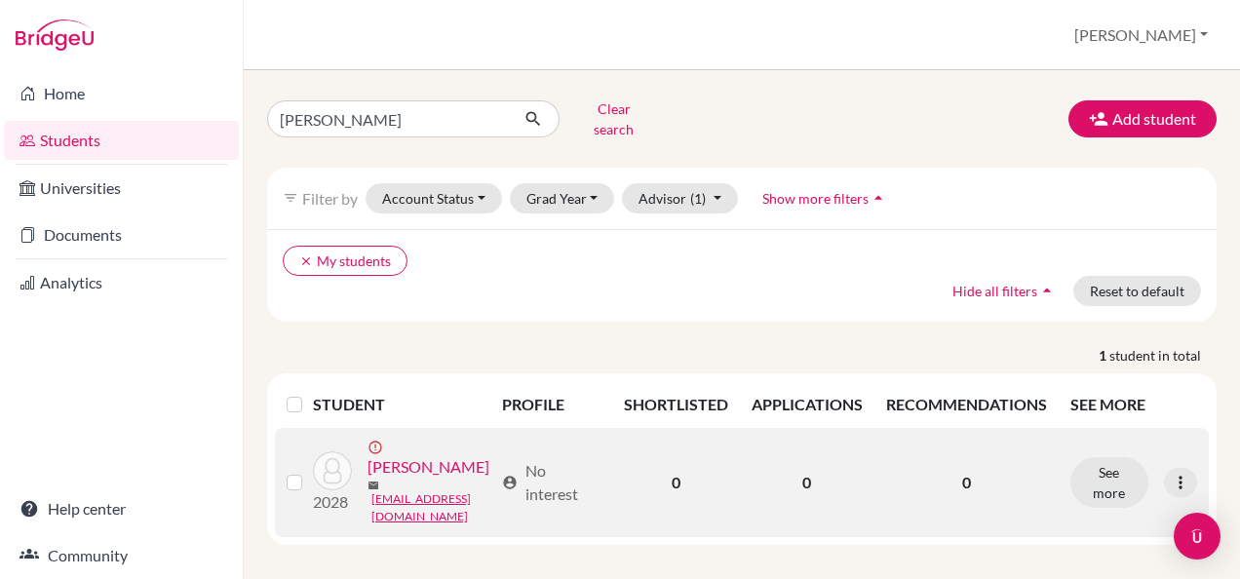
click at [367, 478] on link "[PERSON_NAME]" at bounding box center [428, 466] width 122 height 23
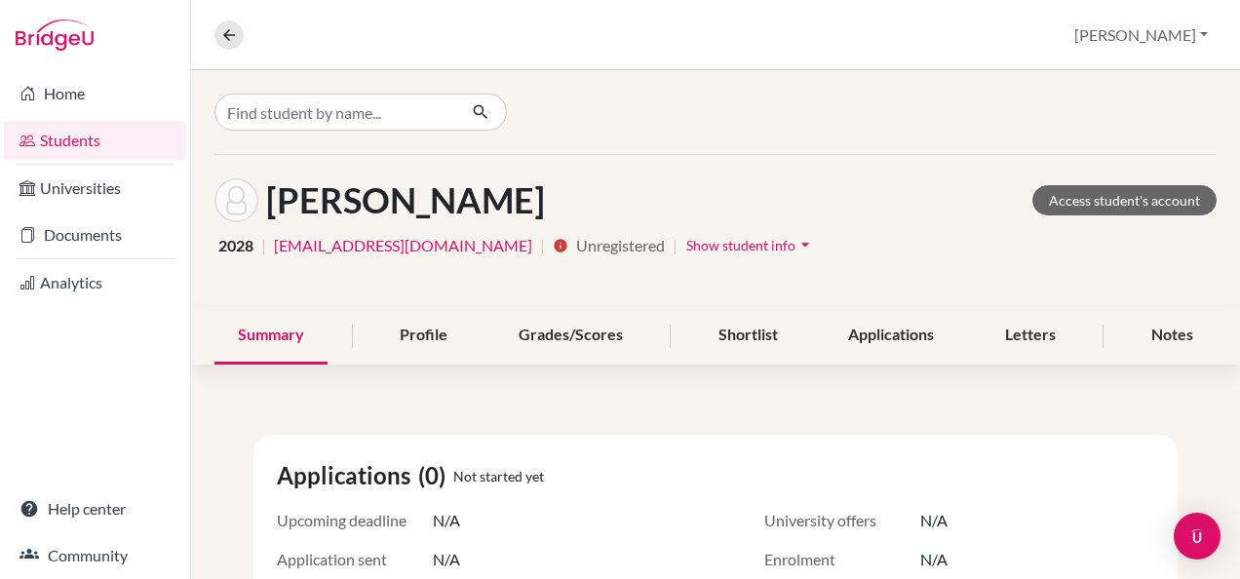
click at [371, 481] on span "Applications" at bounding box center [347, 475] width 141 height 35
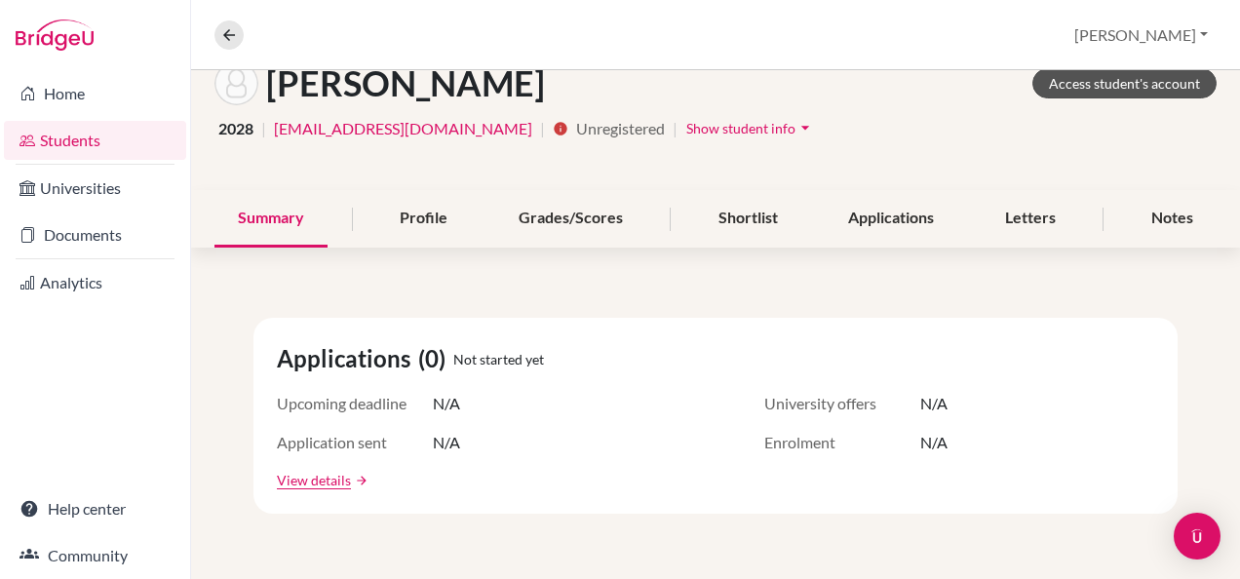
scroll to position [87, 0]
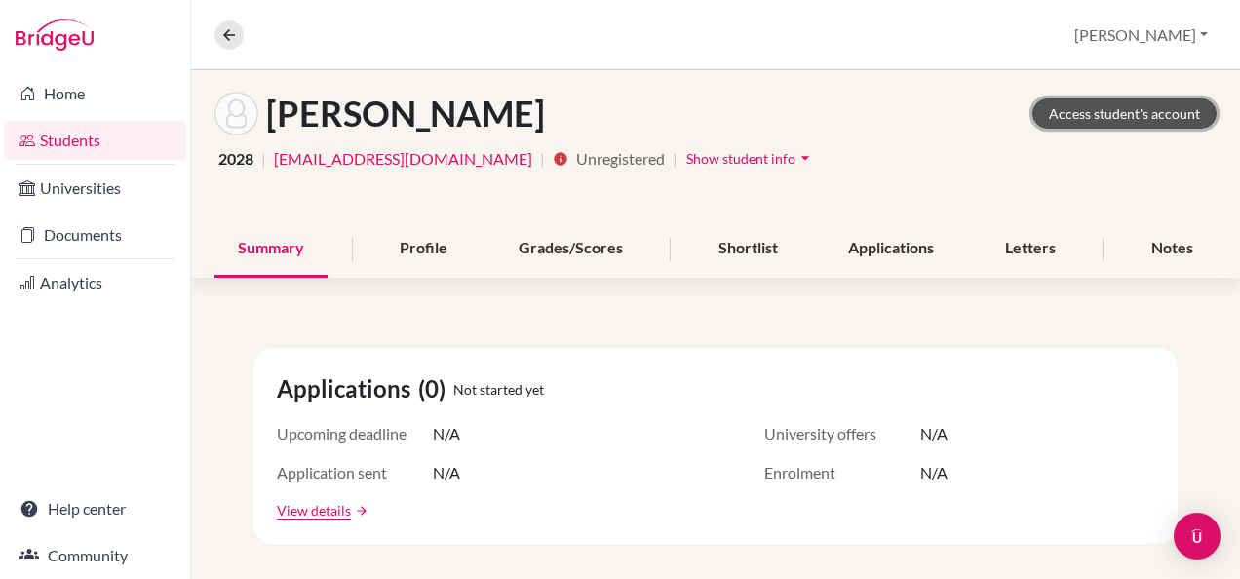
click at [1089, 109] on link "Access student's account" at bounding box center [1124, 113] width 184 height 30
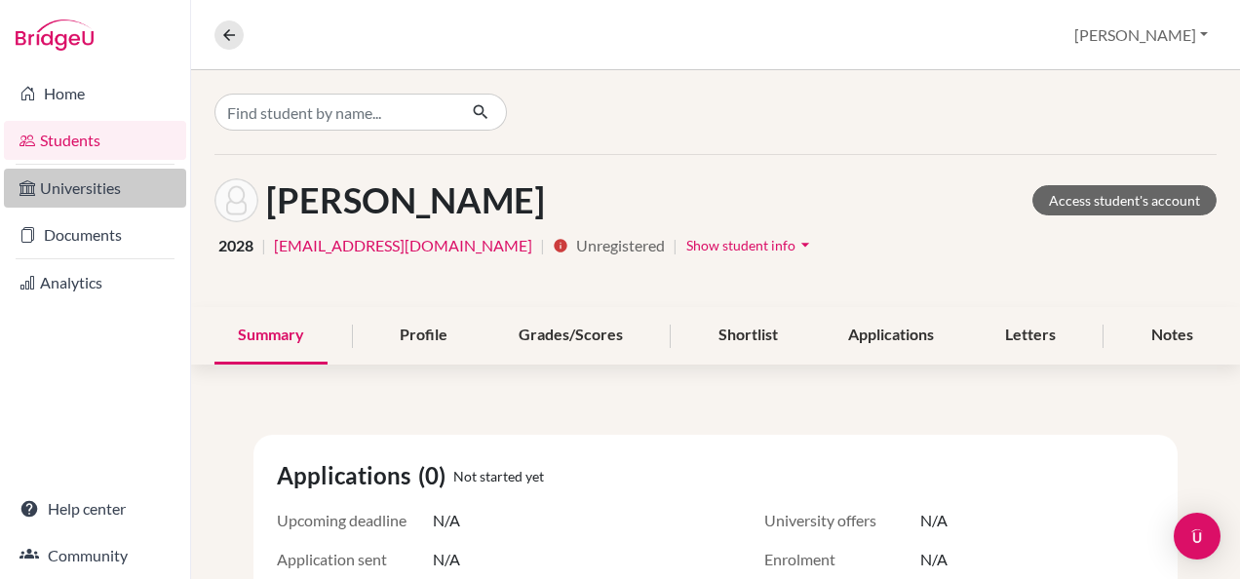
click at [69, 192] on link "Universities" at bounding box center [95, 188] width 182 height 39
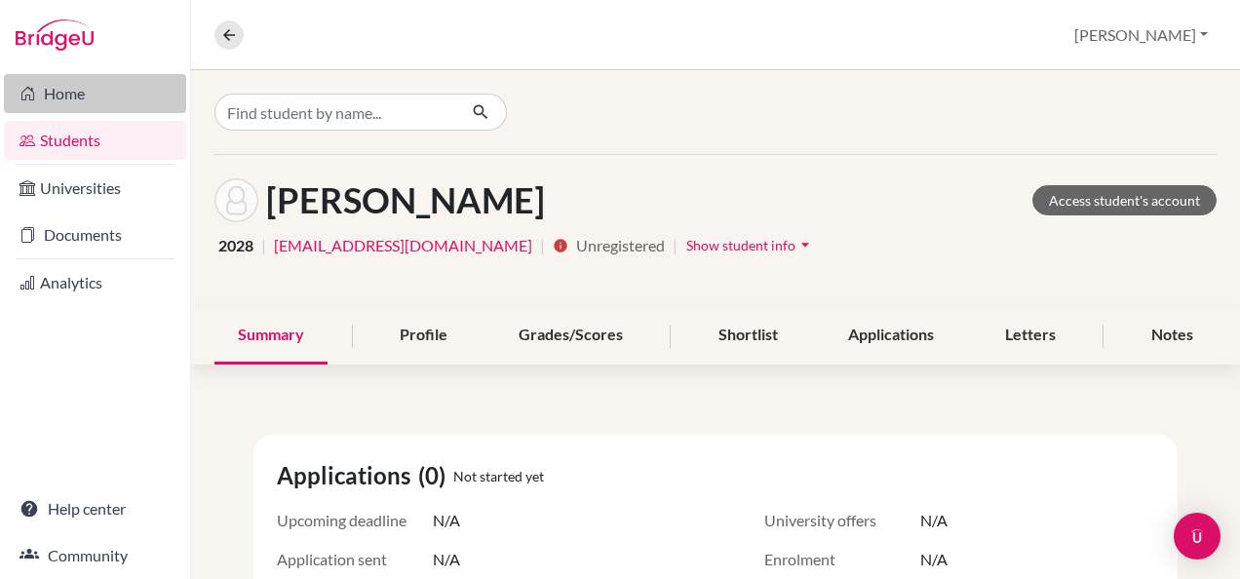
click at [71, 87] on link "Home" at bounding box center [95, 93] width 182 height 39
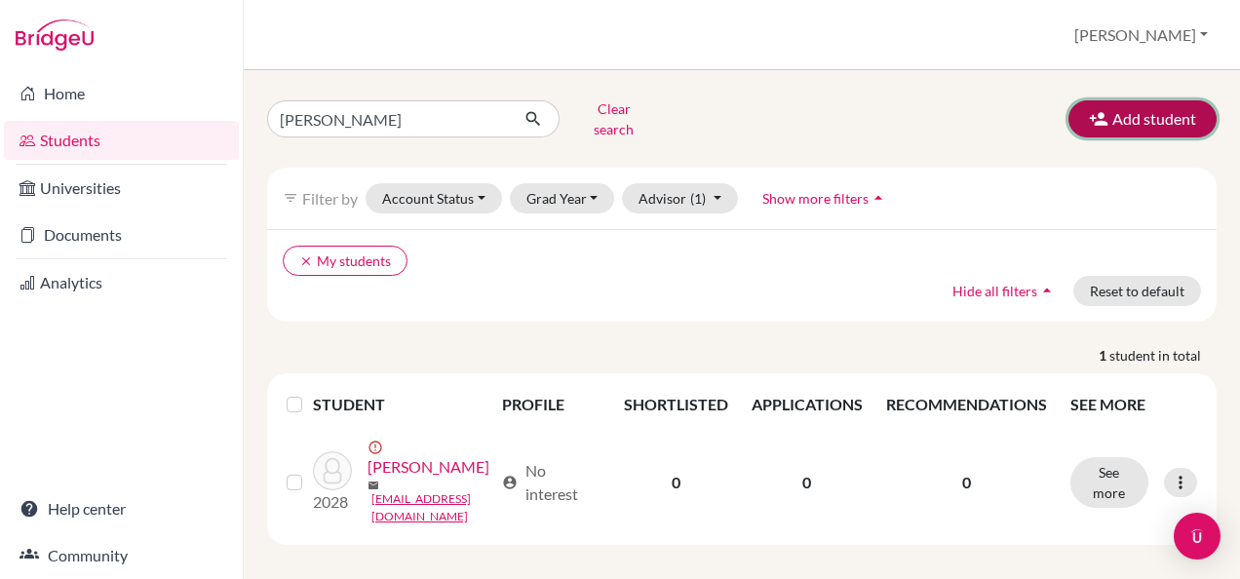
click at [1123, 127] on button "Add student" at bounding box center [1142, 118] width 148 height 37
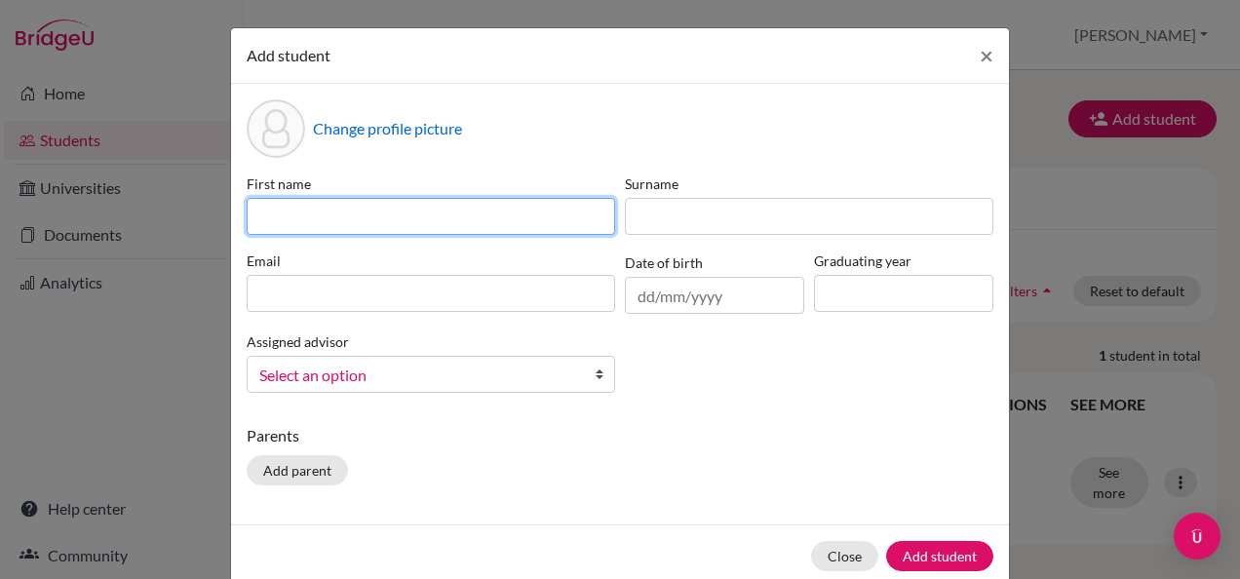
click at [478, 205] on input at bounding box center [431, 216] width 368 height 37
type input "h"
type input "[PERSON_NAME]"
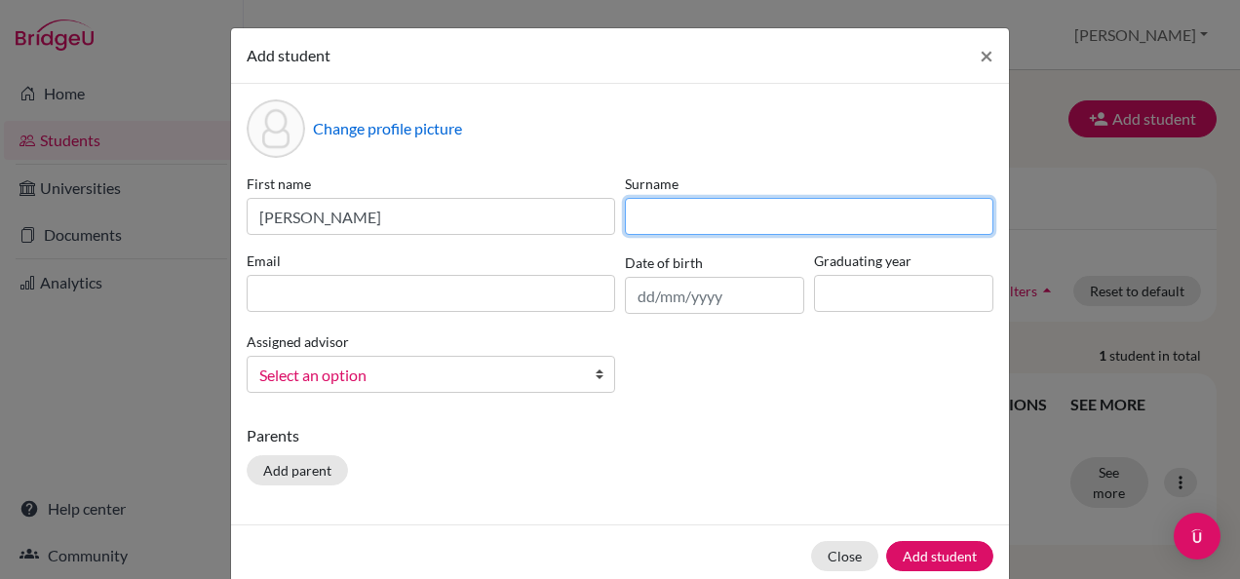
click at [728, 207] on input at bounding box center [809, 216] width 368 height 37
type input "[PERSON_NAME]"
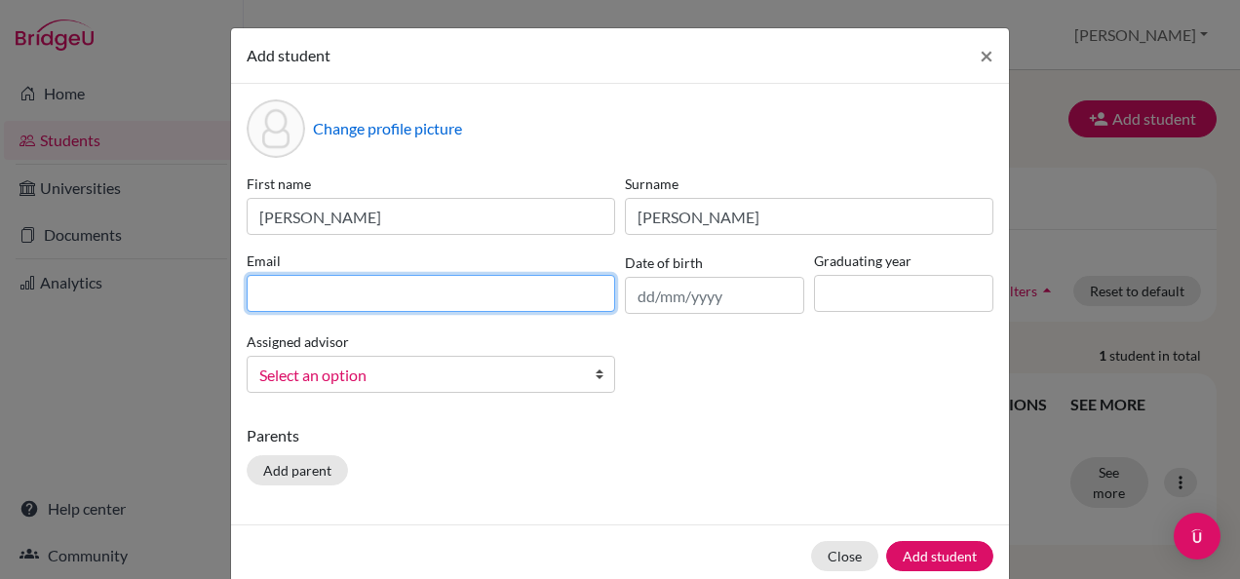
click at [400, 290] on input at bounding box center [431, 293] width 368 height 37
type input "[EMAIL_ADDRESS][DOMAIN_NAME]"
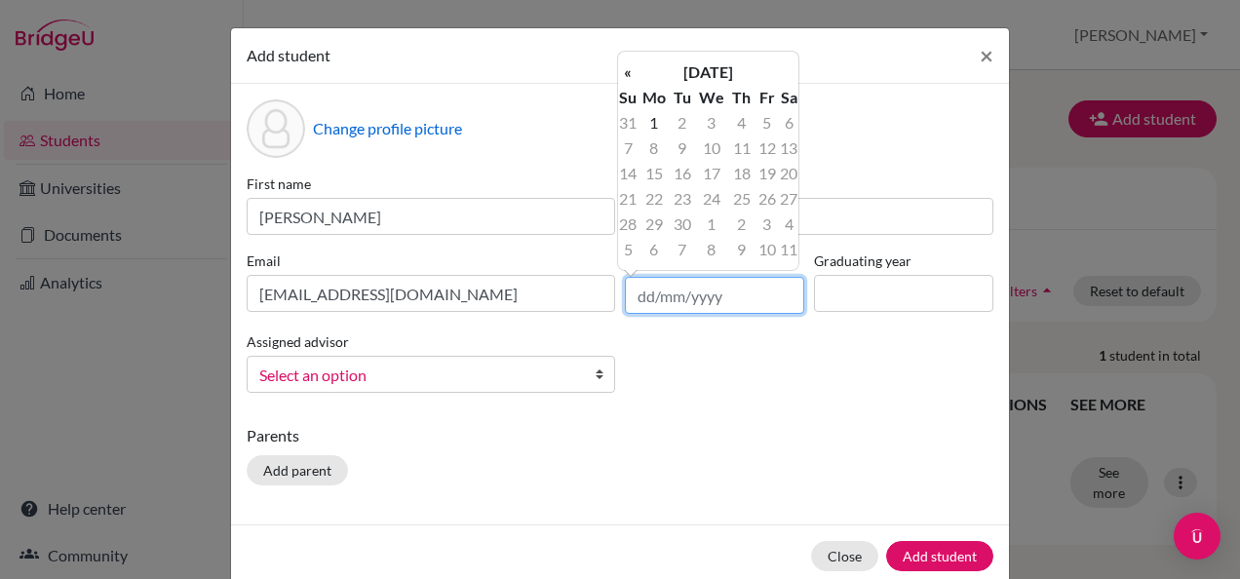
click at [690, 294] on input "text" at bounding box center [714, 295] width 179 height 37
click at [627, 68] on th "«" at bounding box center [627, 71] width 19 height 25
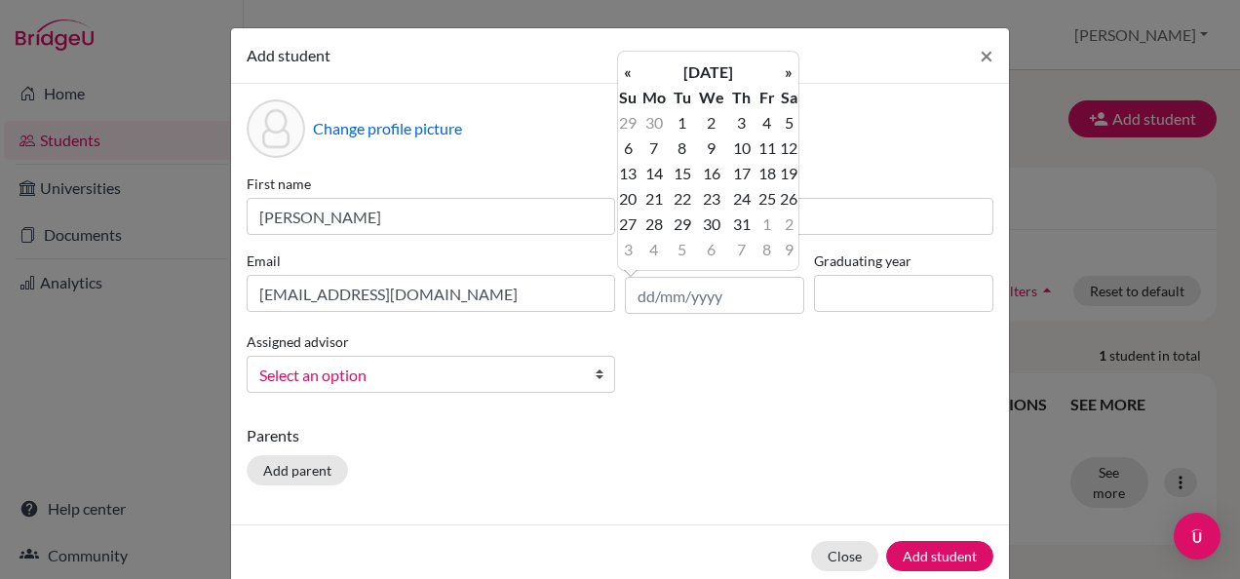
click at [627, 68] on th "«" at bounding box center [627, 71] width 19 height 25
drag, startPoint x: 627, startPoint y: 68, endPoint x: 719, endPoint y: 64, distance: 92.7
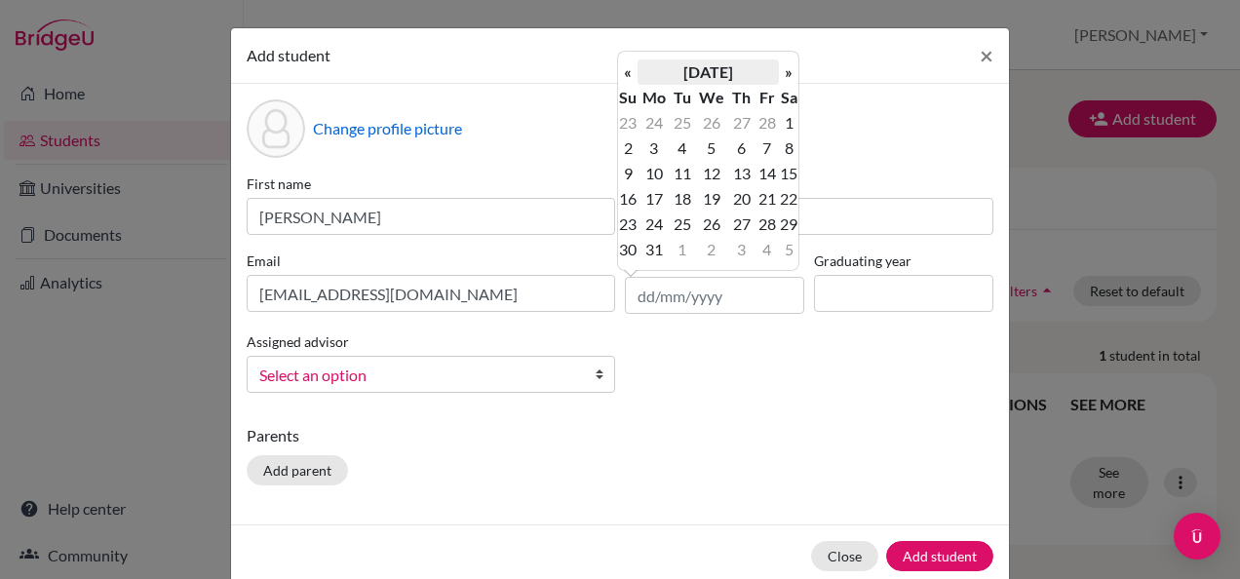
click at [719, 64] on tr "« [DATE] »" at bounding box center [708, 71] width 180 height 25
click at [719, 64] on th "[DATE]" at bounding box center [707, 71] width 141 height 25
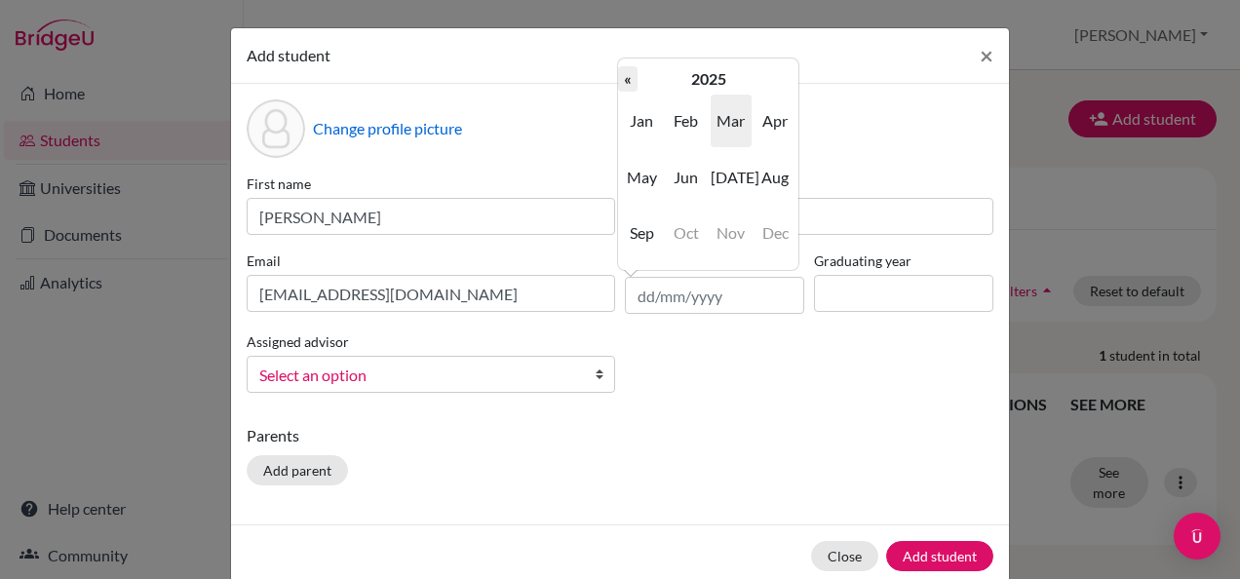
click at [627, 80] on th "«" at bounding box center [627, 78] width 19 height 25
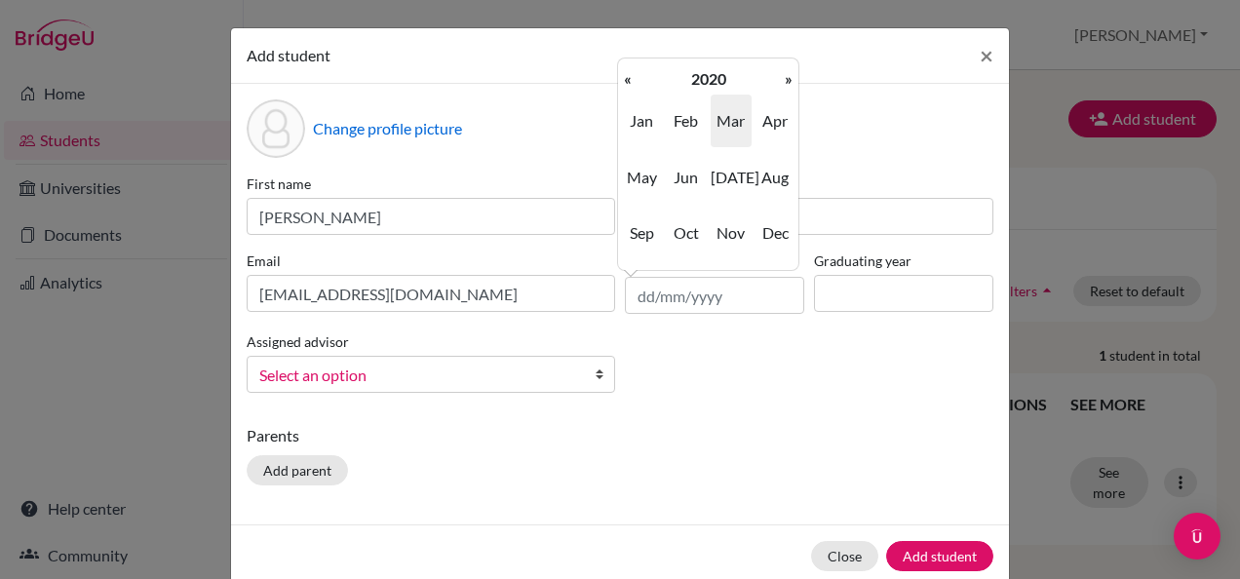
click at [627, 80] on th "«" at bounding box center [627, 78] width 19 height 25
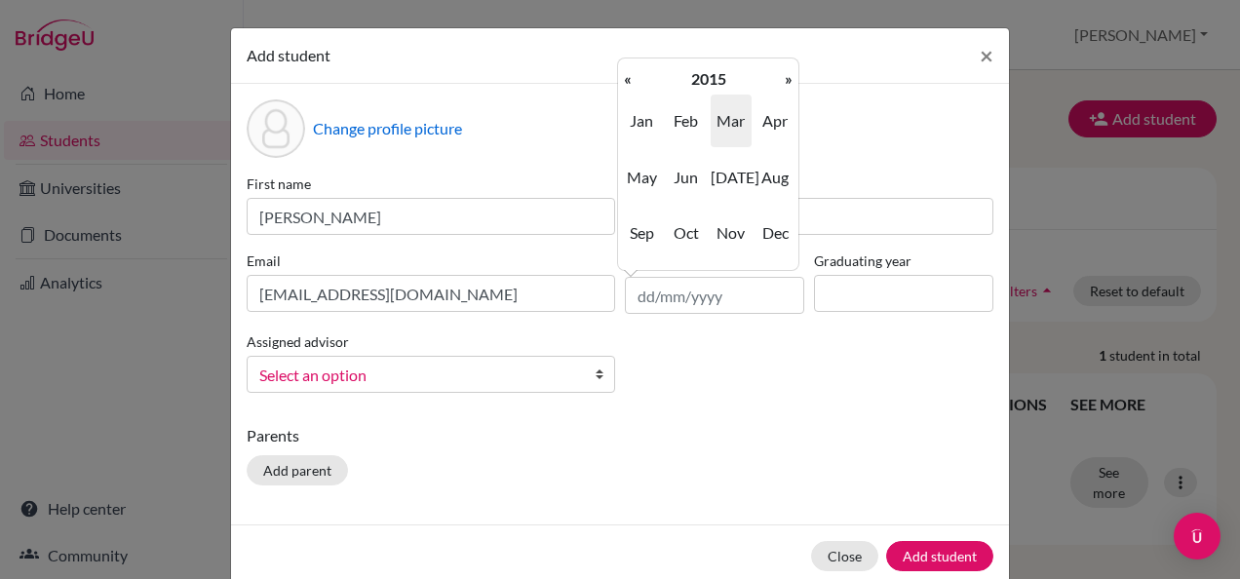
click at [738, 115] on span "Mar" at bounding box center [730, 121] width 41 height 53
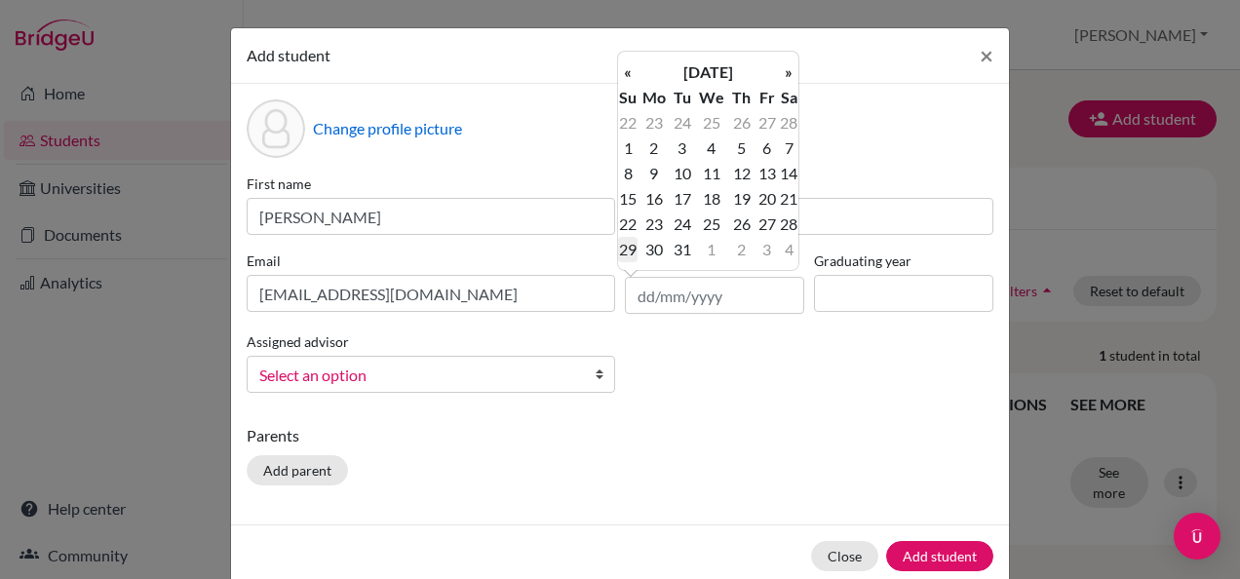
click at [622, 249] on td "29" at bounding box center [627, 249] width 19 height 25
click at [717, 298] on input "[DATE]" at bounding box center [714, 295] width 179 height 37
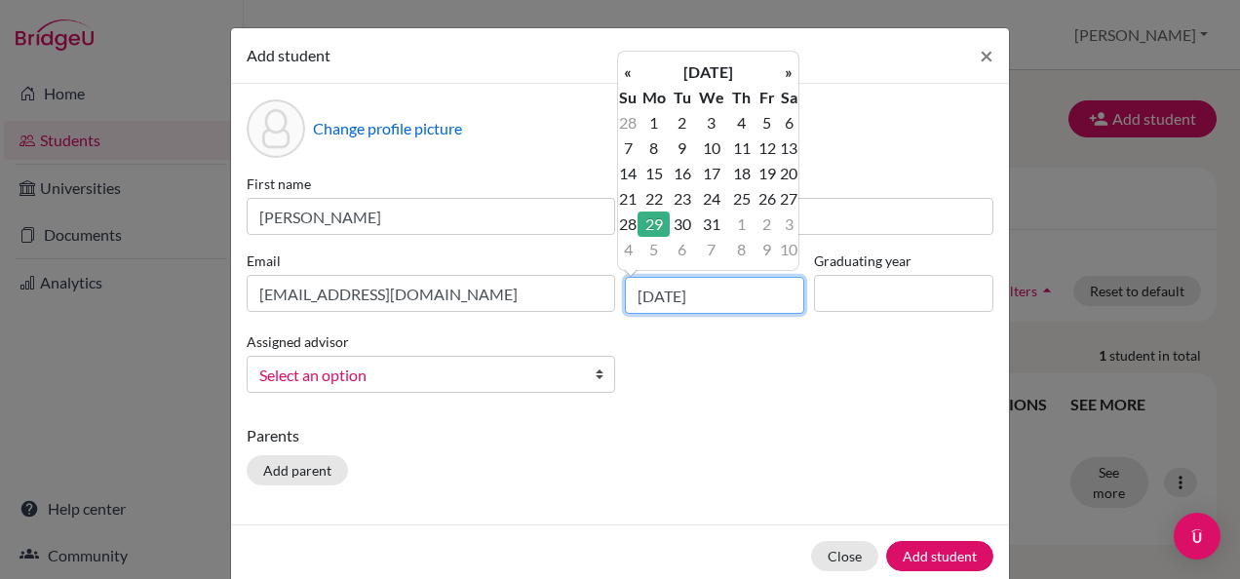
type input "[DATE]"
click at [831, 296] on input at bounding box center [903, 293] width 179 height 37
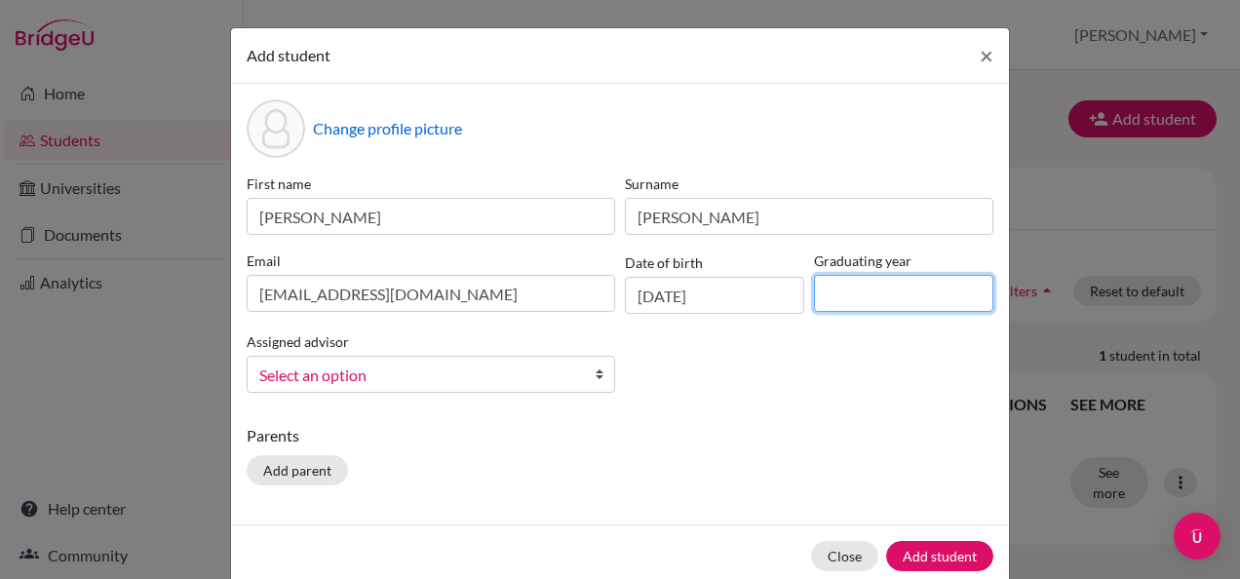
type input "2028"
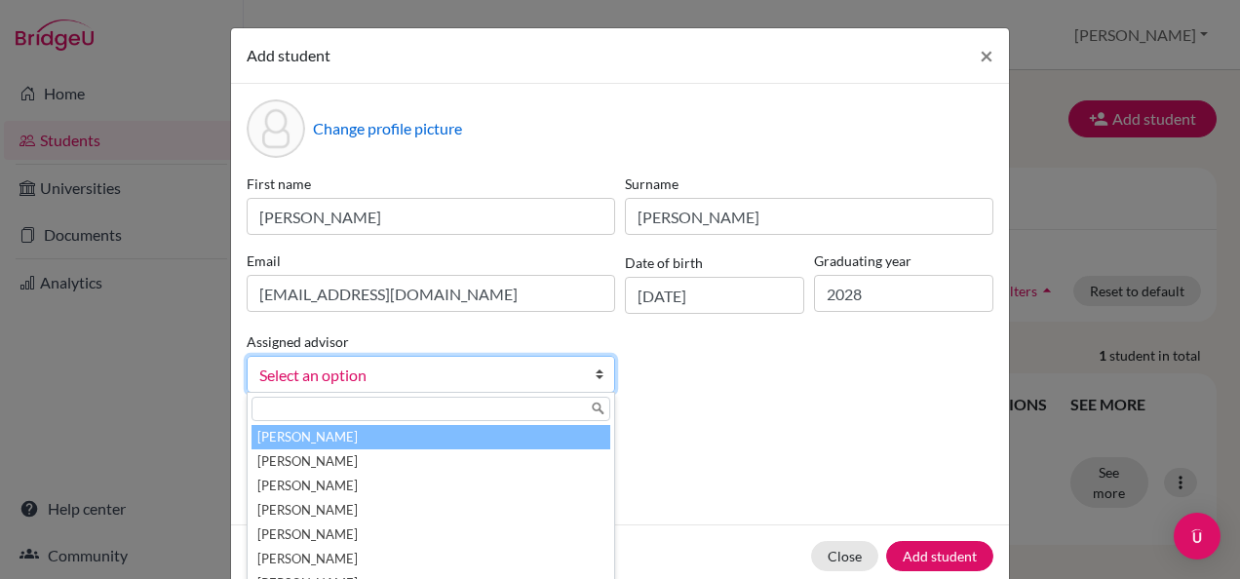
click at [518, 372] on span "Select an option" at bounding box center [418, 375] width 318 height 25
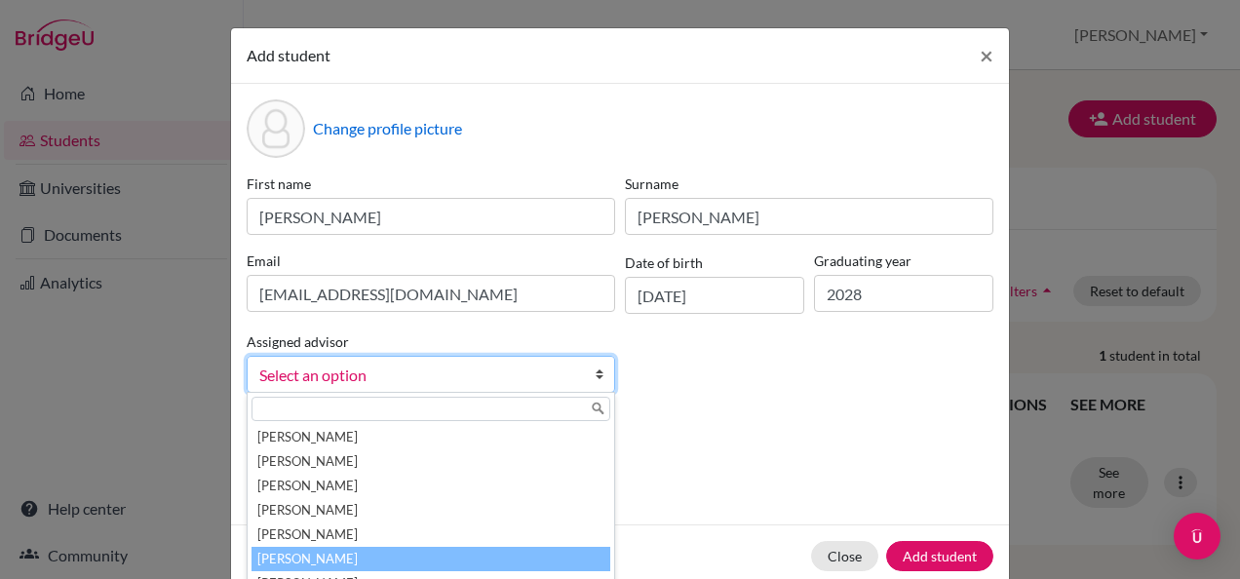
click at [293, 548] on li "[PERSON_NAME]" at bounding box center [430, 559] width 359 height 24
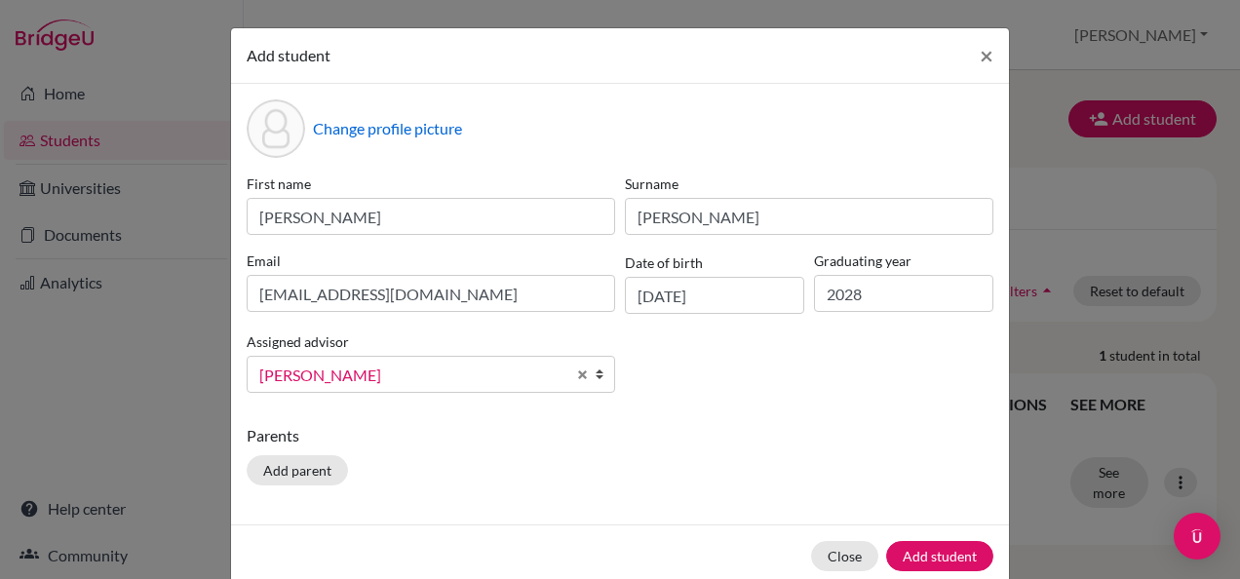
scroll to position [33, 0]
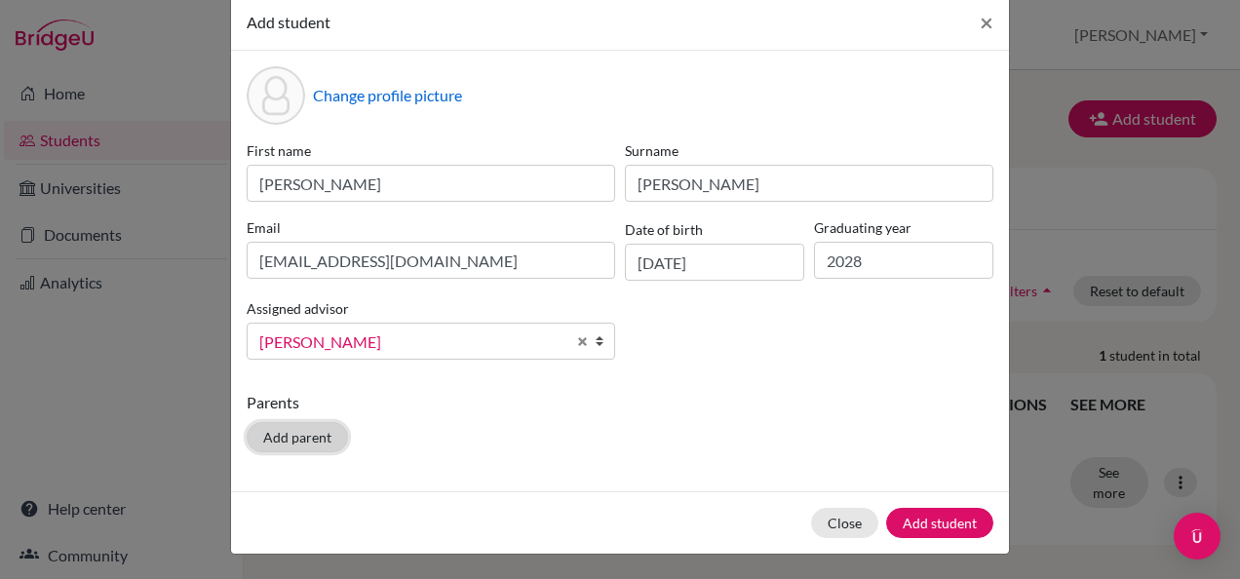
click at [298, 432] on button "Add parent" at bounding box center [297, 437] width 101 height 30
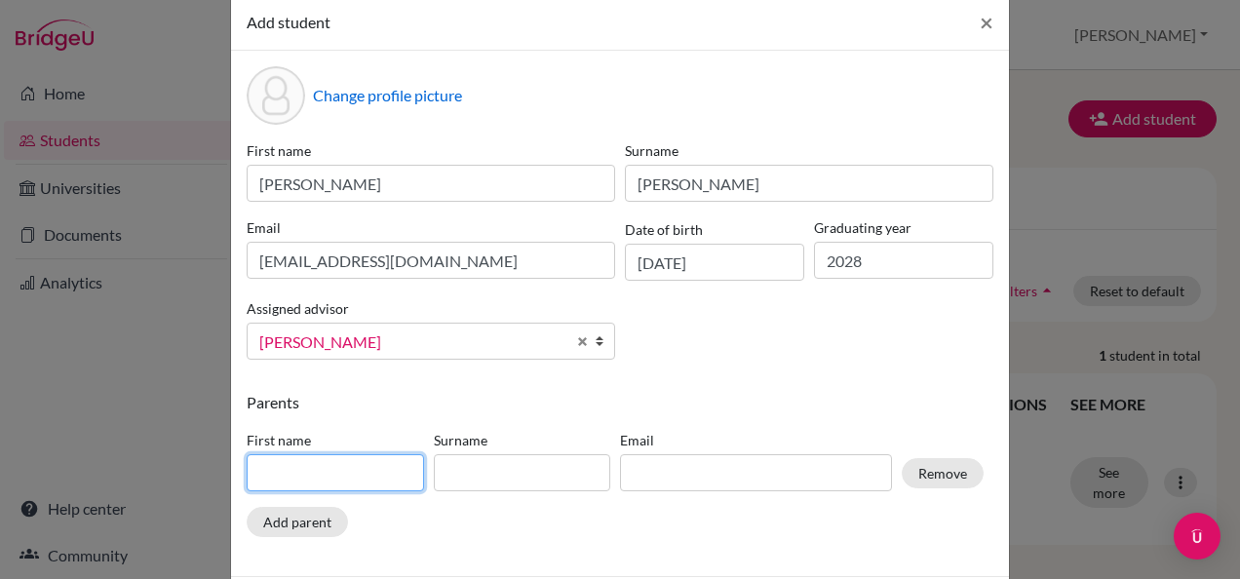
click at [375, 476] on input at bounding box center [335, 472] width 177 height 37
type input "r"
type input "[PERSON_NAME]"
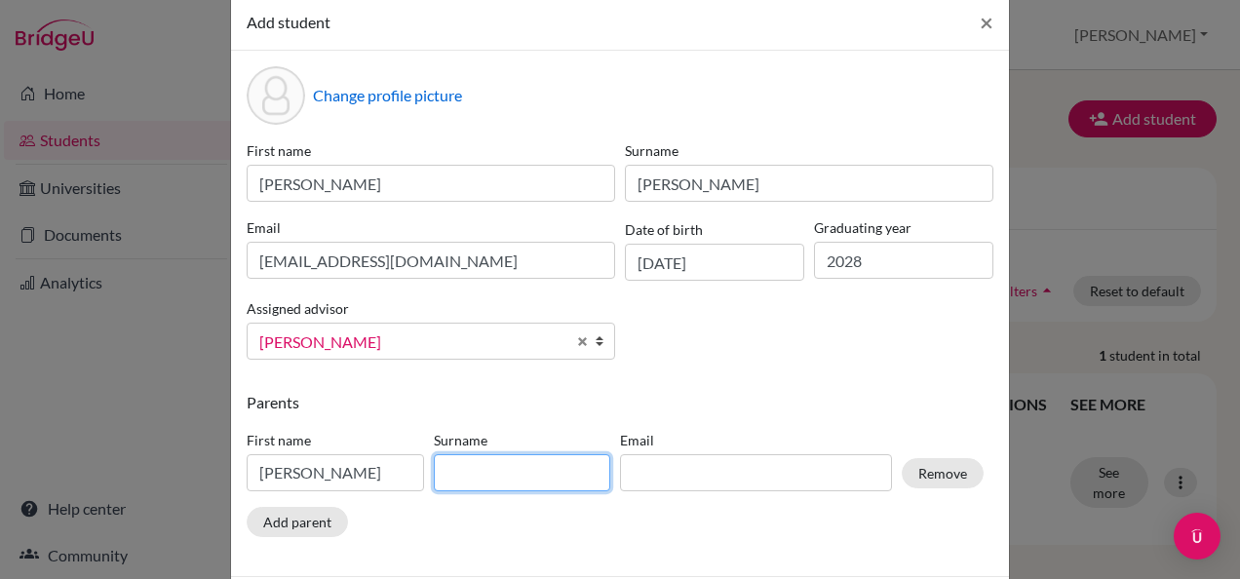
click at [476, 480] on input at bounding box center [522, 472] width 177 height 37
type input "Ayyakani"
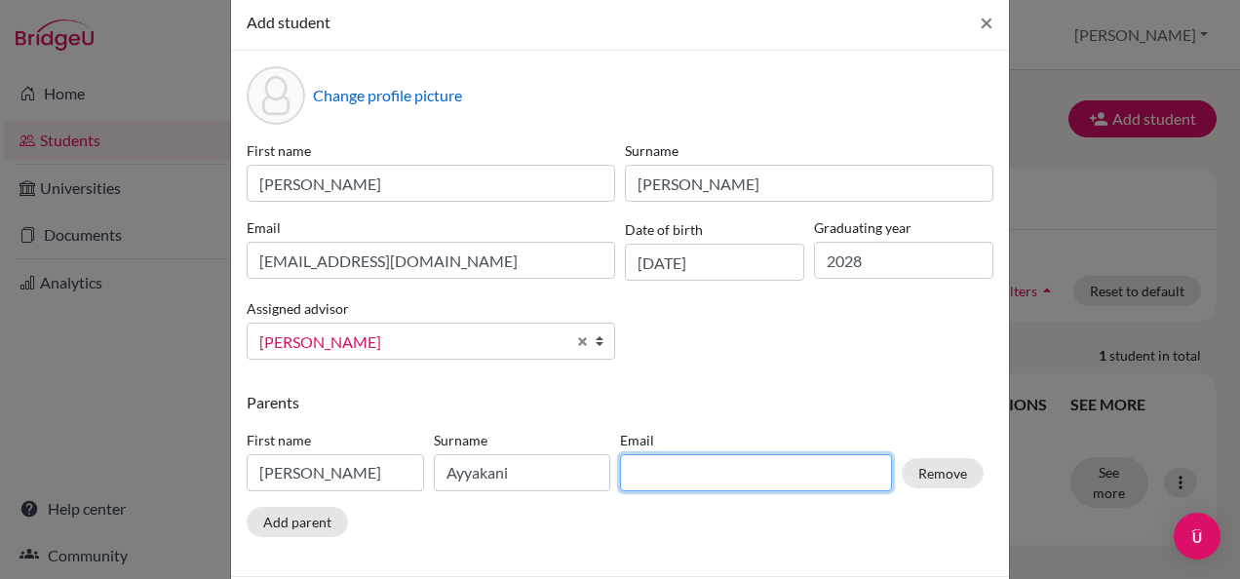
click at [734, 460] on input at bounding box center [756, 472] width 272 height 37
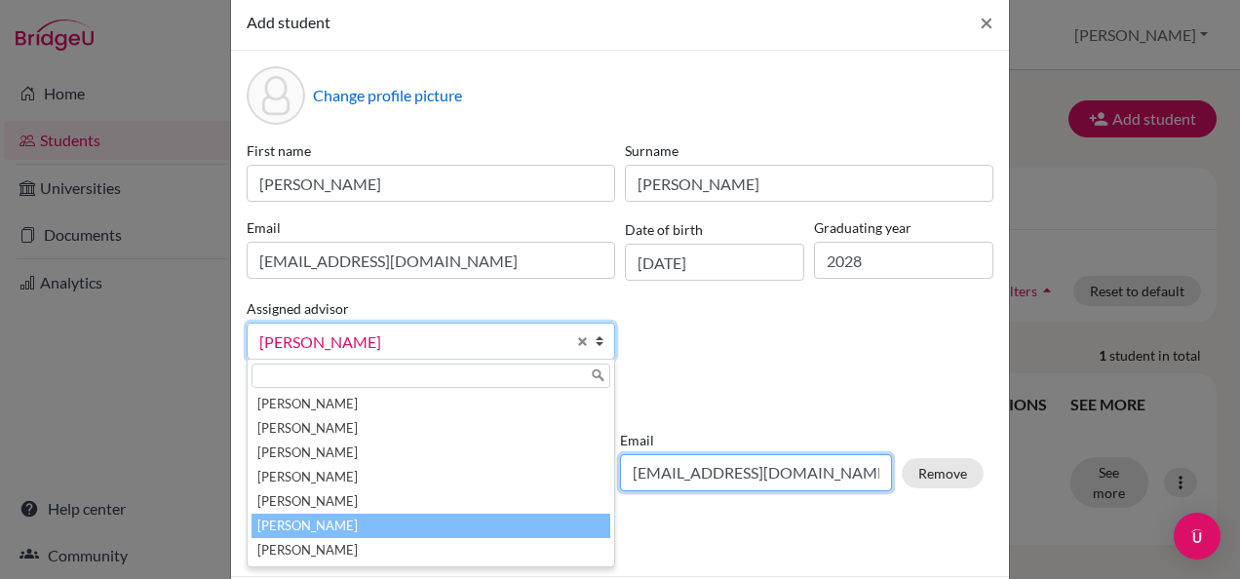
click at [761, 481] on input "[EMAIL_ADDRESS][DOMAIN_NAME]" at bounding box center [756, 472] width 272 height 37
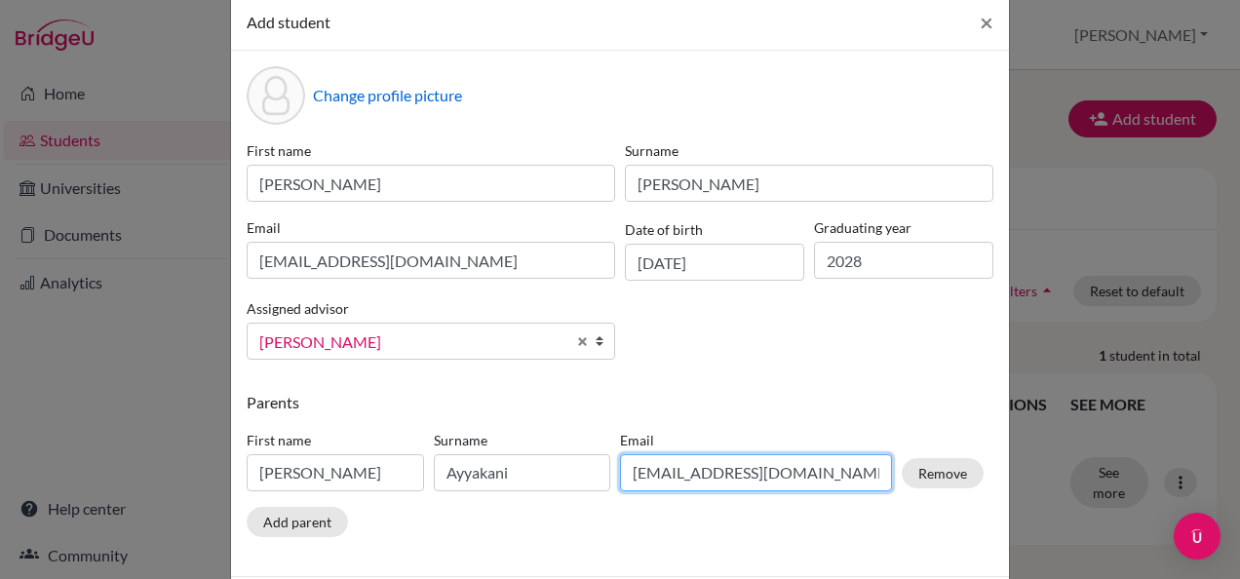
click at [737, 481] on input "[EMAIL_ADDRESS][DOMAIN_NAME]" at bounding box center [756, 472] width 272 height 37
click at [696, 477] on input "[EMAIL_ADDRESS][DOMAIN_NAME]" at bounding box center [756, 472] width 272 height 37
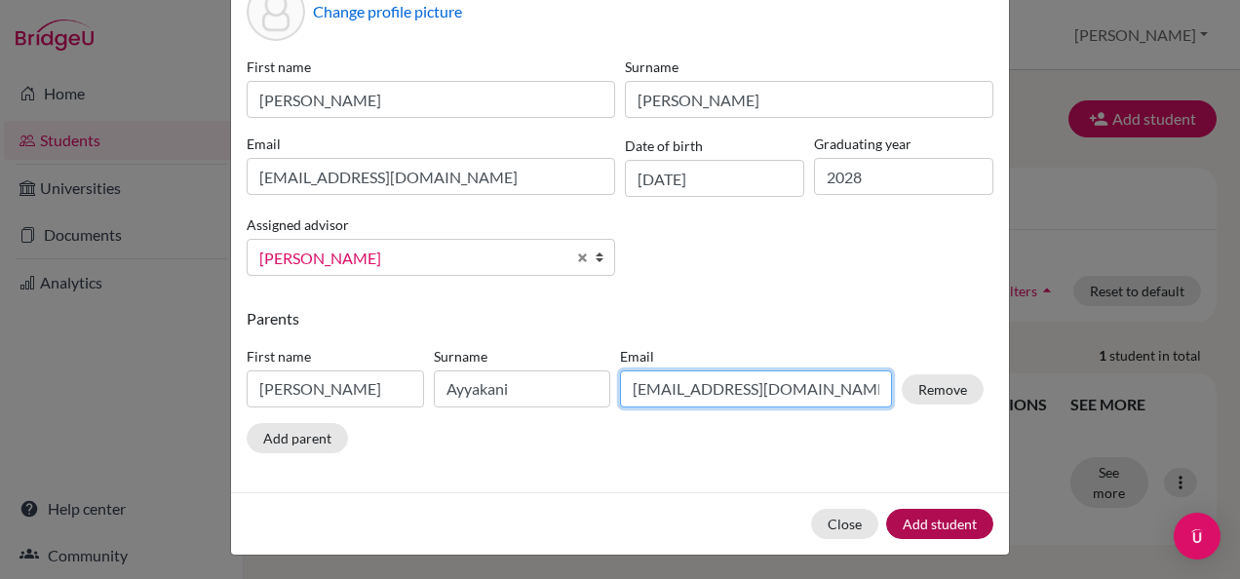
type input "[EMAIL_ADDRESS][DOMAIN_NAME]"
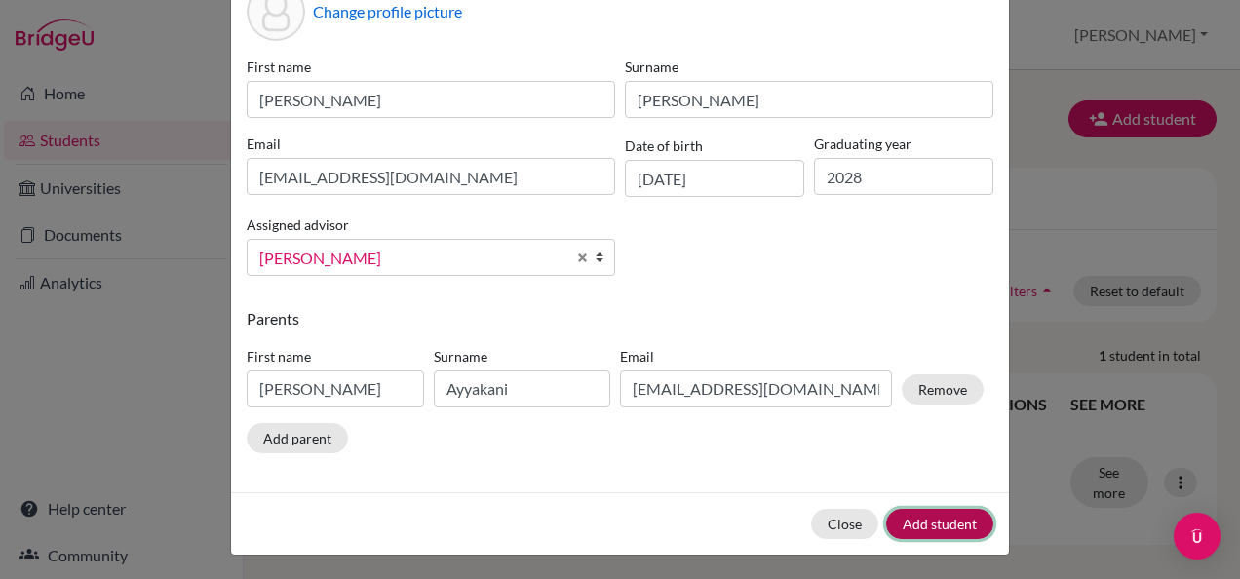
click at [926, 528] on button "Add student" at bounding box center [939, 524] width 107 height 30
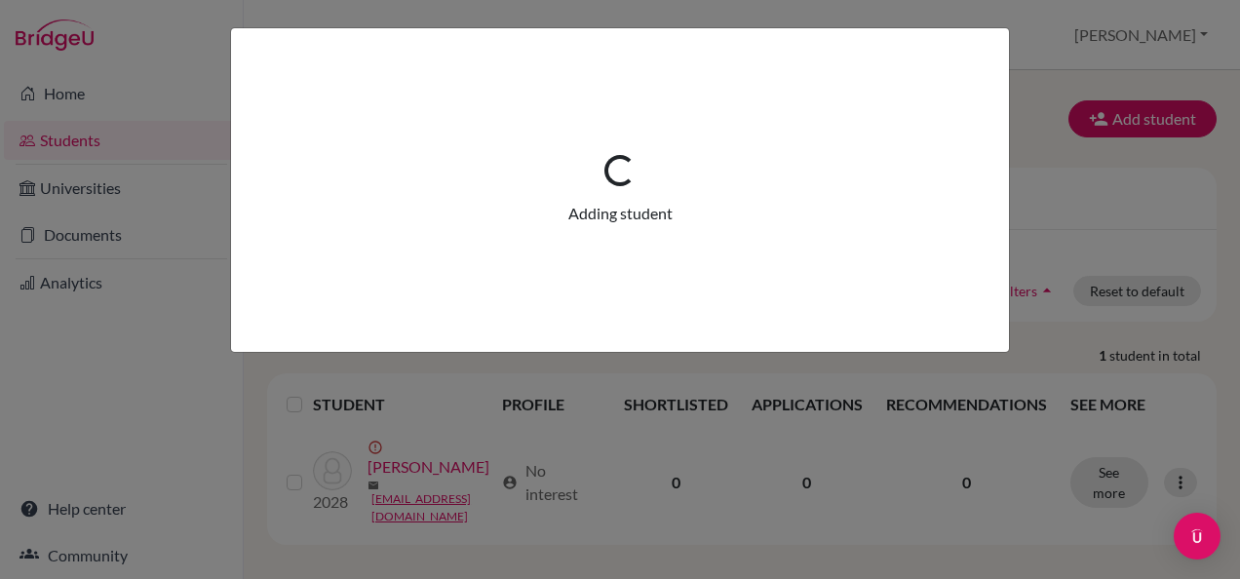
scroll to position [0, 0]
